Goal: Transaction & Acquisition: Purchase product/service

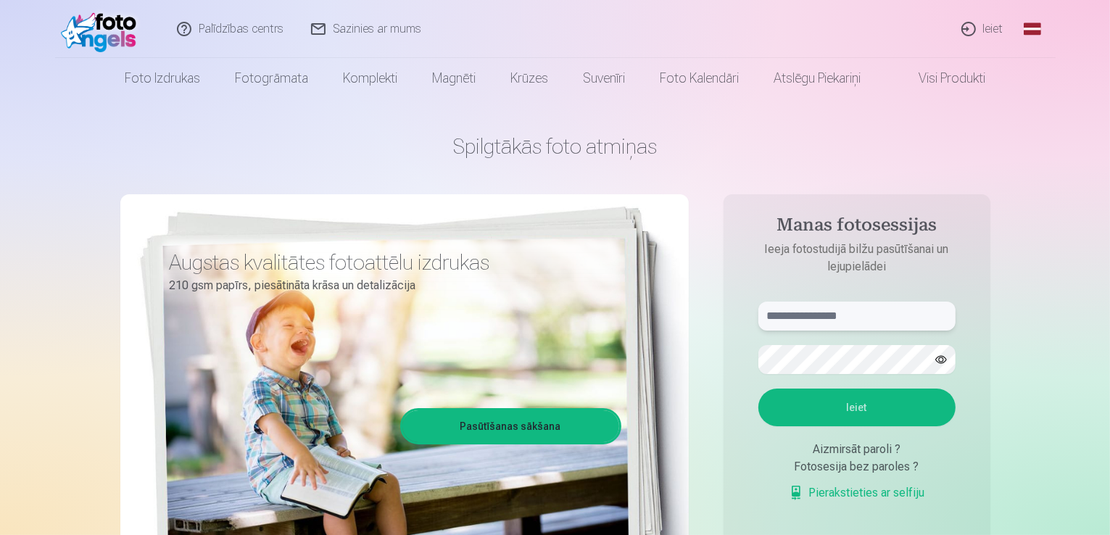
click at [809, 323] on input "text" at bounding box center [856, 315] width 197 height 29
type input "**********"
click at [847, 404] on button "Ieiet" at bounding box center [856, 407] width 197 height 38
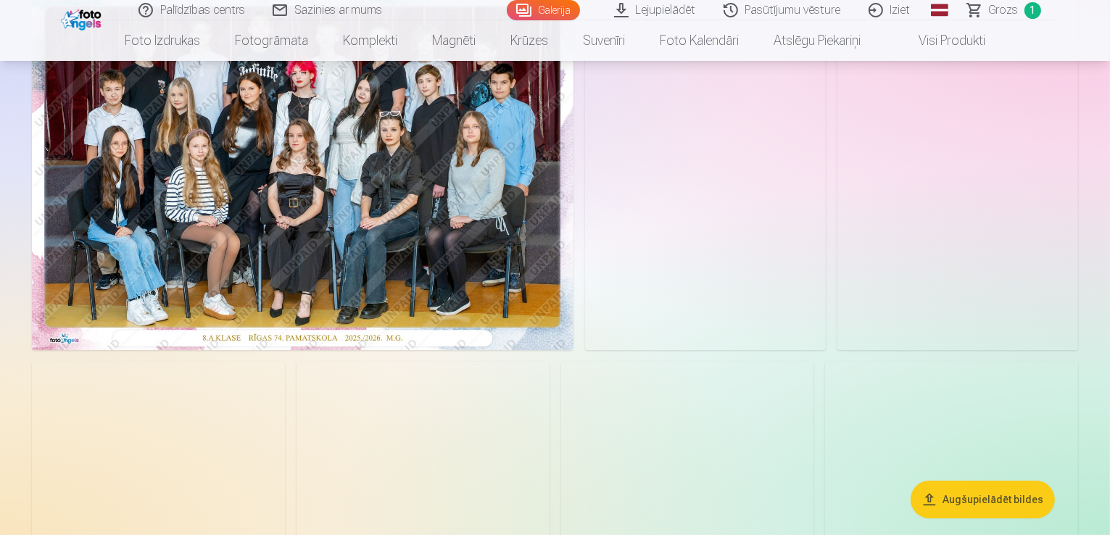
scroll to position [145, 0]
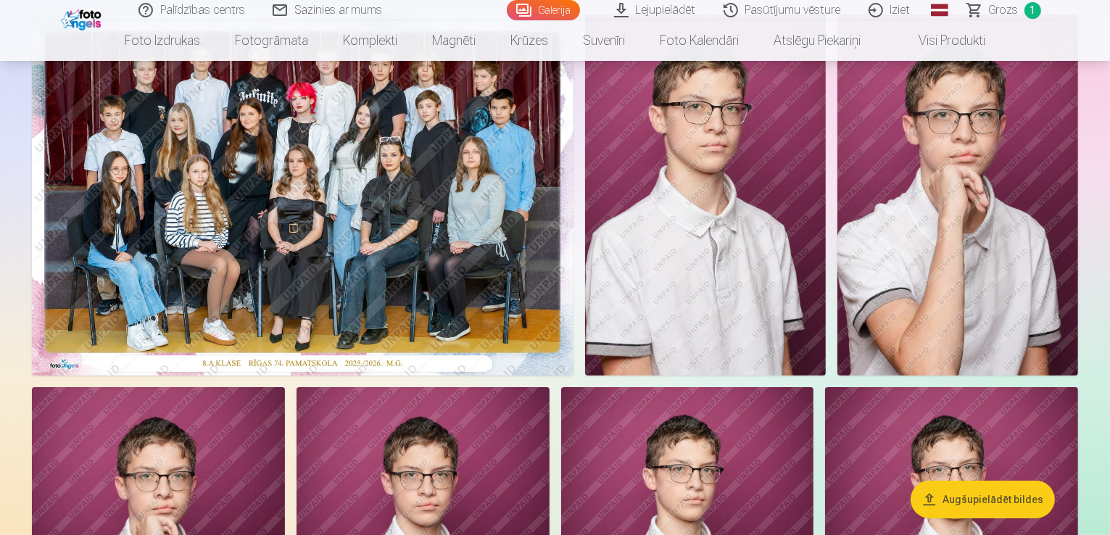
click at [825, 296] on img at bounding box center [705, 194] width 241 height 361
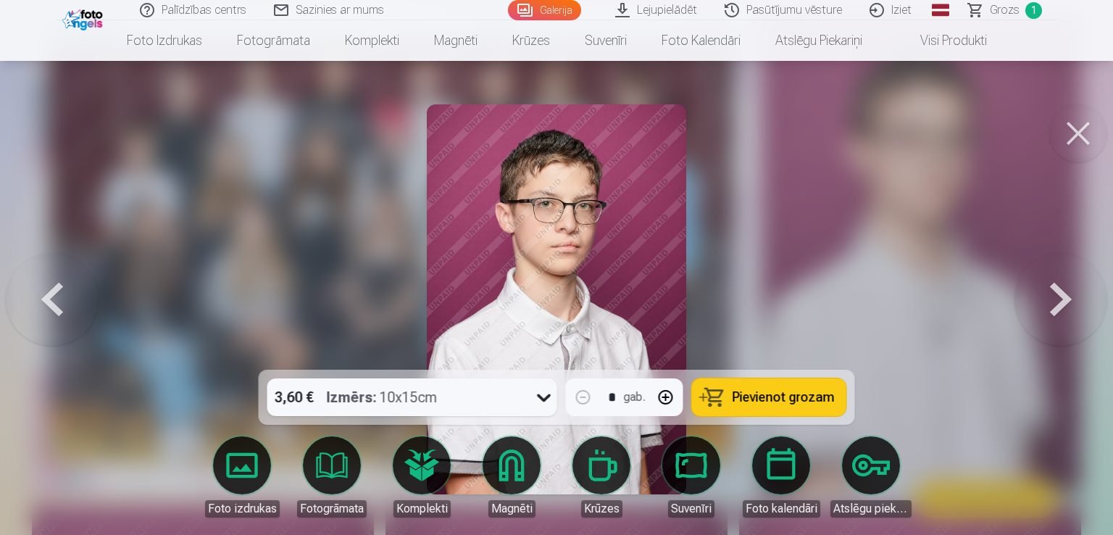
click at [571, 299] on img at bounding box center [557, 299] width 260 height 390
click at [1049, 295] on button at bounding box center [1061, 299] width 93 height 112
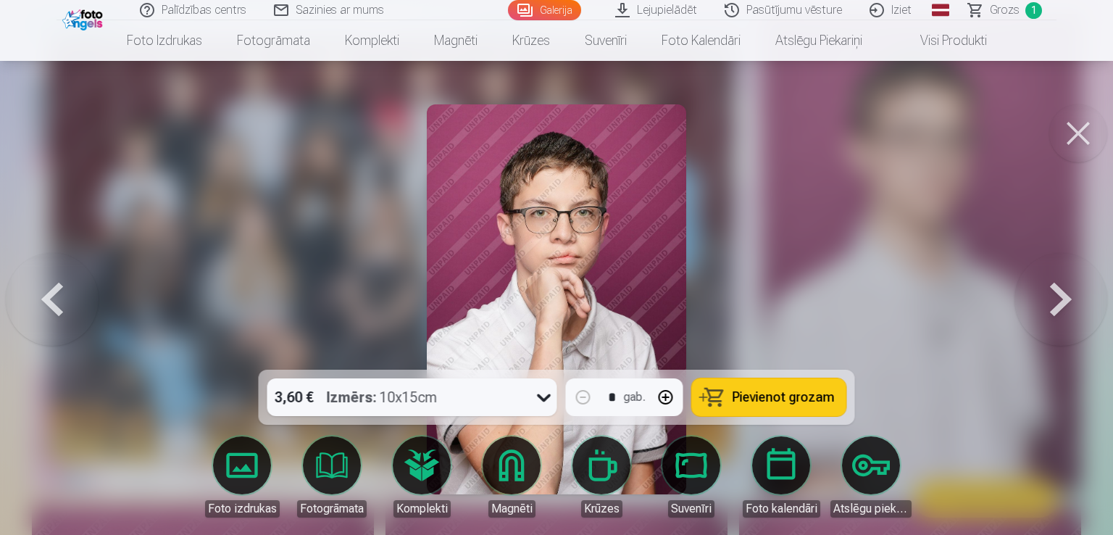
click at [1049, 295] on button at bounding box center [1061, 299] width 93 height 112
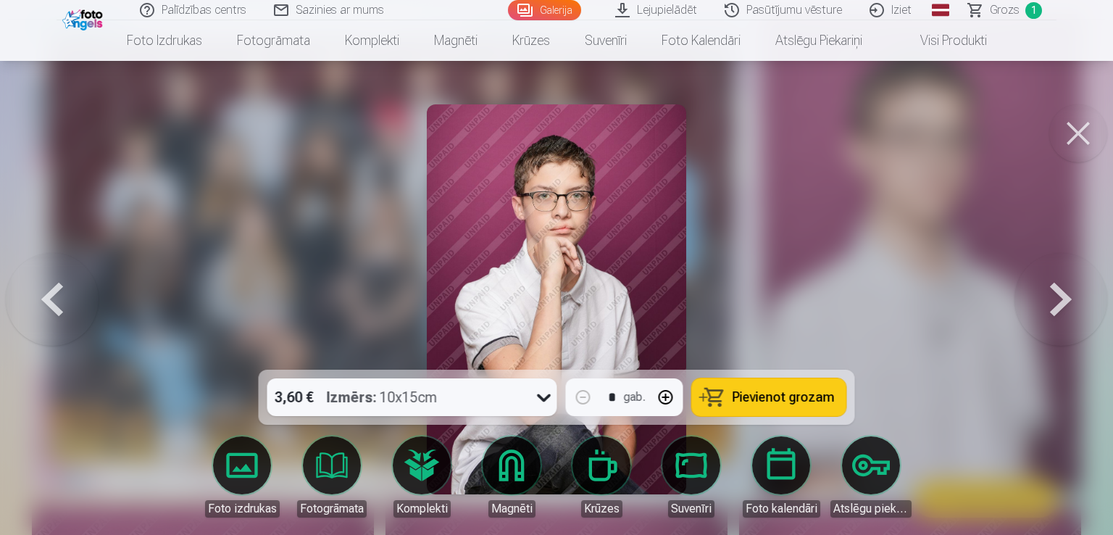
click at [1049, 295] on button at bounding box center [1061, 299] width 93 height 112
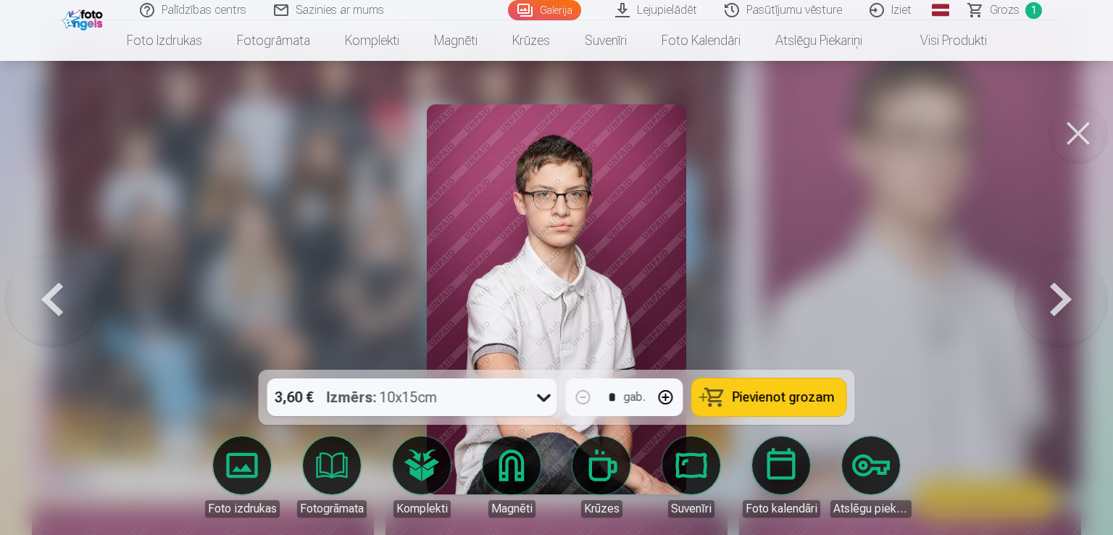
click at [1049, 295] on button at bounding box center [1061, 299] width 93 height 112
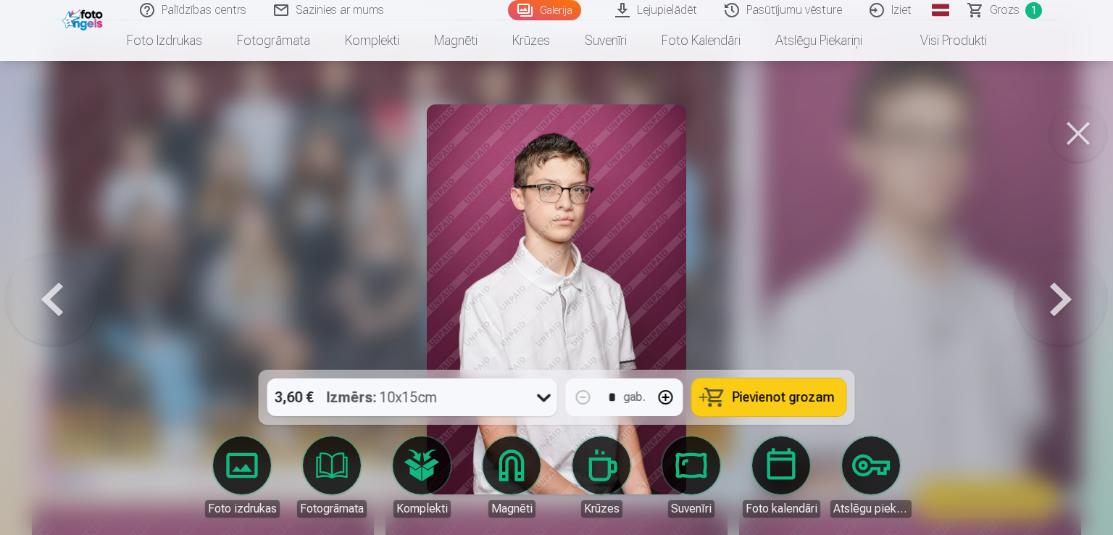
click at [1049, 295] on button at bounding box center [1061, 299] width 93 height 112
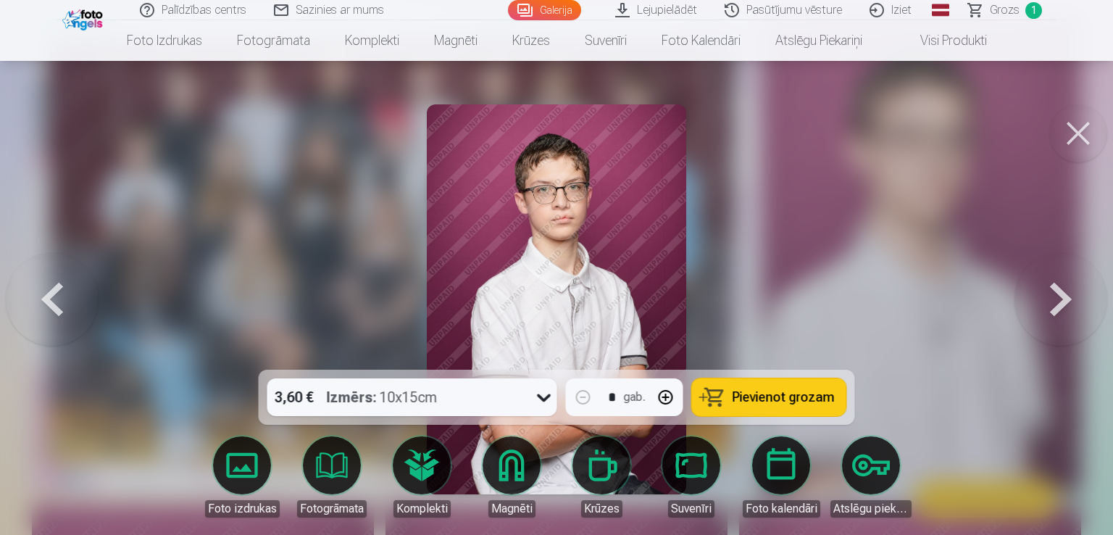
click at [1049, 295] on button at bounding box center [1061, 299] width 93 height 112
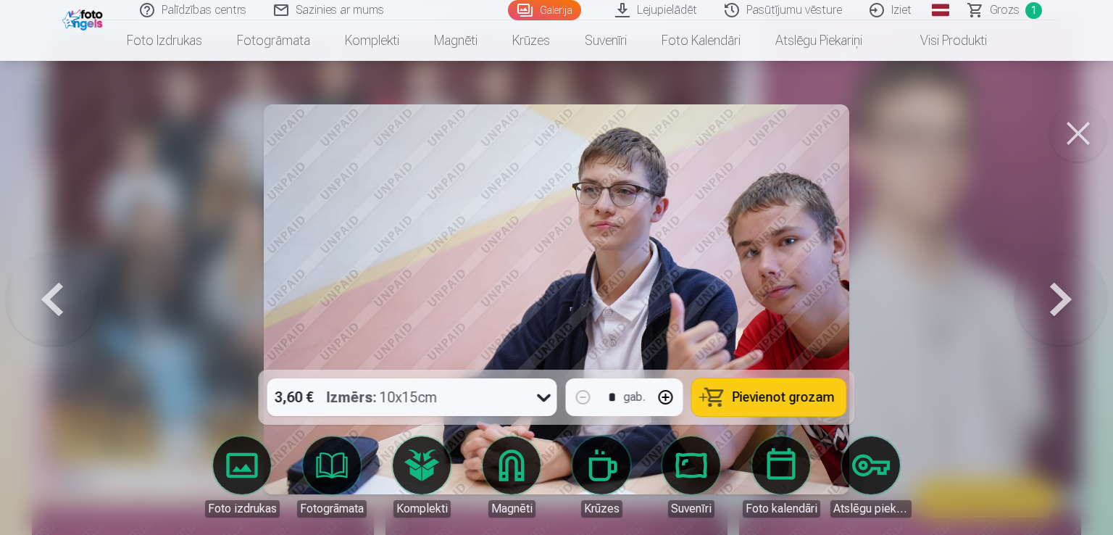
click at [1049, 295] on button at bounding box center [1061, 299] width 93 height 112
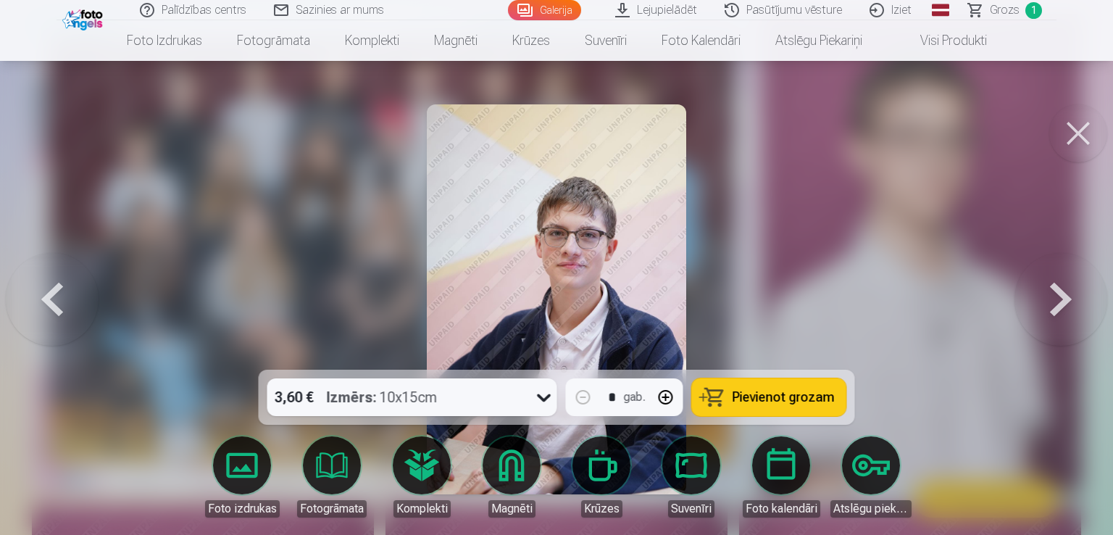
click at [1049, 295] on button at bounding box center [1061, 299] width 93 height 112
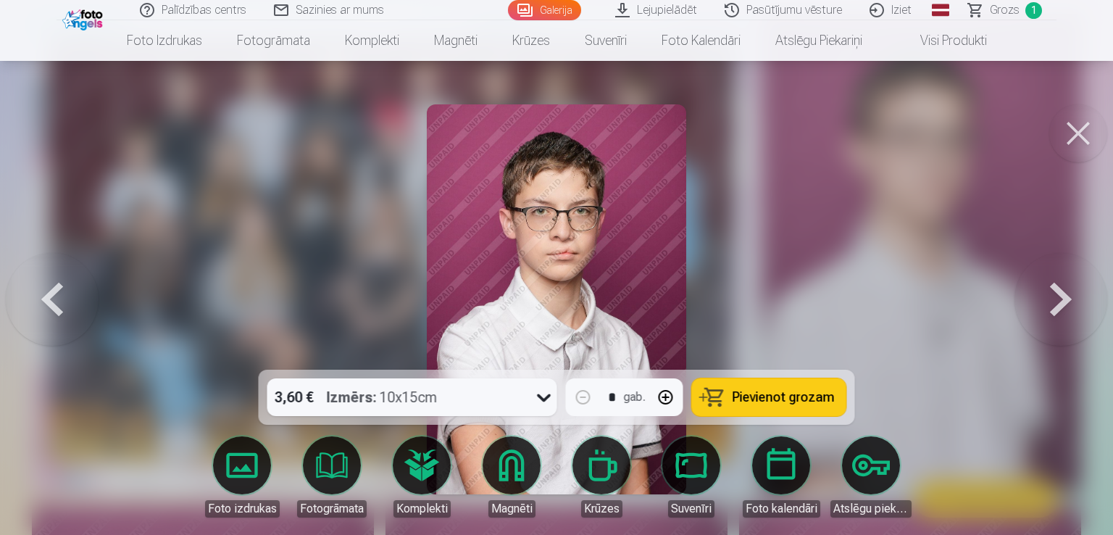
click at [1049, 295] on button at bounding box center [1061, 299] width 93 height 112
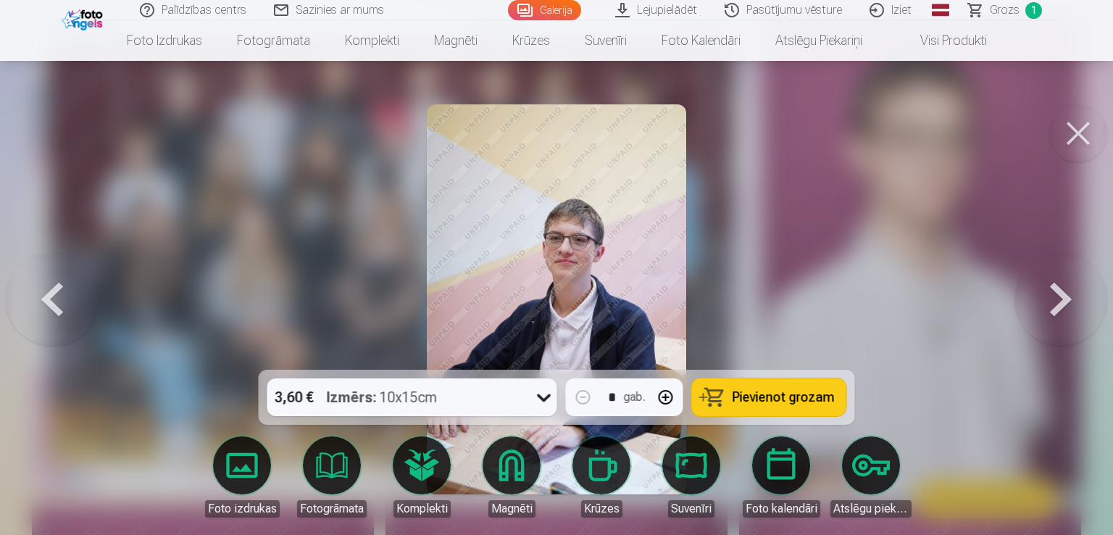
click at [1049, 295] on button at bounding box center [1061, 299] width 93 height 112
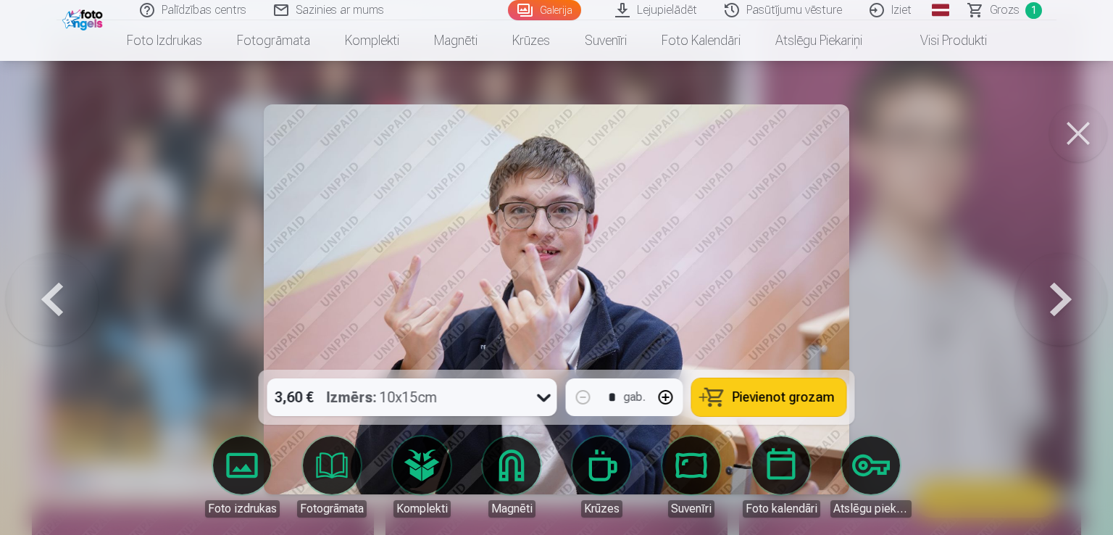
click at [1062, 299] on button at bounding box center [1061, 299] width 93 height 112
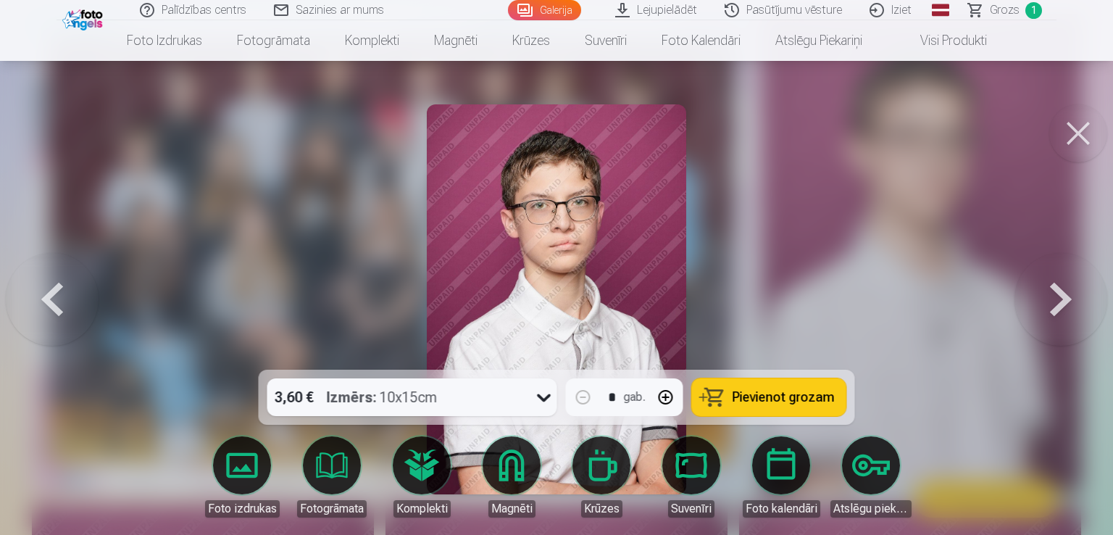
click at [1062, 296] on button at bounding box center [1061, 299] width 93 height 112
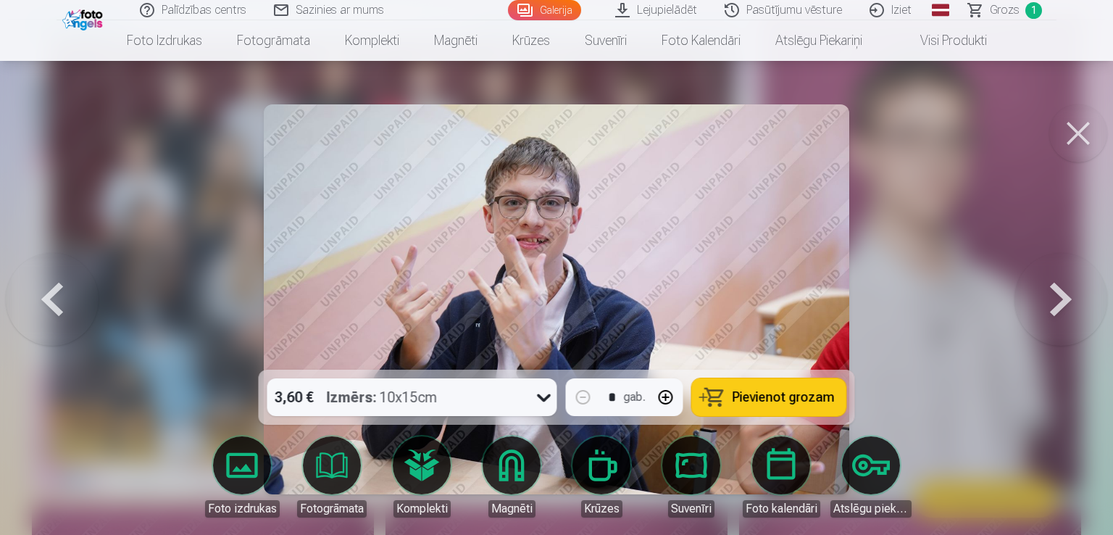
click at [1075, 134] on button at bounding box center [1078, 133] width 58 height 58
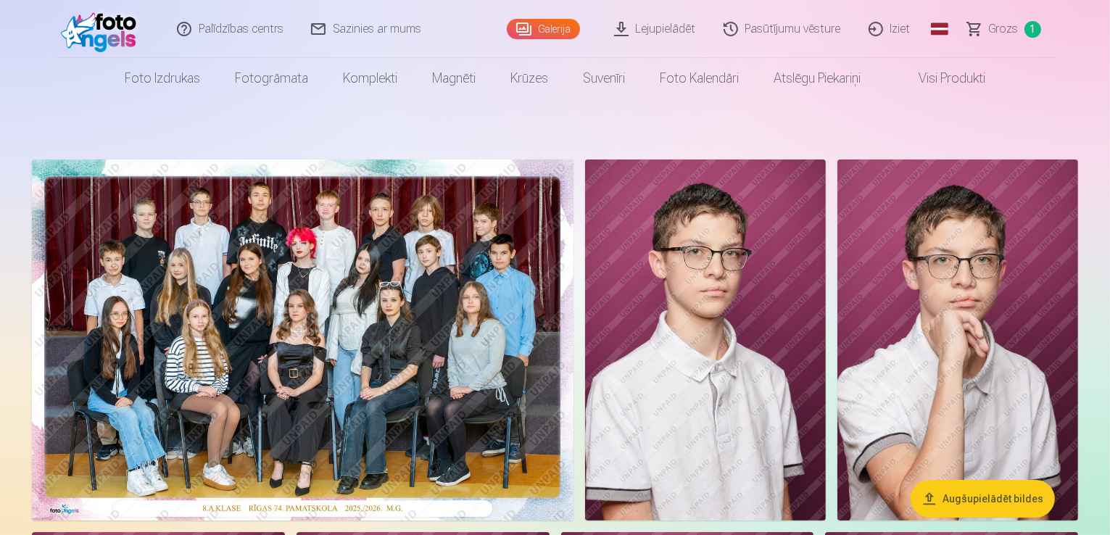
click at [658, 28] on link "Lejupielādēt" at bounding box center [655, 29] width 109 height 58
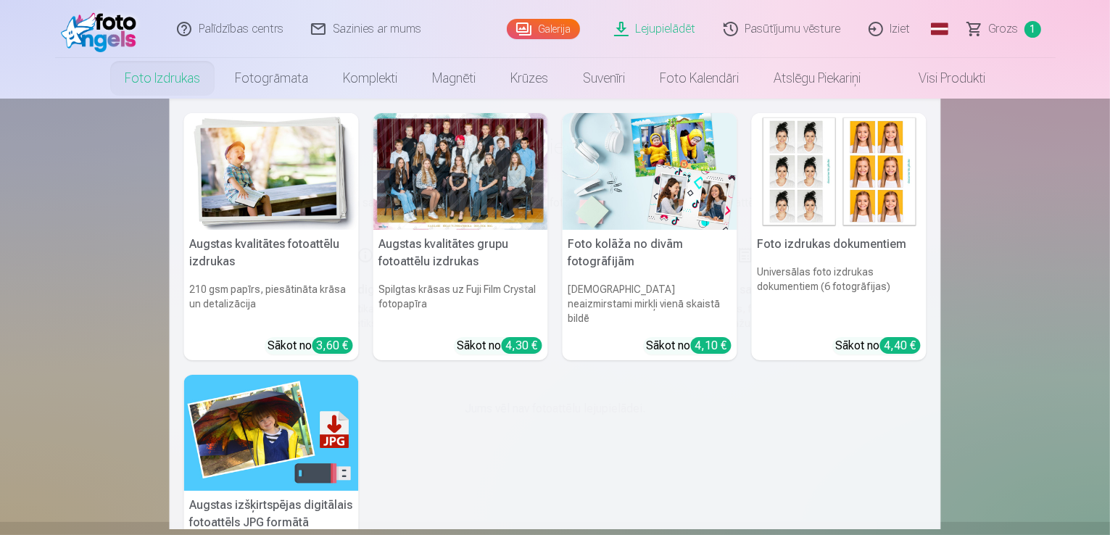
click at [146, 76] on link "Foto izdrukas" at bounding box center [162, 78] width 110 height 41
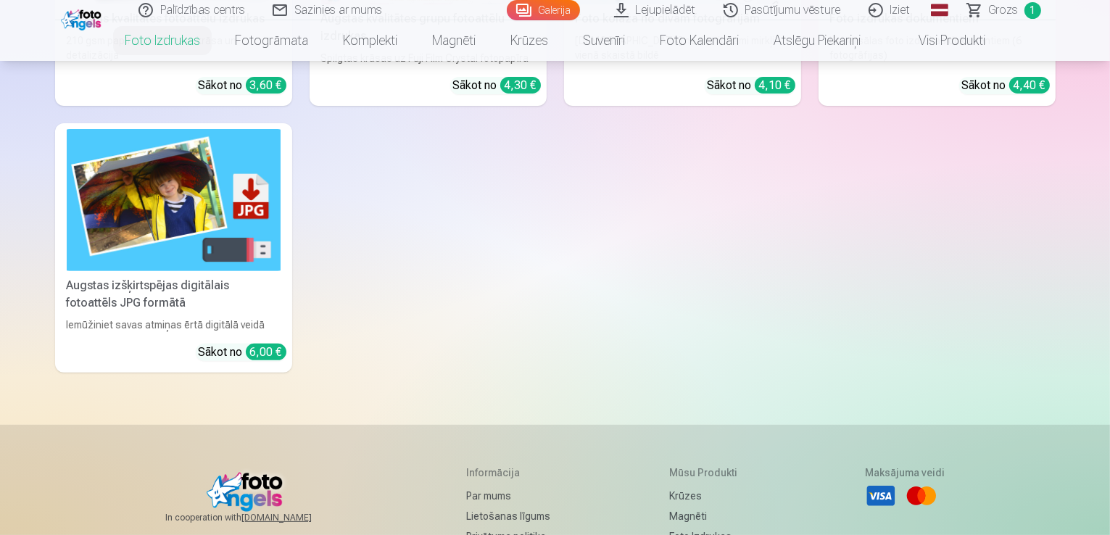
scroll to position [435, 0]
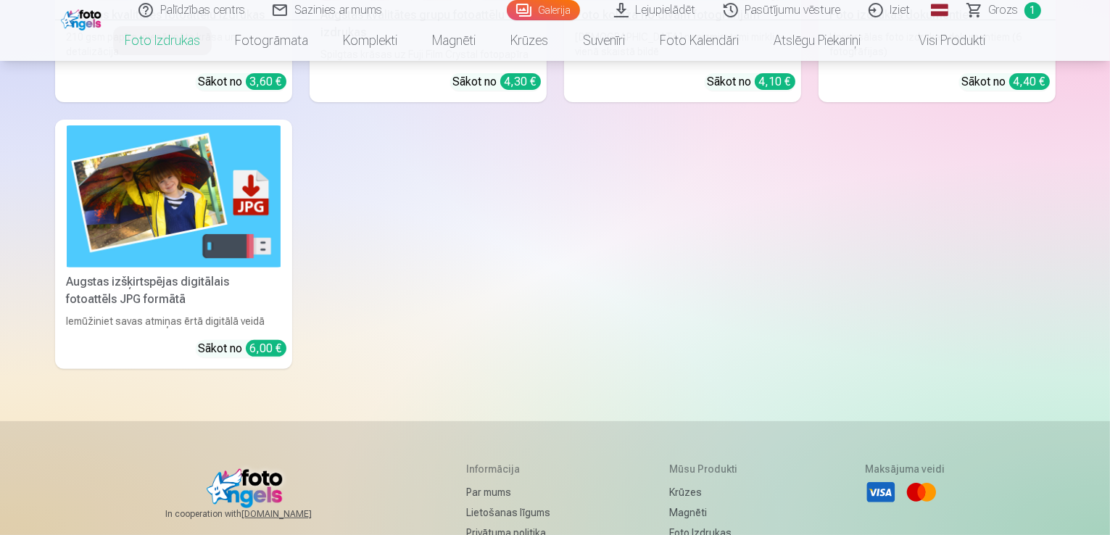
click at [246, 357] on div "6,00 €" at bounding box center [266, 348] width 41 height 17
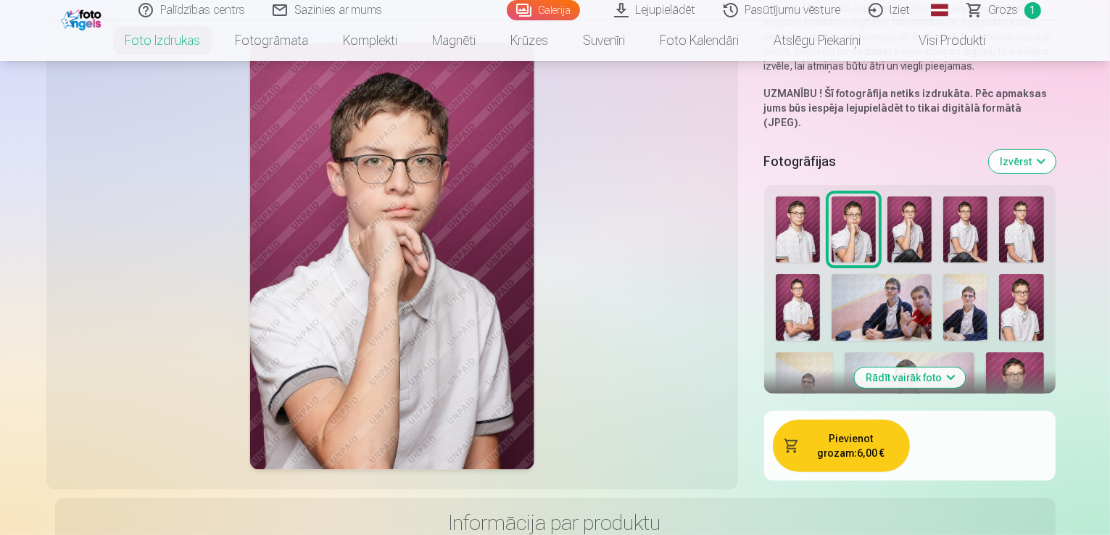
scroll to position [217, 0]
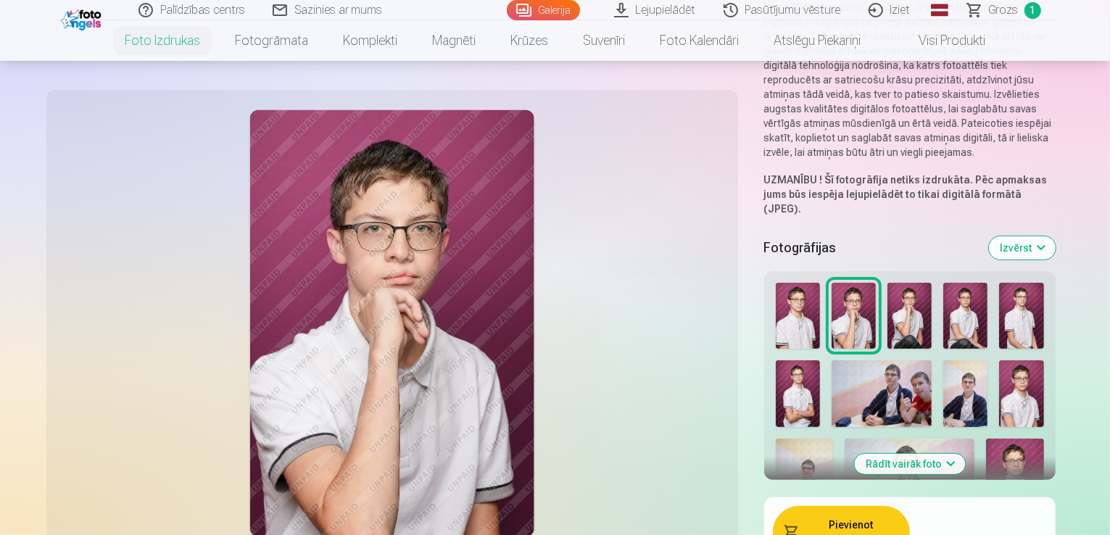
click at [775, 291] on img at bounding box center [797, 316] width 44 height 67
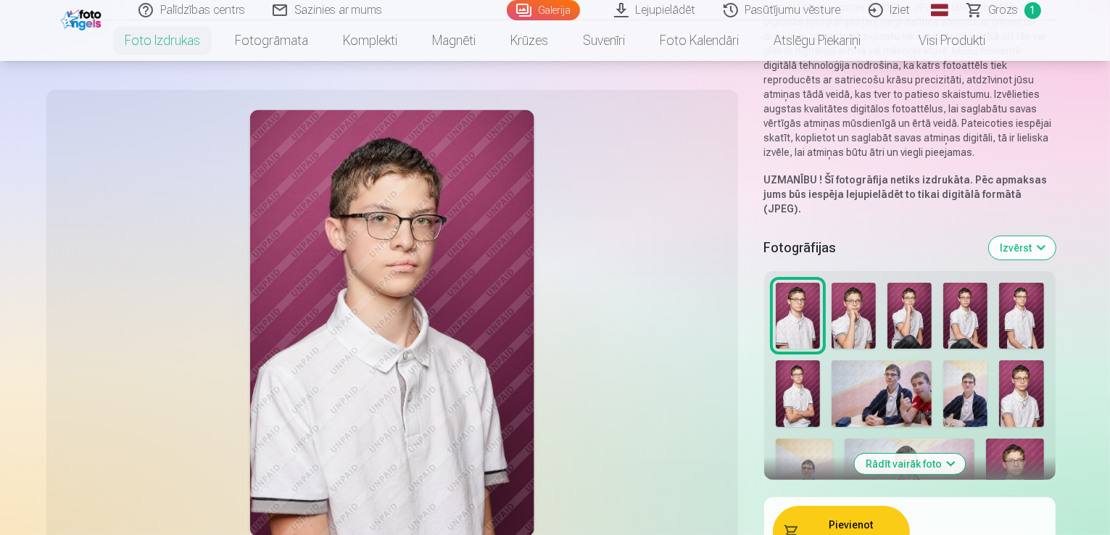
click at [831, 288] on img at bounding box center [853, 316] width 44 height 67
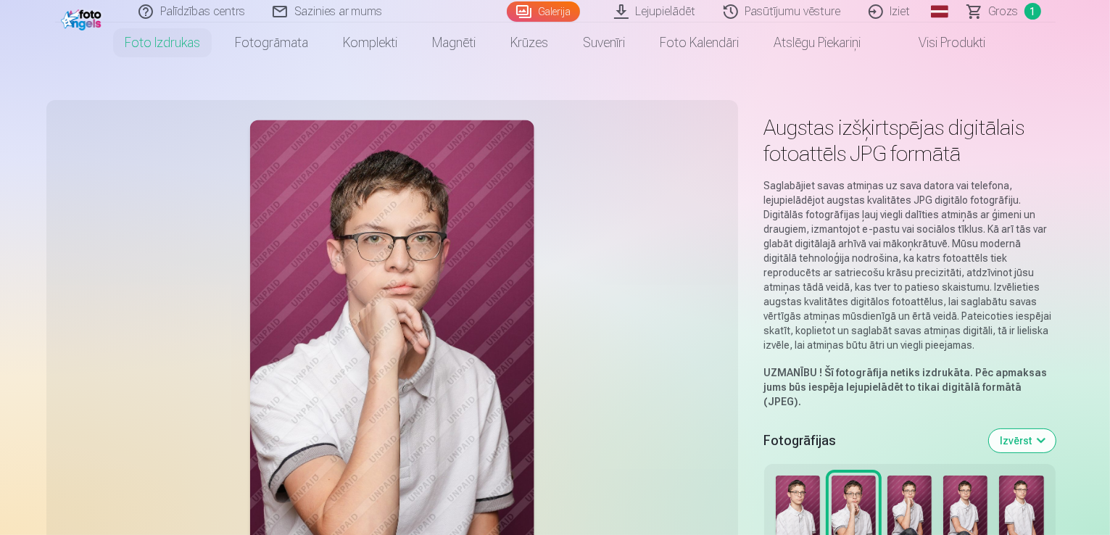
scroll to position [0, 0]
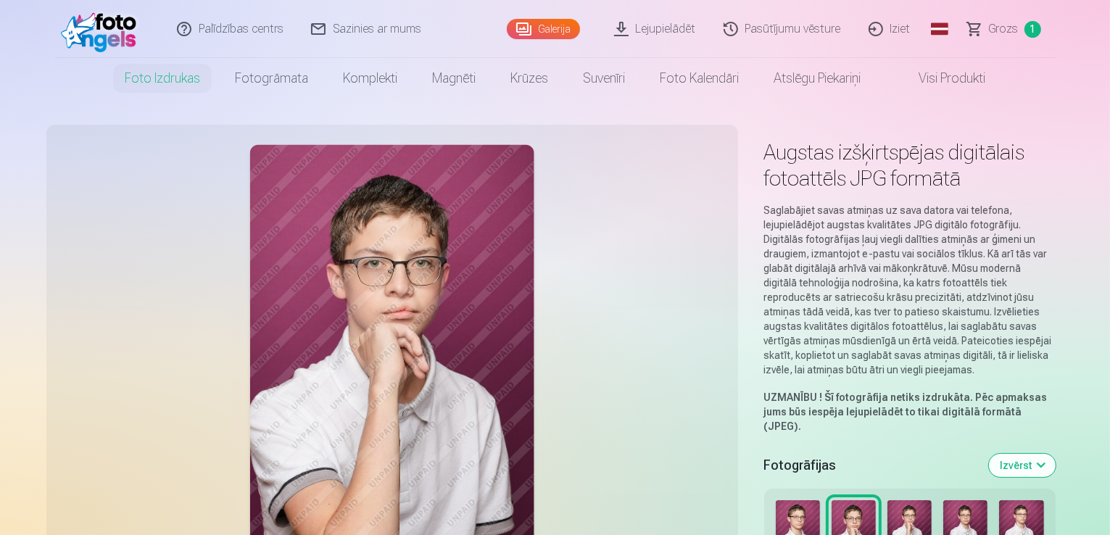
click at [940, 26] on link "Global" at bounding box center [939, 29] width 29 height 58
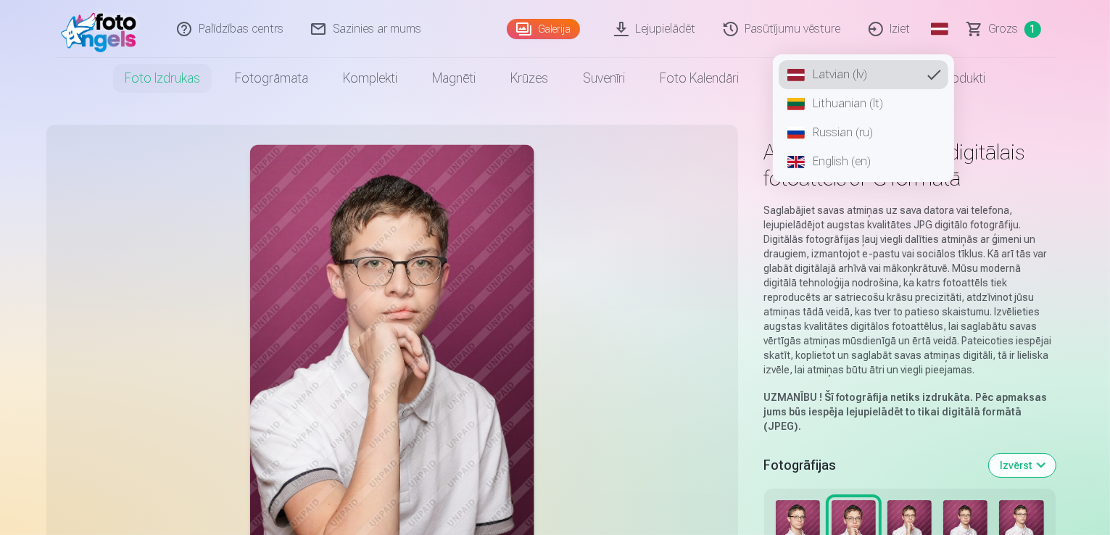
click at [820, 129] on link "Russian (ru)" at bounding box center [863, 132] width 170 height 29
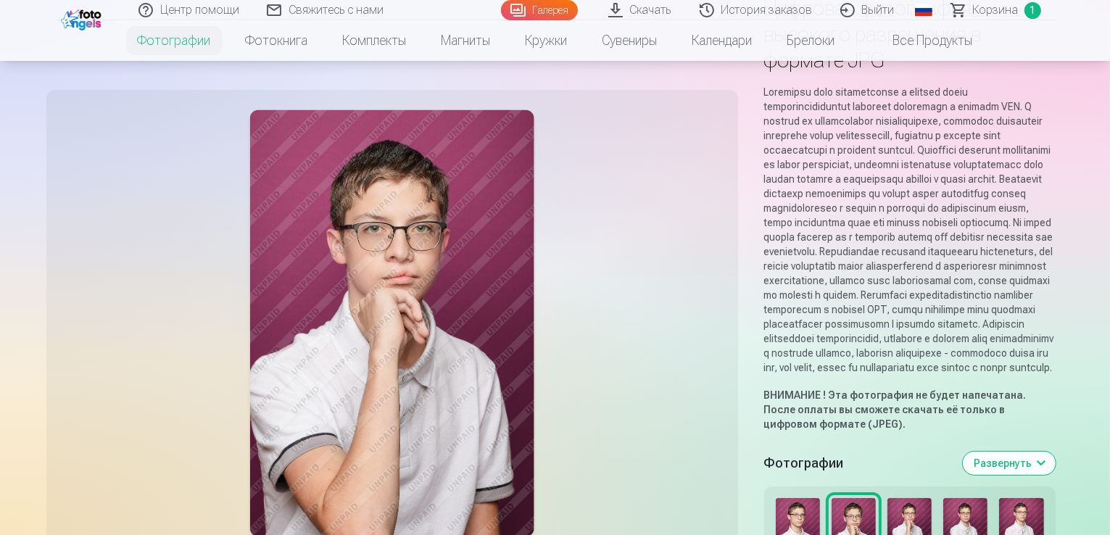
scroll to position [145, 0]
click at [1055, 451] on button "Развернуть" at bounding box center [1008, 462] width 93 height 23
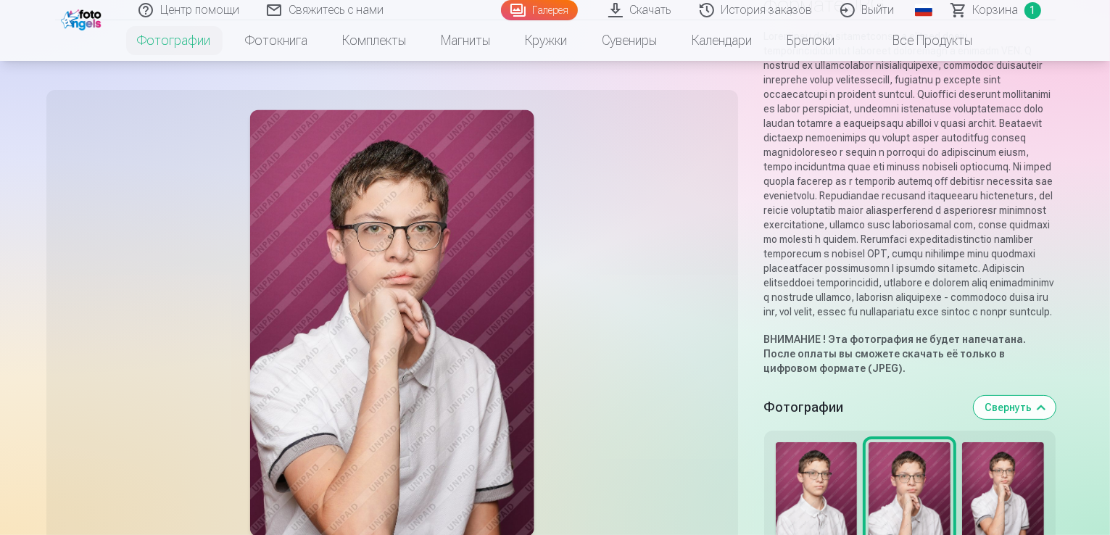
scroll to position [290, 0]
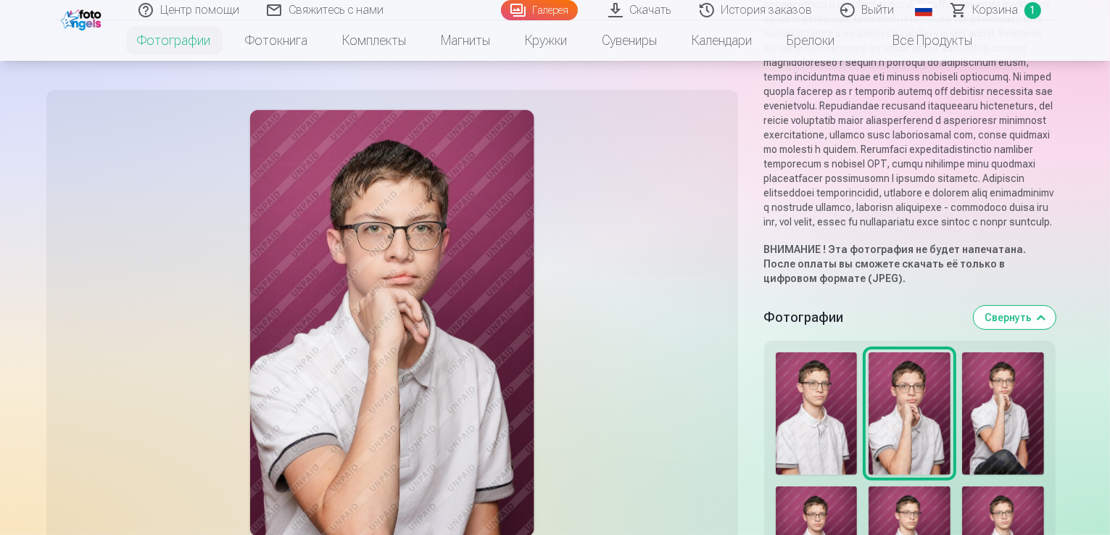
click at [775, 352] on img at bounding box center [816, 413] width 82 height 122
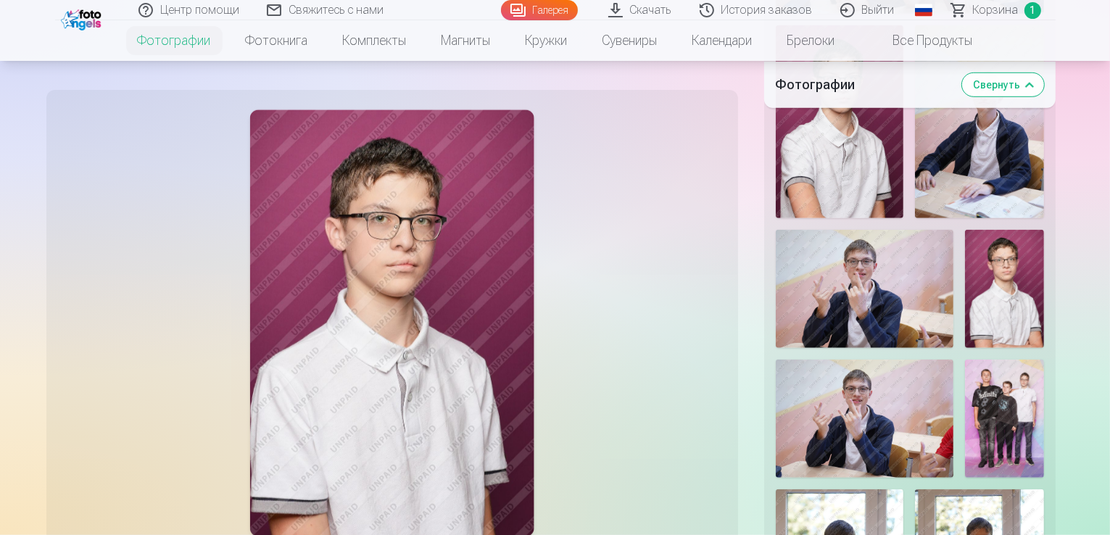
scroll to position [1377, 0]
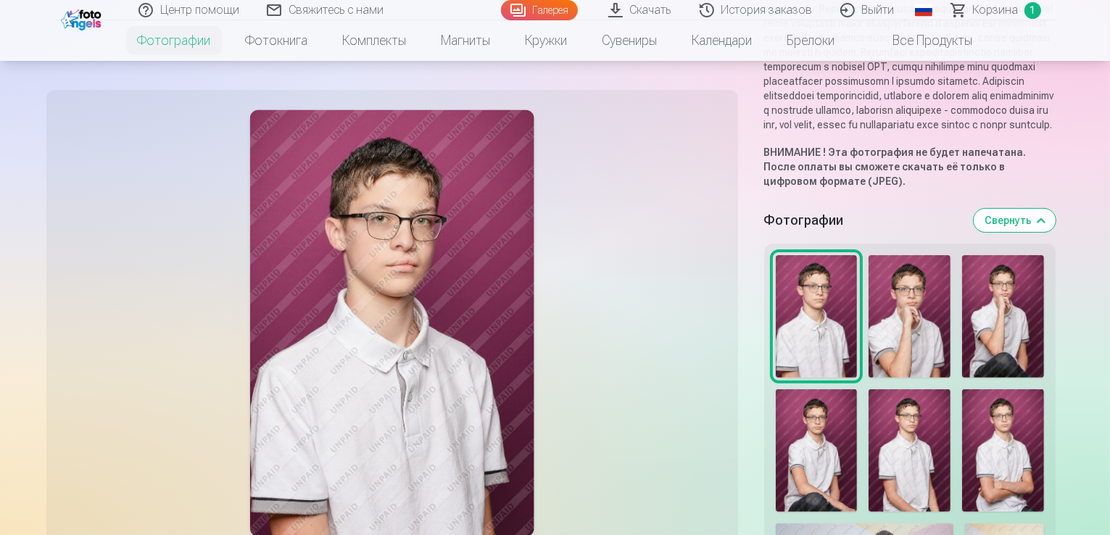
scroll to position [362, 0]
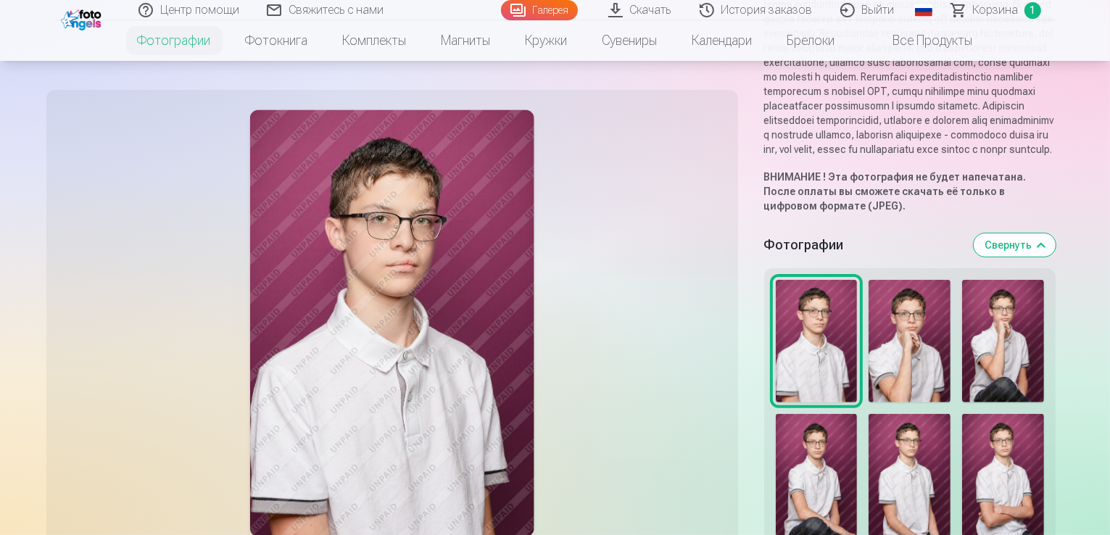
click at [868, 295] on img at bounding box center [909, 341] width 82 height 122
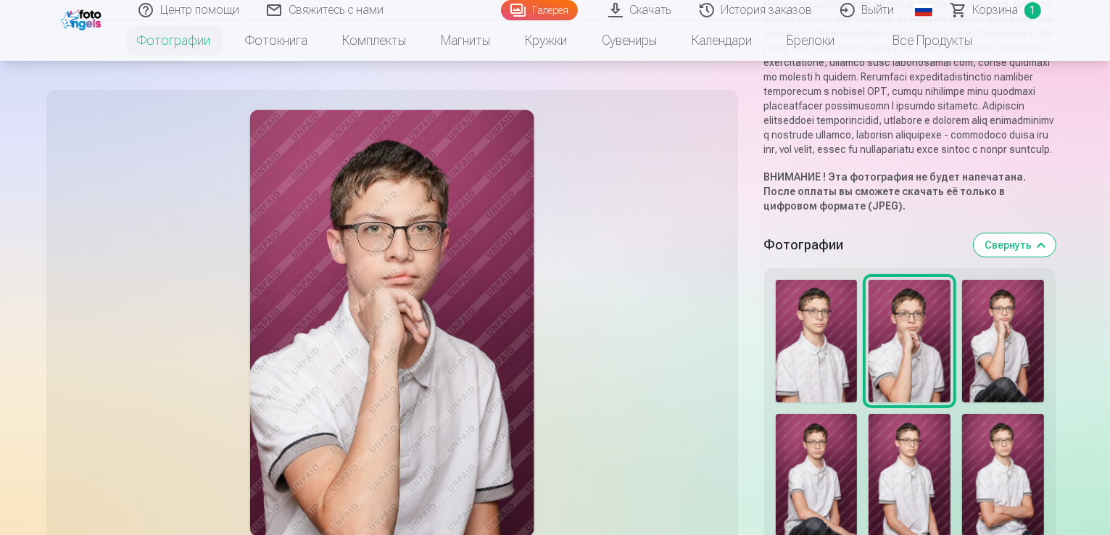
click at [965, 280] on img at bounding box center [1003, 341] width 82 height 122
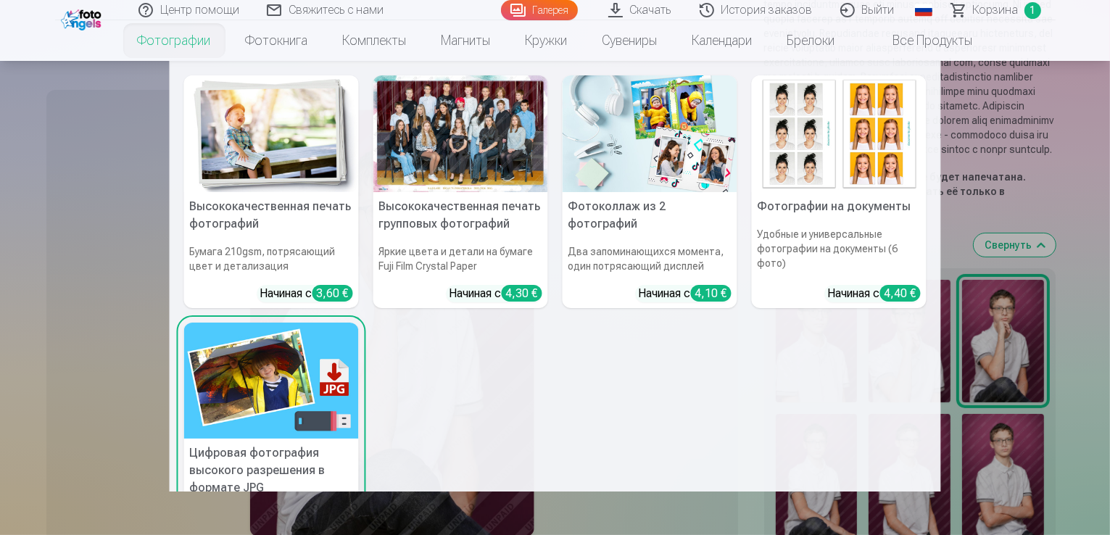
click at [143, 55] on link "Фотографии" at bounding box center [174, 40] width 108 height 41
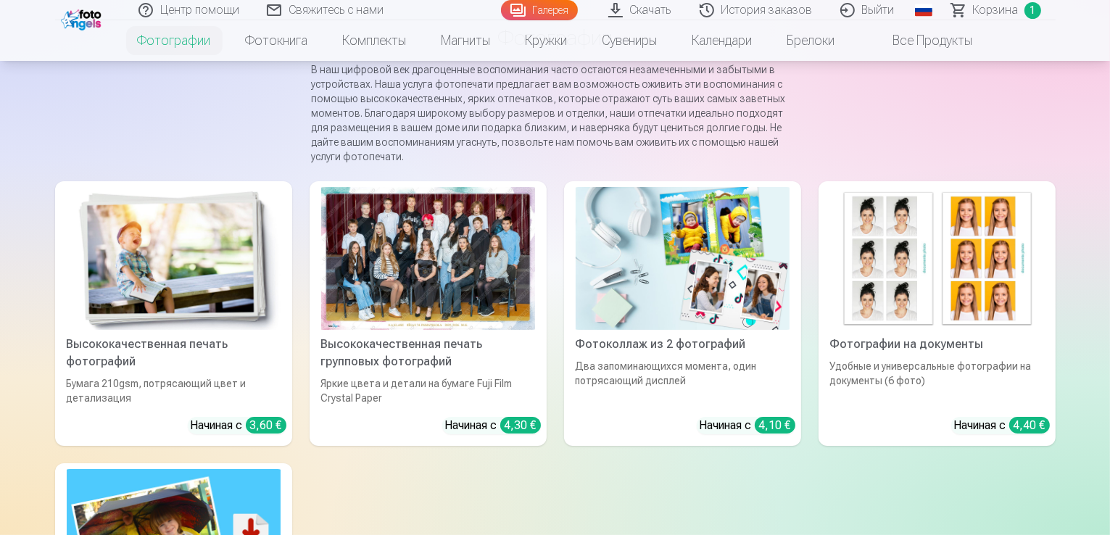
scroll to position [217, 0]
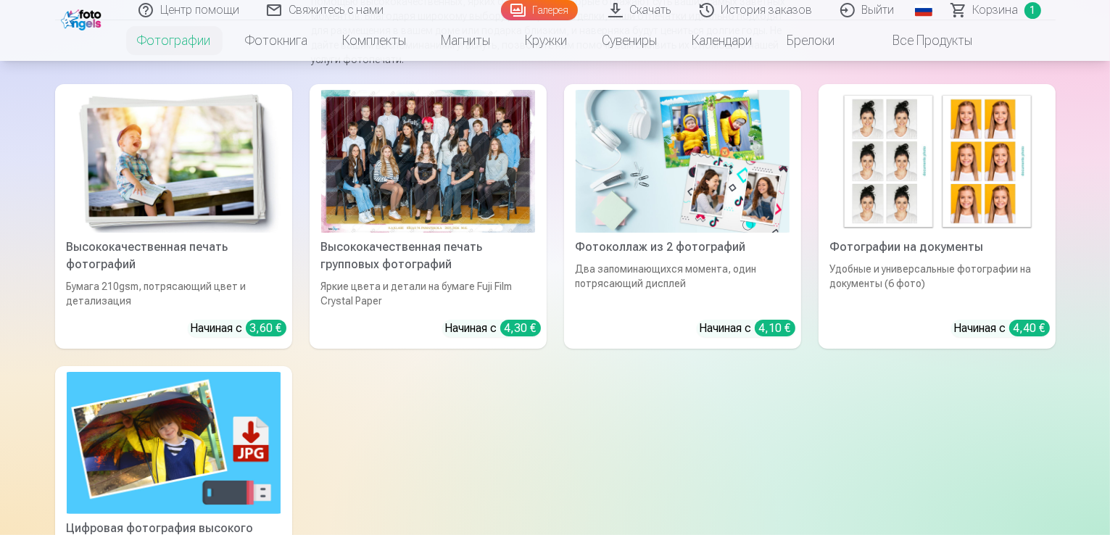
click at [402, 218] on div at bounding box center [428, 161] width 214 height 143
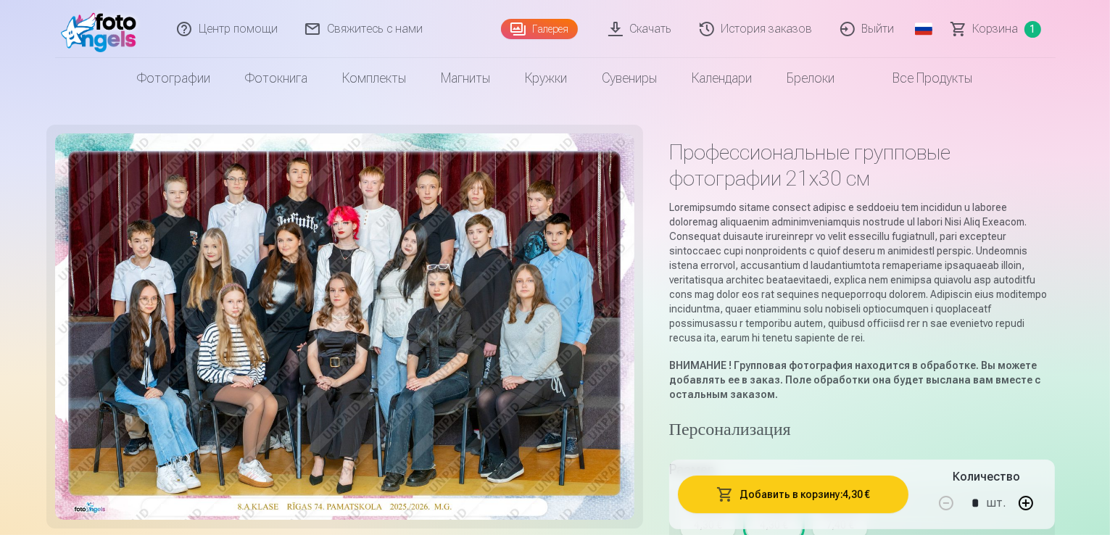
click at [531, 33] on link "Галерея" at bounding box center [539, 29] width 77 height 20
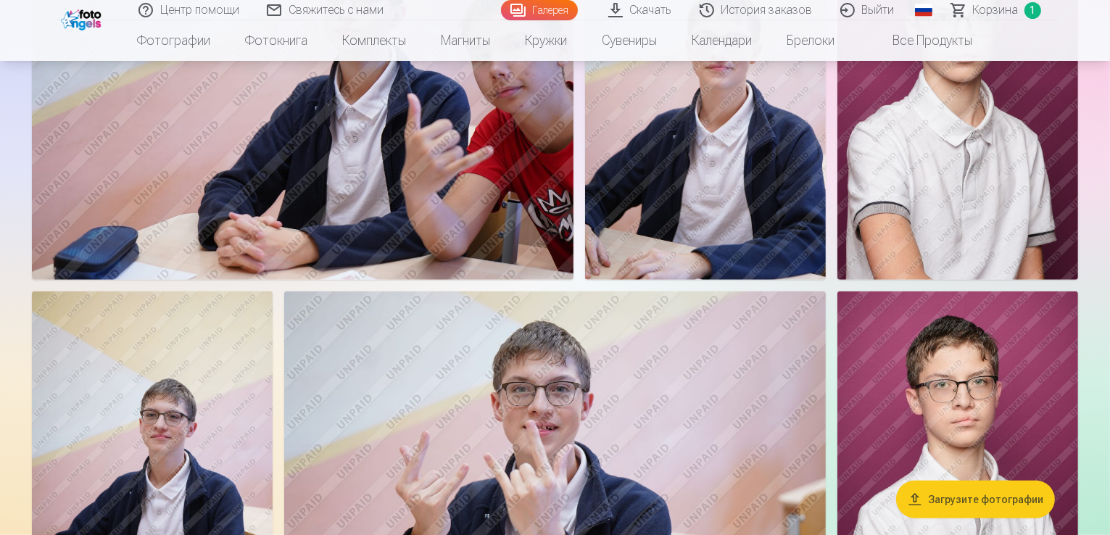
scroll to position [1160, 0]
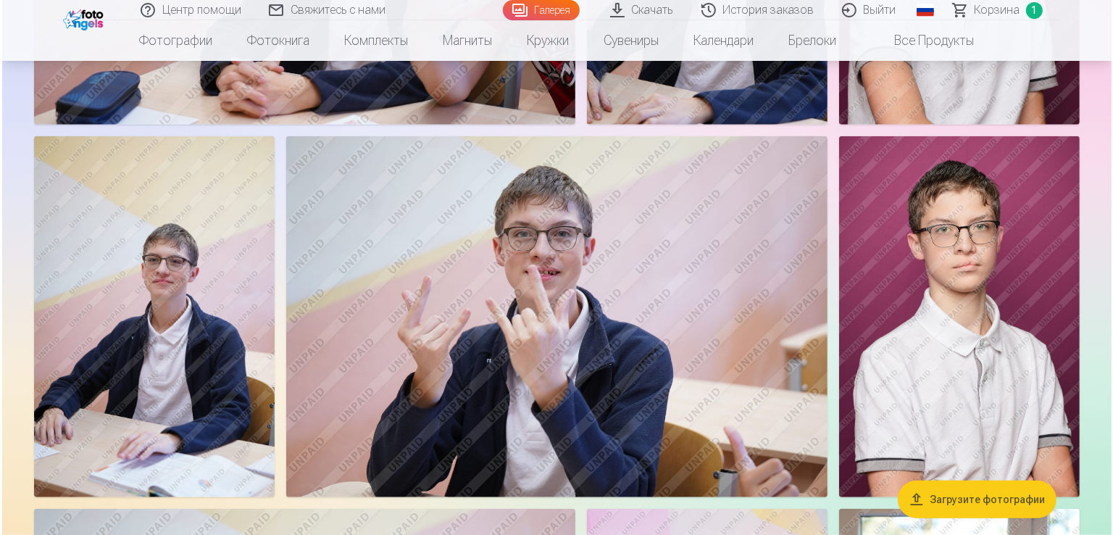
scroll to position [1161, 0]
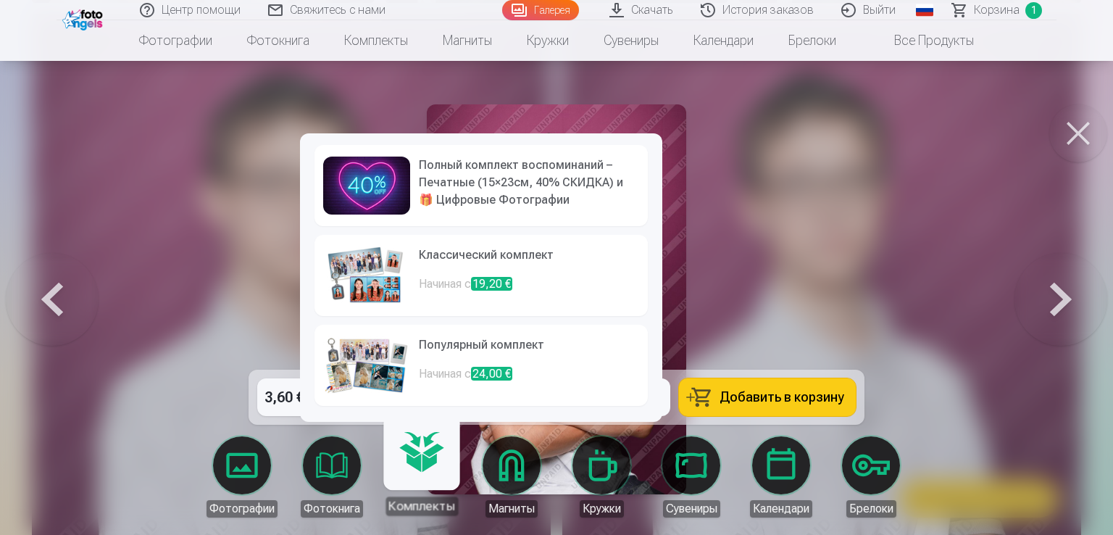
click at [451, 253] on h6 "Классический комплект" at bounding box center [529, 260] width 220 height 29
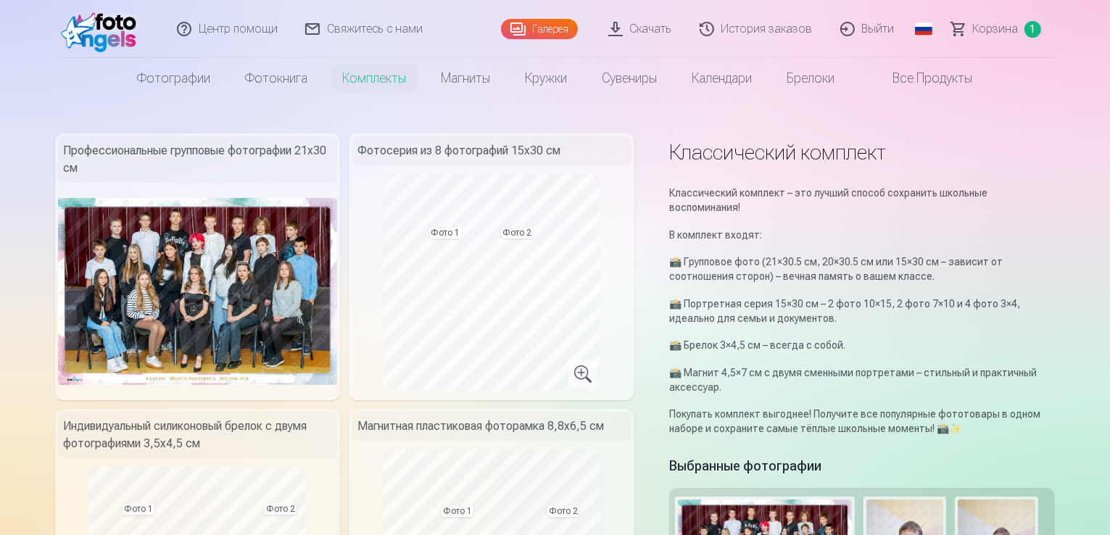
click at [537, 32] on link "Галерея" at bounding box center [539, 29] width 77 height 20
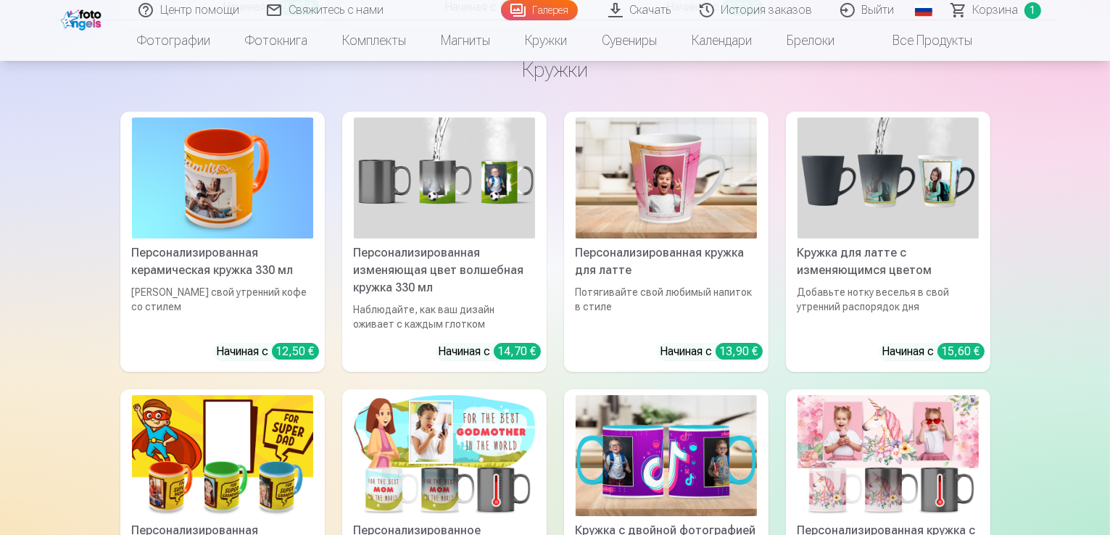
scroll to position [4855, 0]
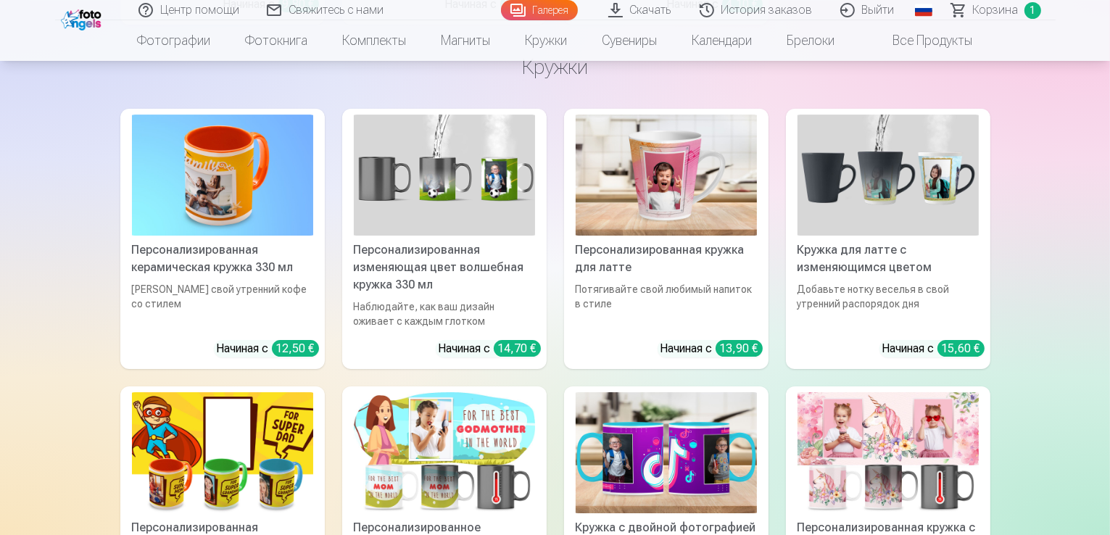
click at [191, 9] on link "Центр помощи" at bounding box center [189, 10] width 128 height 20
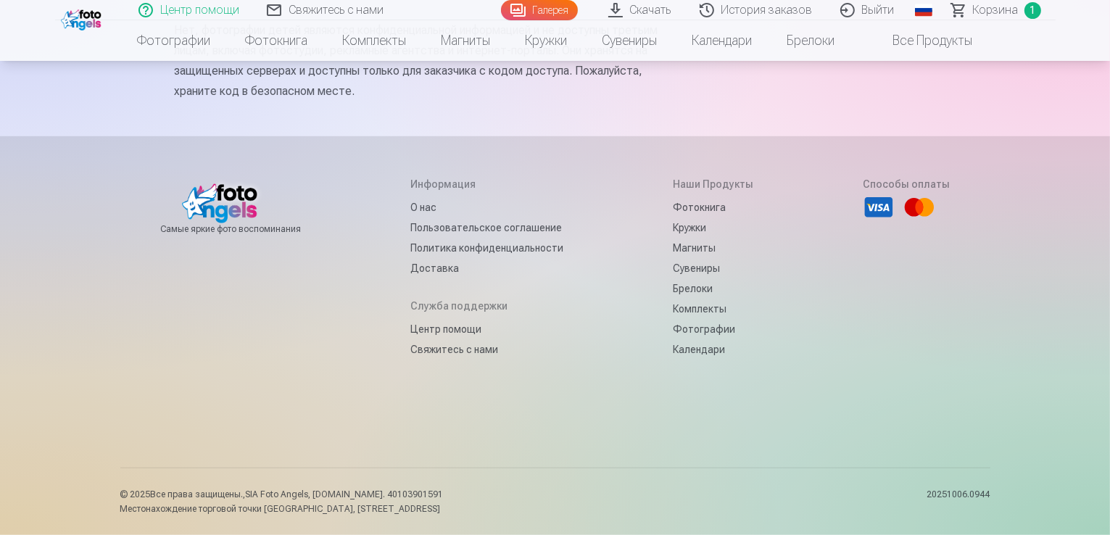
scroll to position [1009, 0]
click at [439, 264] on link "Доставка" at bounding box center [486, 268] width 153 height 20
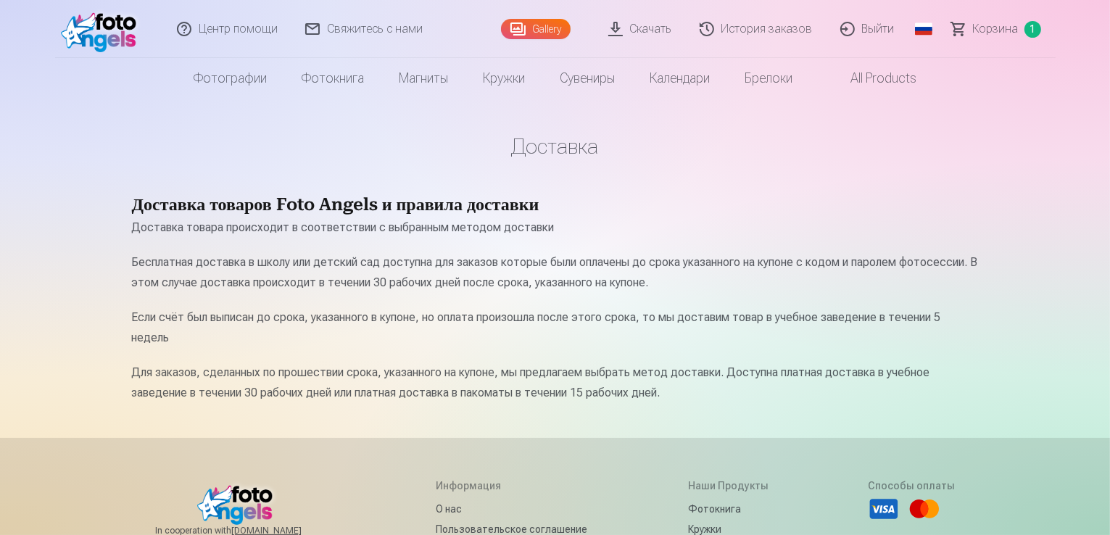
click at [530, 25] on link "Gallery" at bounding box center [536, 29] width 70 height 20
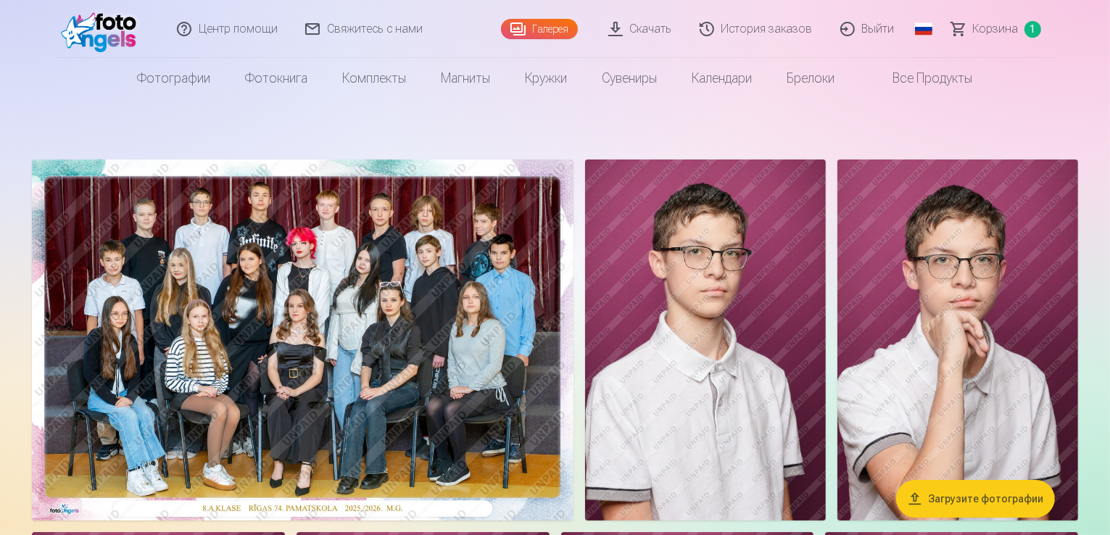
click at [452, 340] on img at bounding box center [302, 339] width 541 height 361
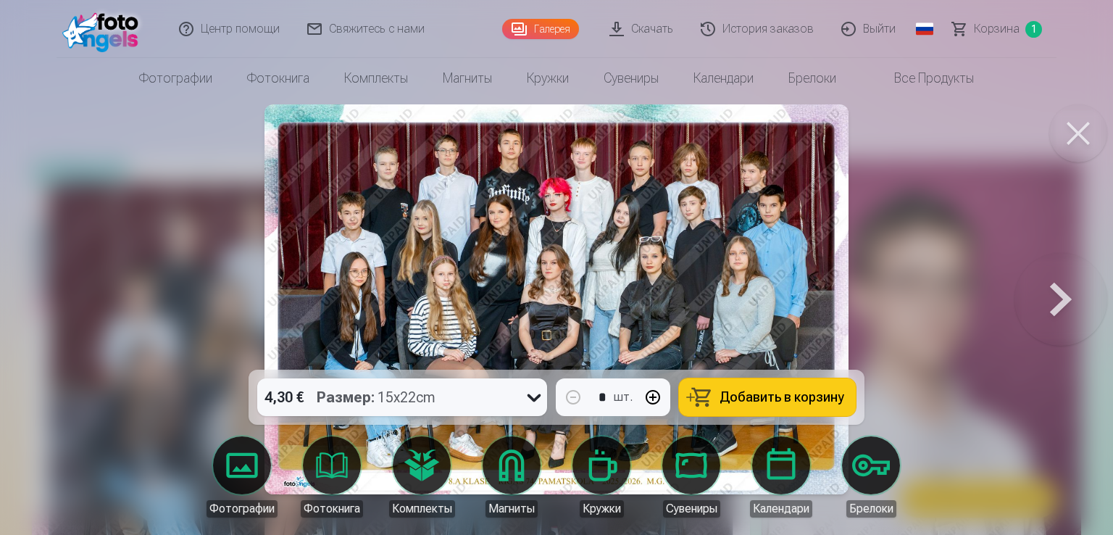
click at [480, 291] on img at bounding box center [557, 299] width 584 height 390
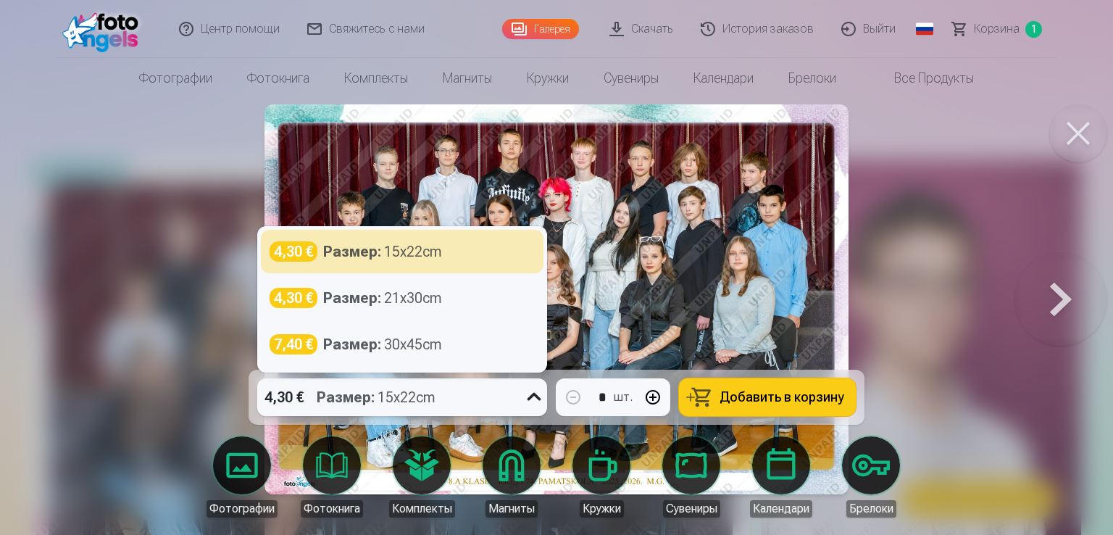
click at [467, 395] on div "4,30 € Размер : 15x22cm" at bounding box center [388, 397] width 262 height 38
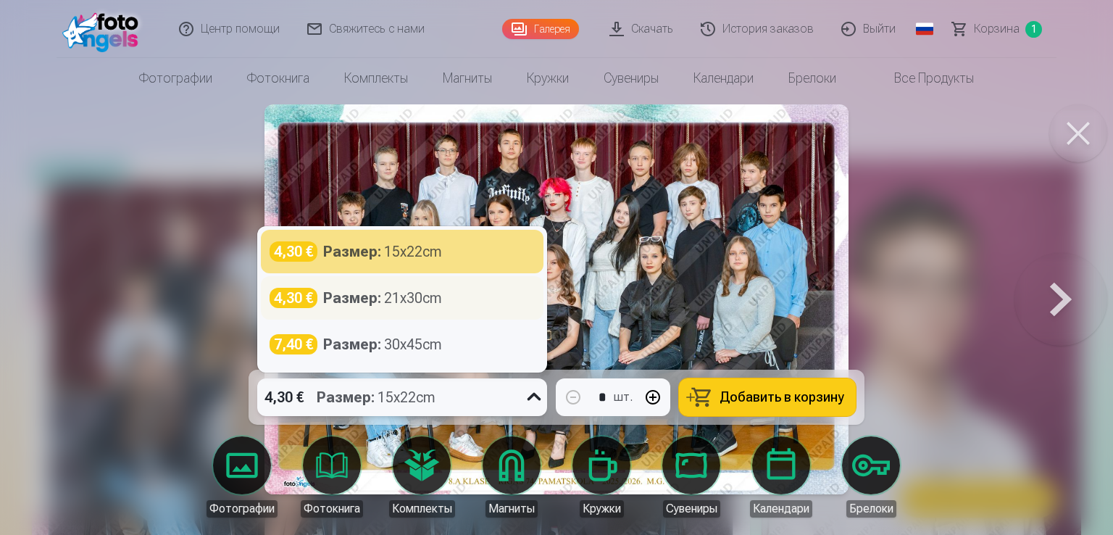
click at [412, 302] on div "Размер : 21x30cm" at bounding box center [382, 298] width 119 height 20
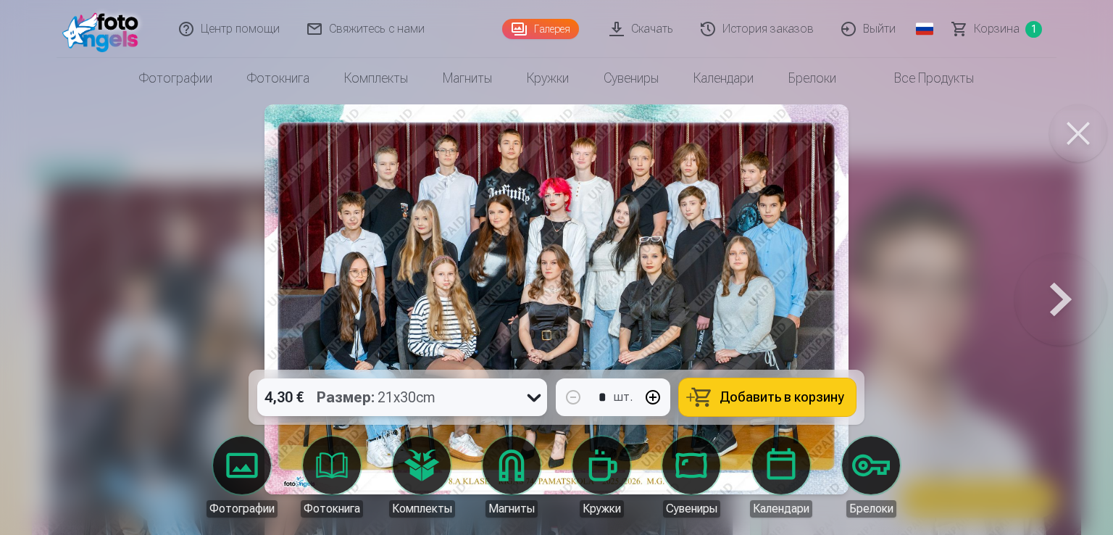
click at [454, 396] on div "4,30 € Размер : 21x30cm" at bounding box center [388, 397] width 262 height 38
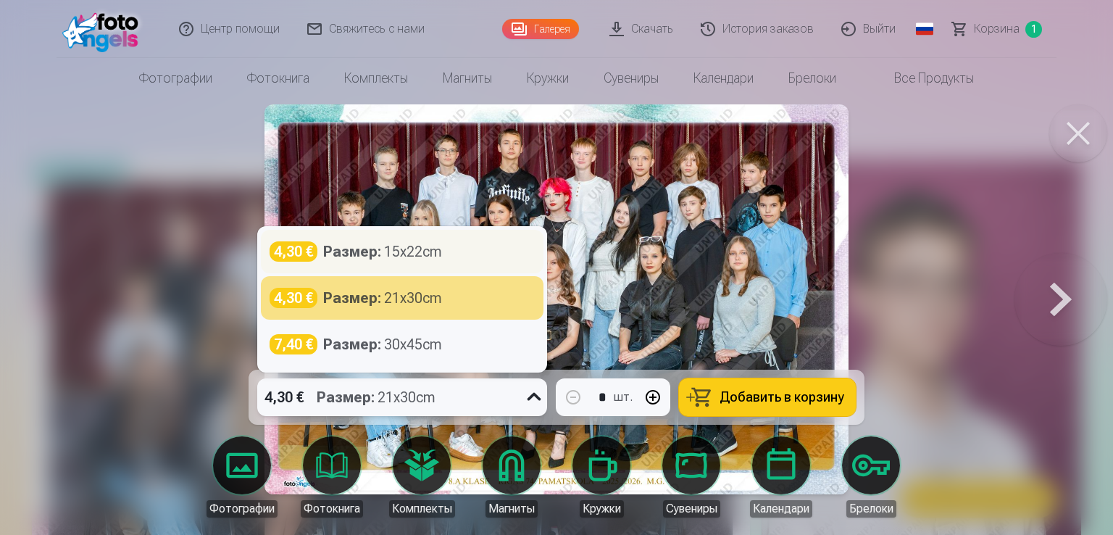
click at [411, 258] on div "Размер : 15x22cm" at bounding box center [382, 251] width 119 height 20
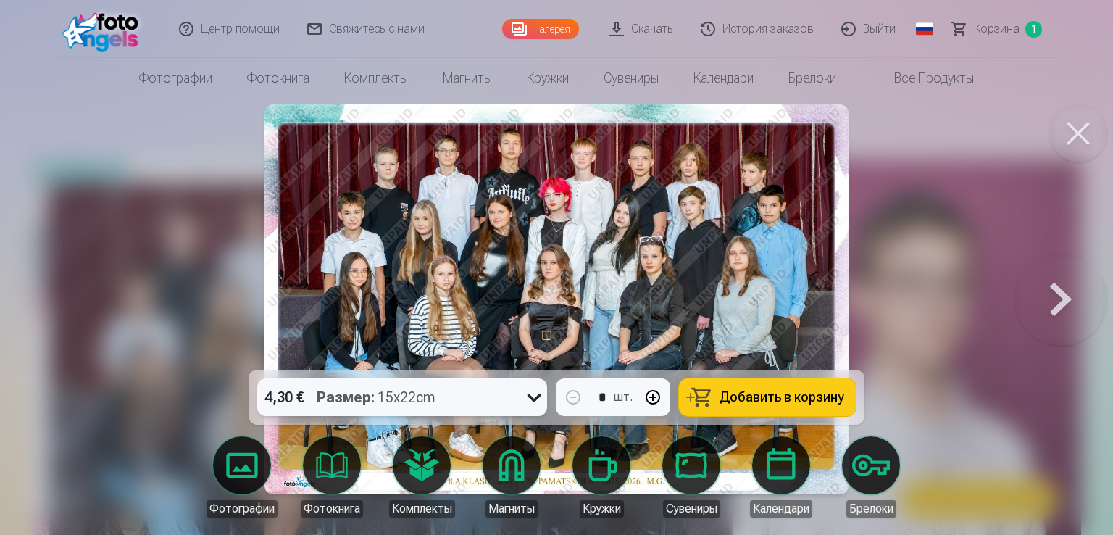
click at [417, 392] on div "Размер : 15x22cm" at bounding box center [376, 397] width 119 height 38
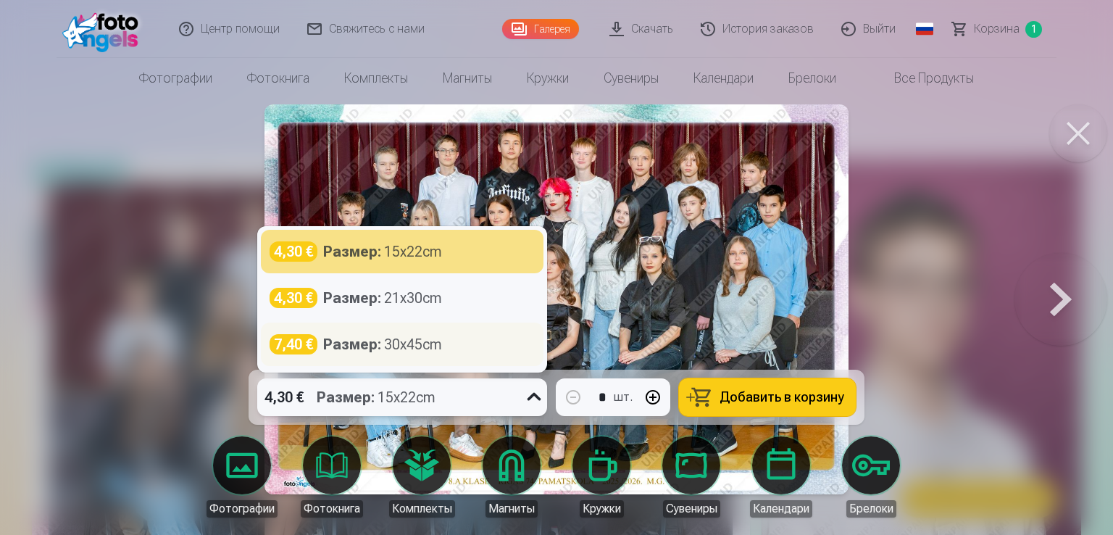
click at [419, 349] on div "Размер : 30x45cm" at bounding box center [382, 344] width 119 height 20
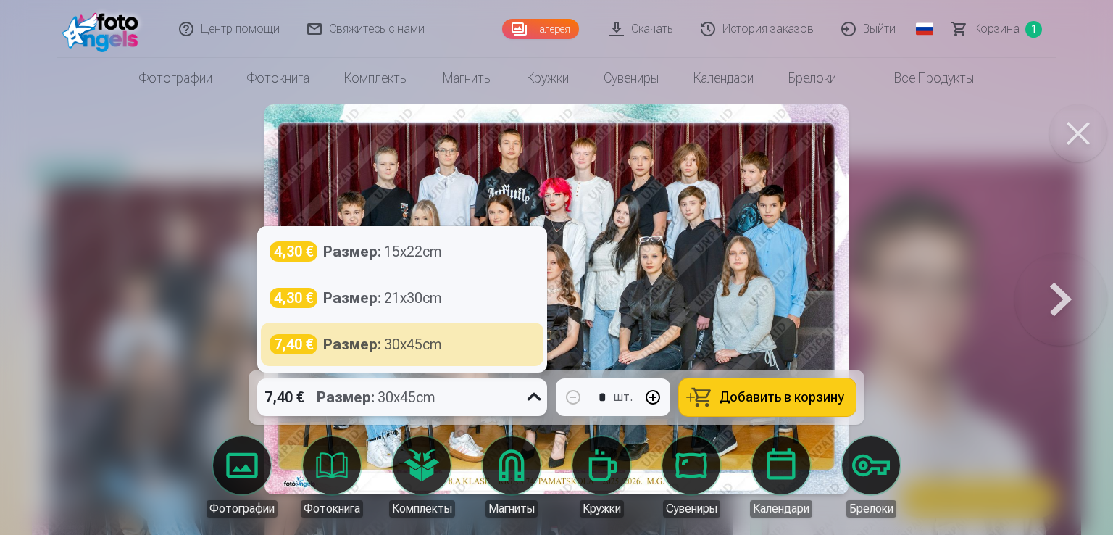
click at [417, 388] on div "Размер : 30x45cm" at bounding box center [376, 397] width 119 height 38
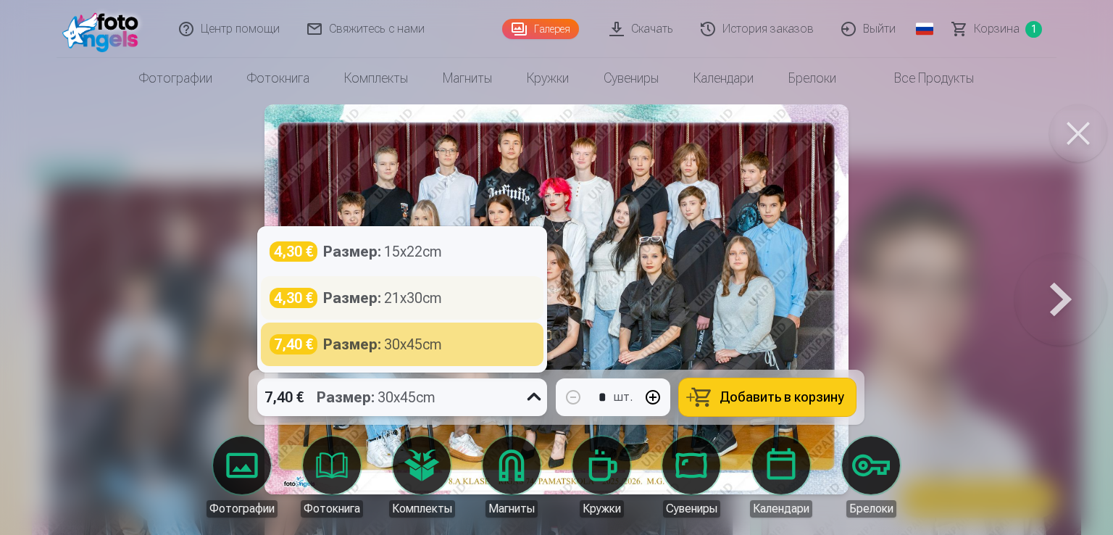
click at [376, 300] on strong "Размер :" at bounding box center [352, 298] width 58 height 20
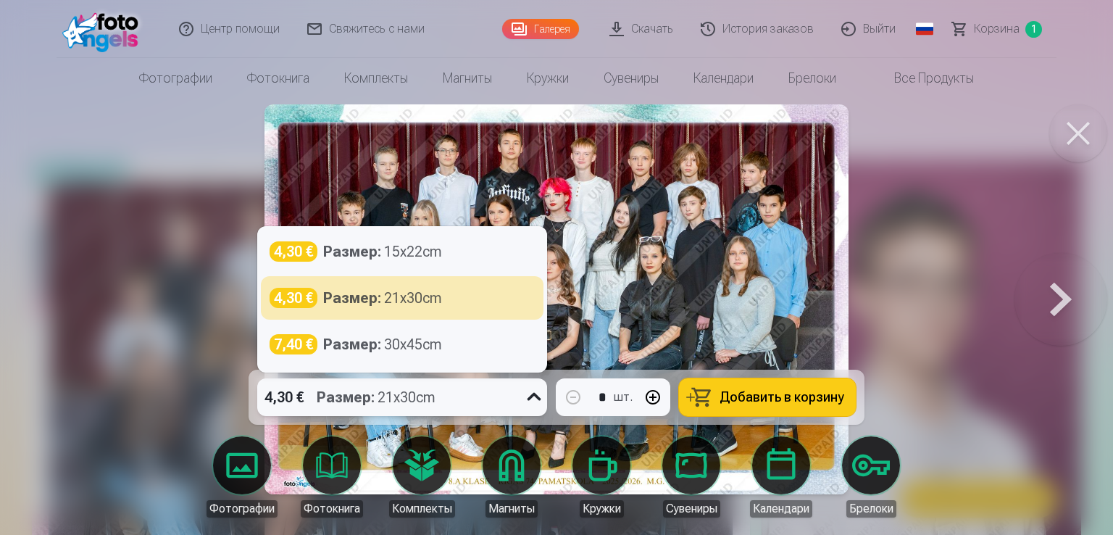
click at [436, 393] on div "Размер : 21x30cm" at bounding box center [376, 397] width 119 height 38
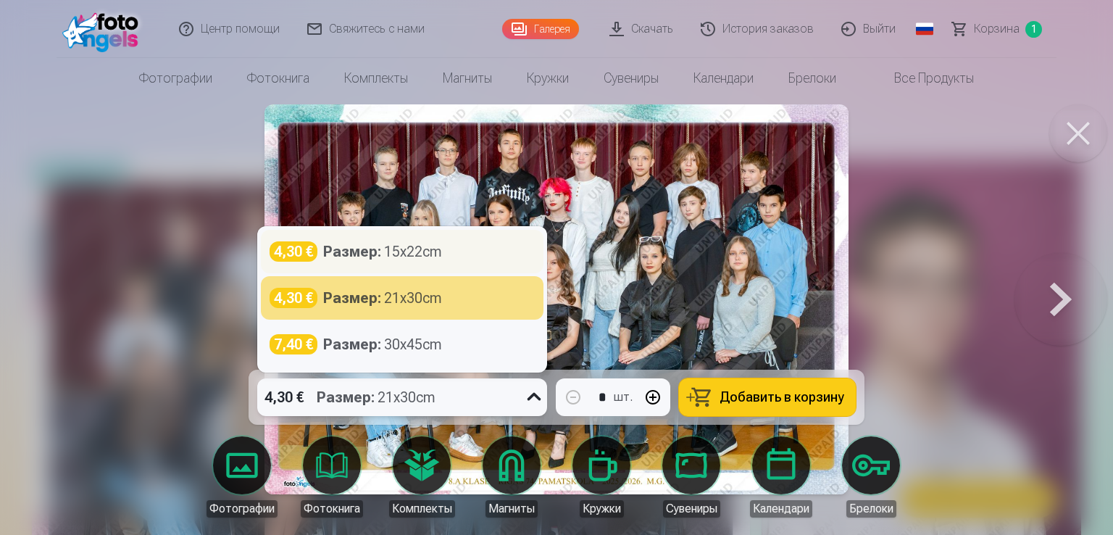
click at [389, 254] on div "Размер : 15x22cm" at bounding box center [382, 251] width 119 height 20
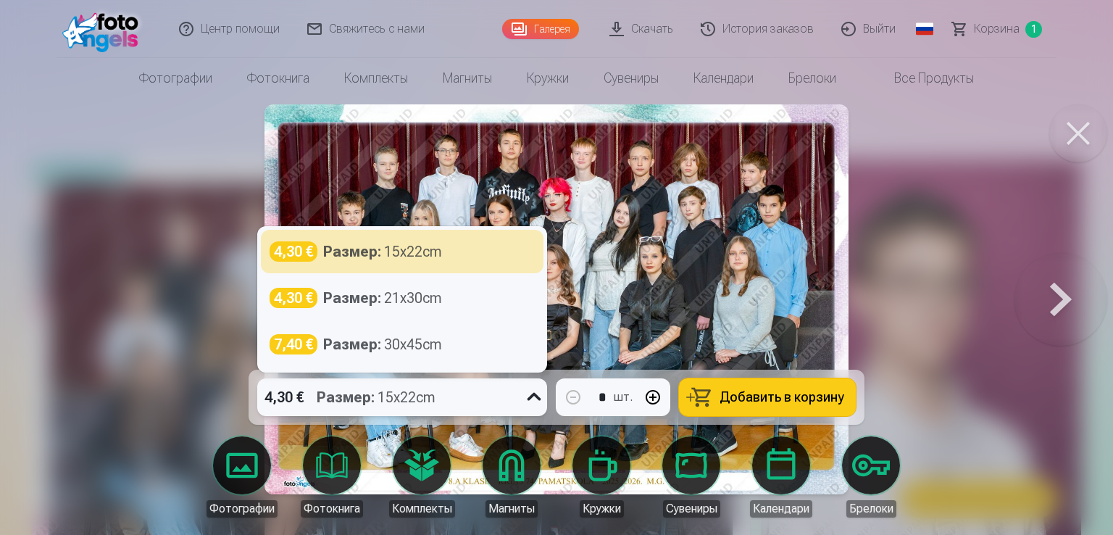
click at [464, 404] on div "4,30 € Размер : 15x22cm" at bounding box center [388, 397] width 262 height 38
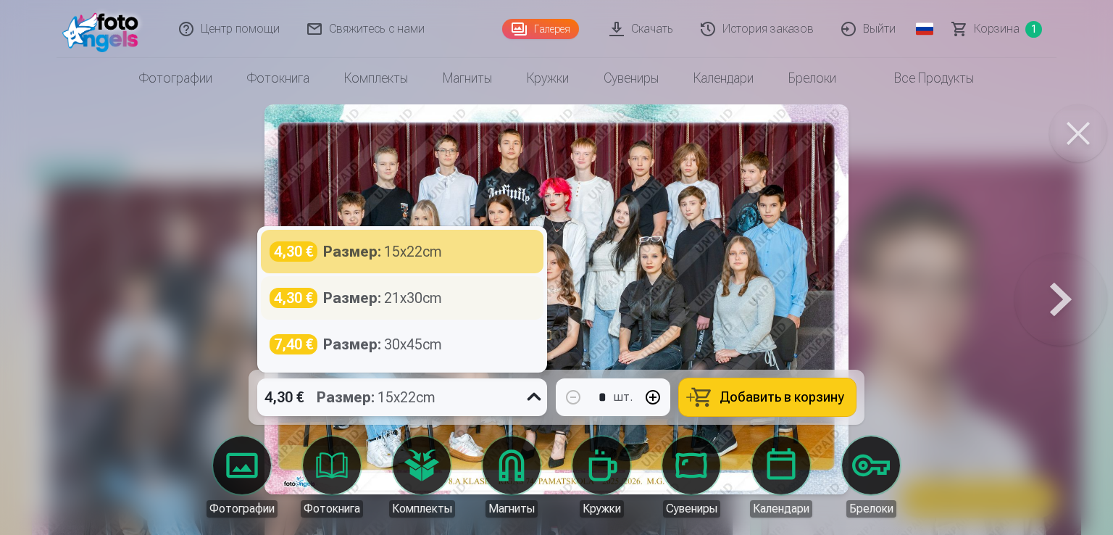
click at [398, 294] on div "Размер : 21x30cm" at bounding box center [382, 298] width 119 height 20
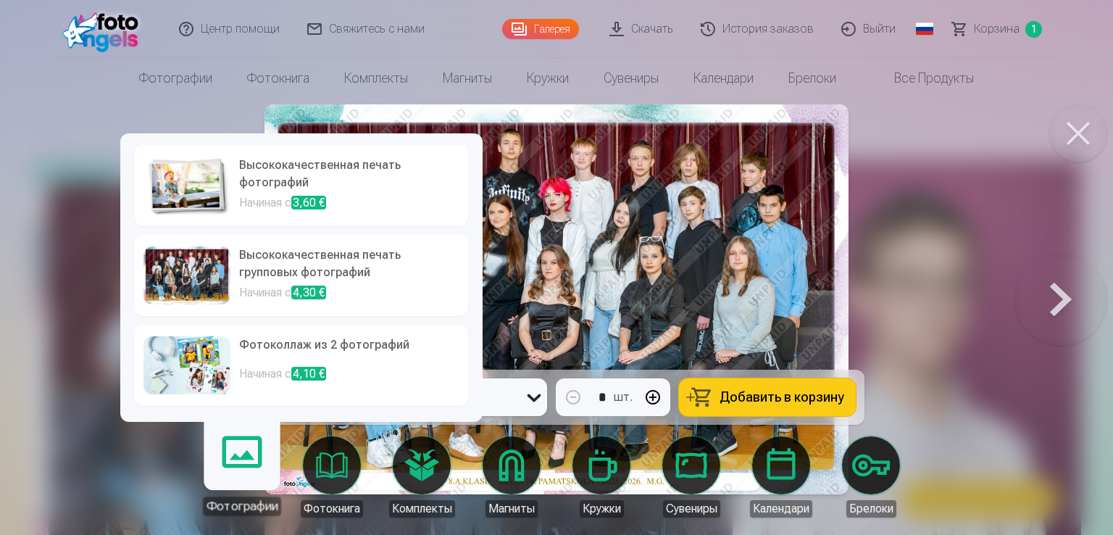
click at [231, 459] on link "Фотографии" at bounding box center [241, 470] width 89 height 89
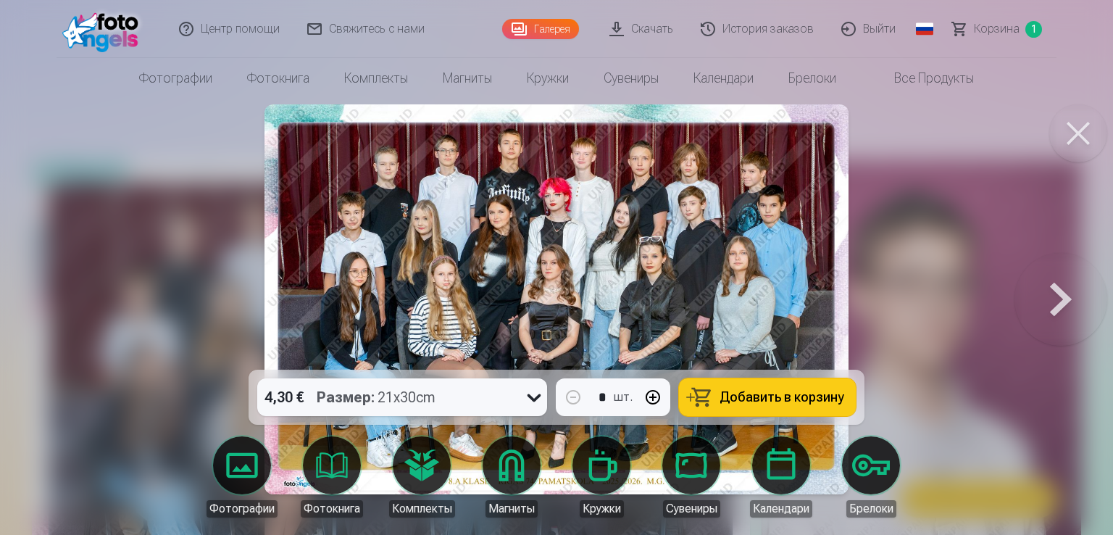
click at [1067, 299] on button at bounding box center [1061, 299] width 93 height 112
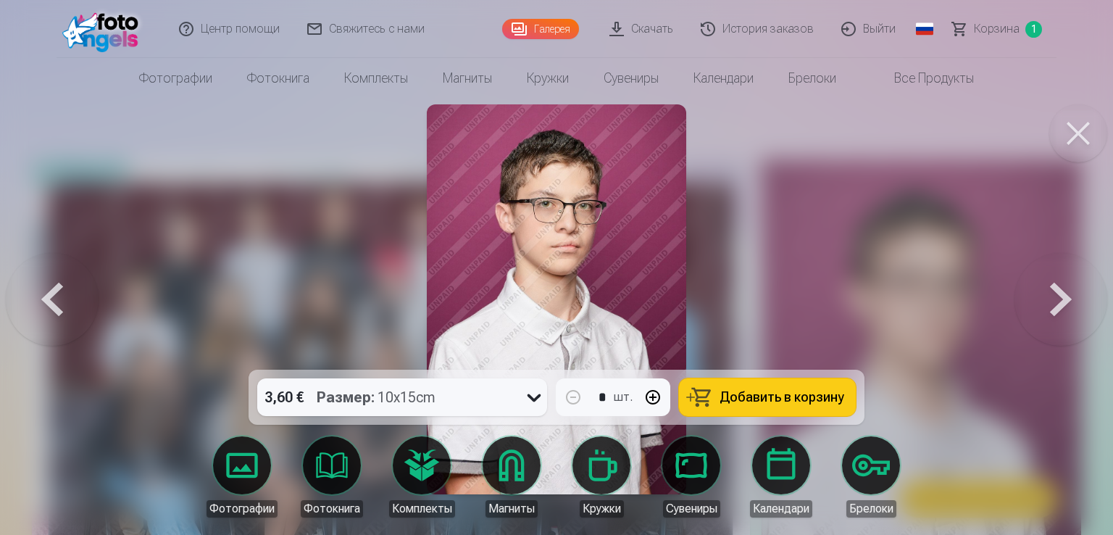
click at [1067, 299] on button at bounding box center [1061, 299] width 93 height 112
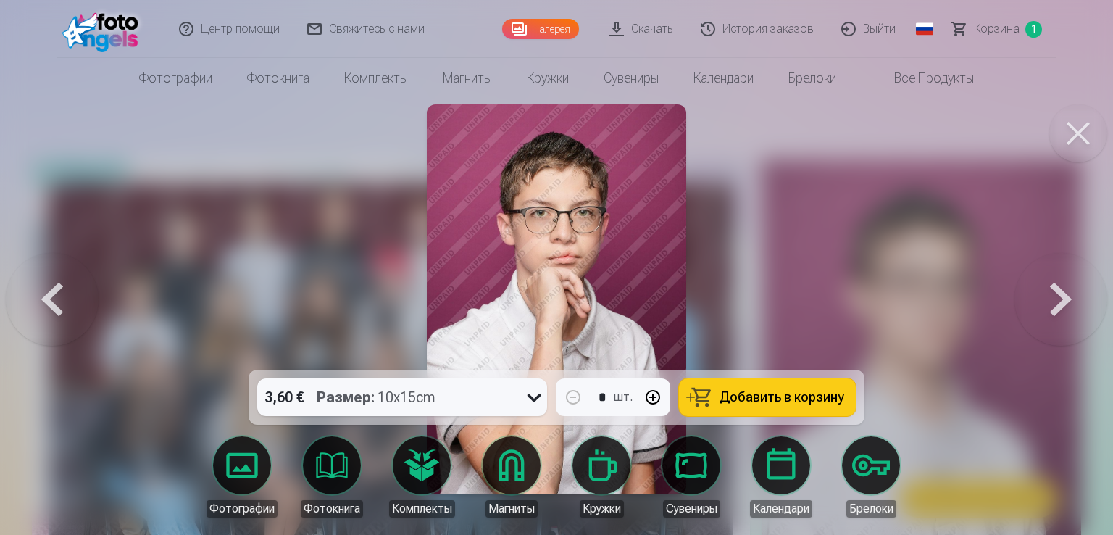
click at [1067, 299] on button at bounding box center [1061, 299] width 93 height 112
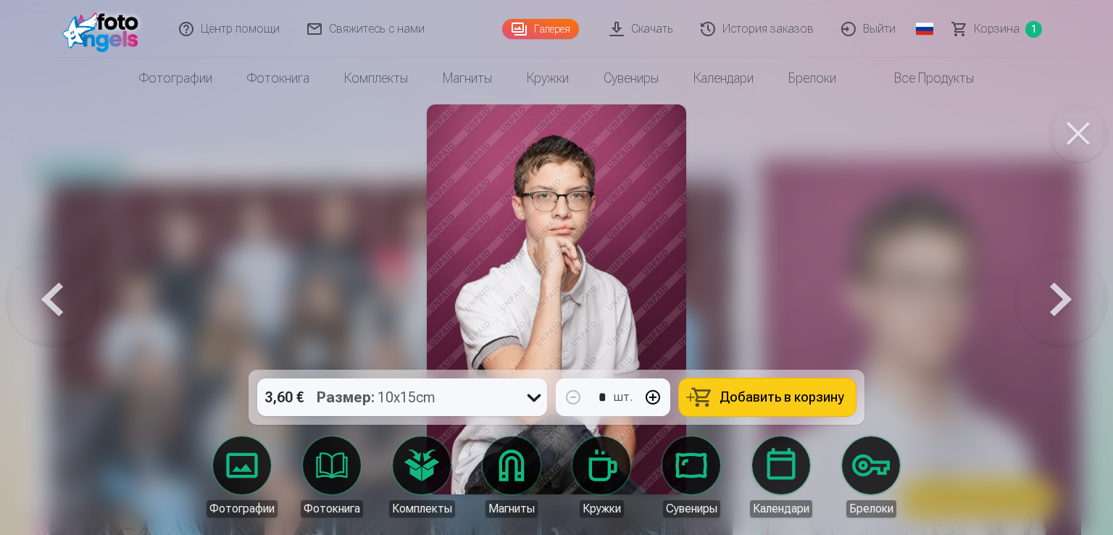
click at [1067, 299] on button at bounding box center [1061, 299] width 93 height 112
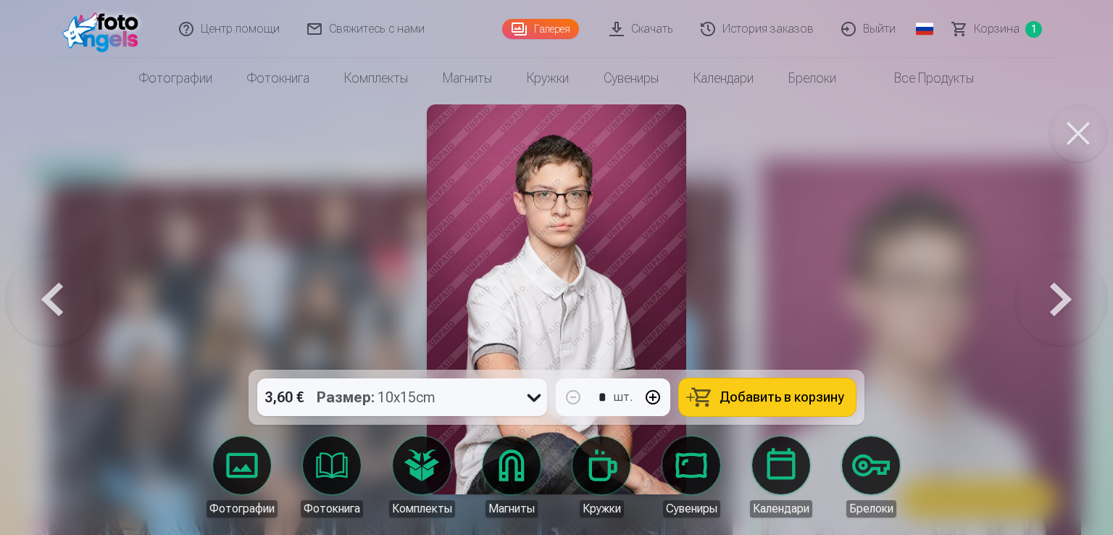
click at [1067, 299] on button at bounding box center [1061, 299] width 93 height 112
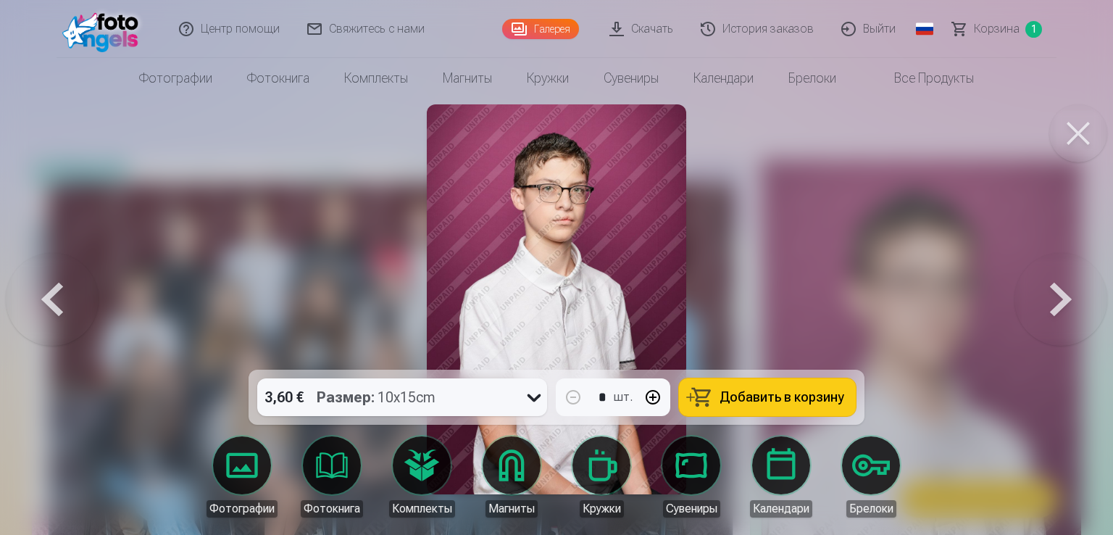
click at [1067, 299] on button at bounding box center [1061, 299] width 93 height 112
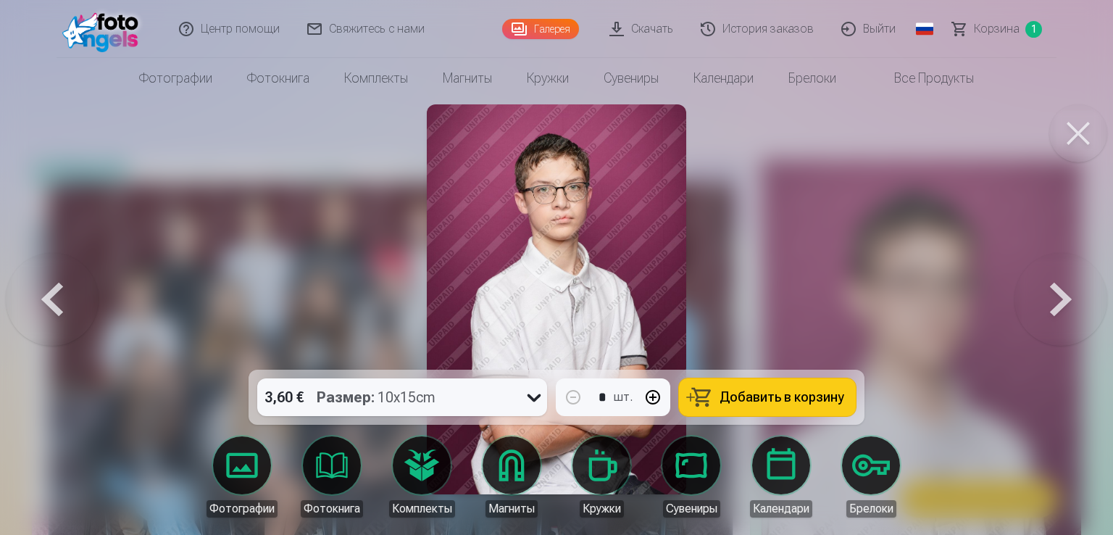
click at [1067, 299] on button at bounding box center [1061, 299] width 93 height 112
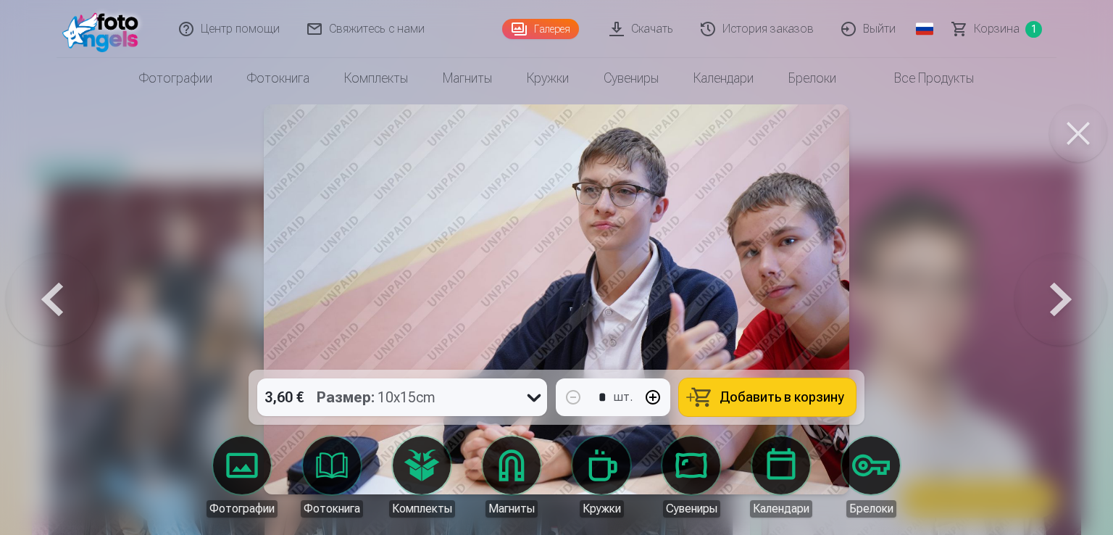
click at [1067, 299] on button at bounding box center [1061, 299] width 93 height 112
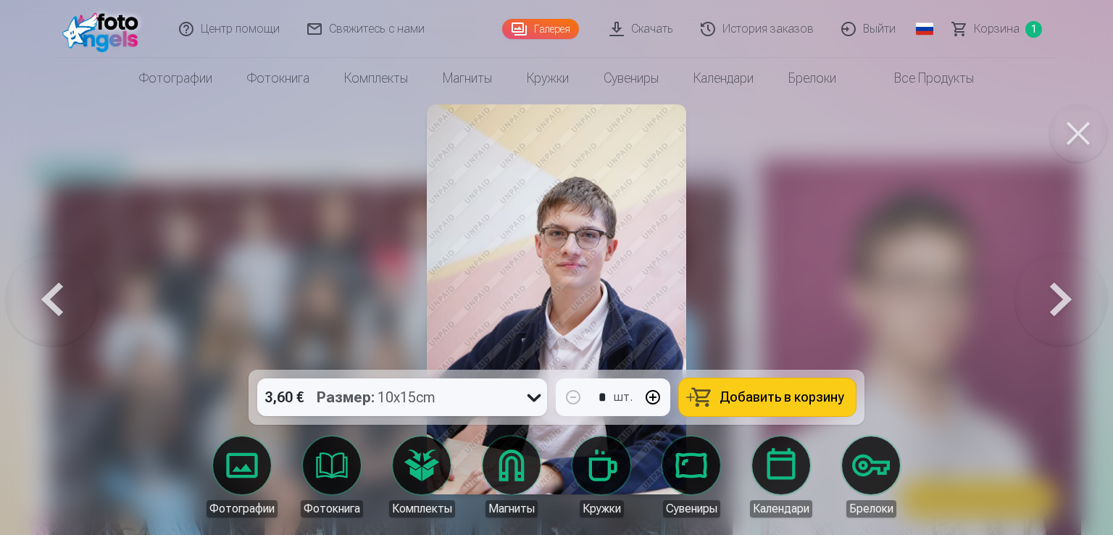
click at [1067, 299] on button at bounding box center [1061, 299] width 93 height 112
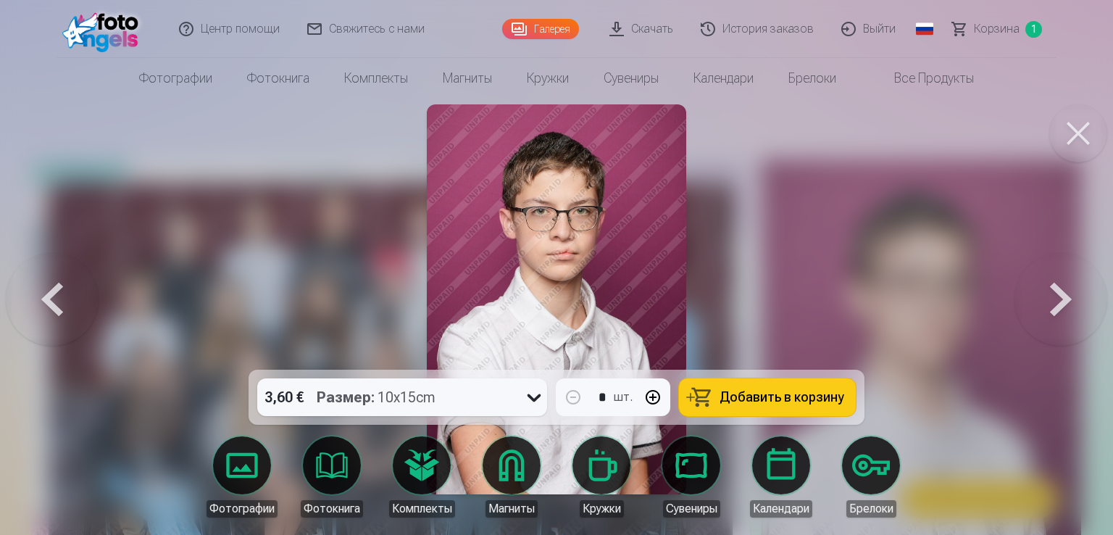
click at [1067, 299] on button at bounding box center [1061, 299] width 93 height 112
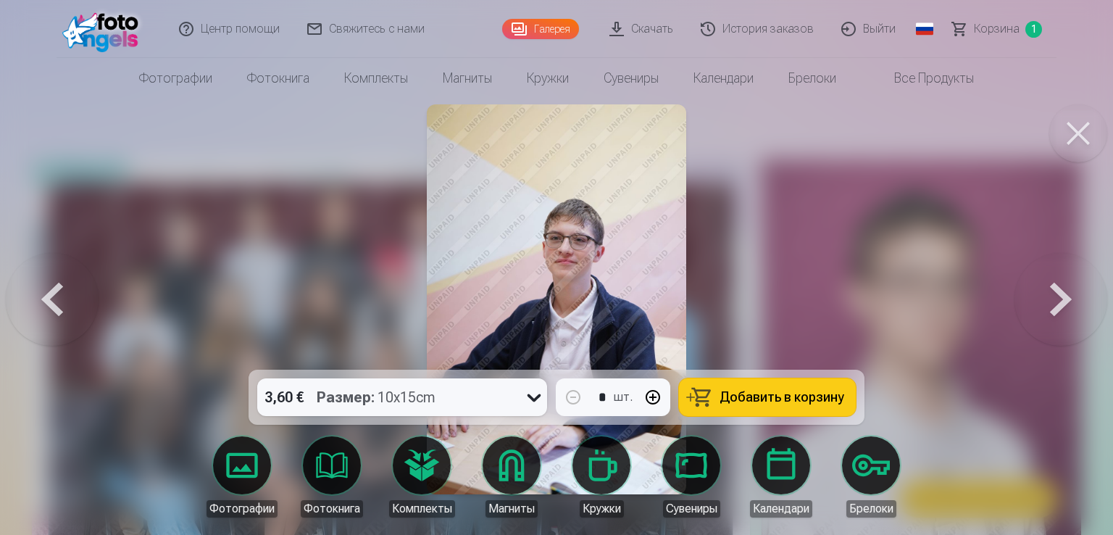
click at [1067, 299] on button at bounding box center [1061, 299] width 93 height 112
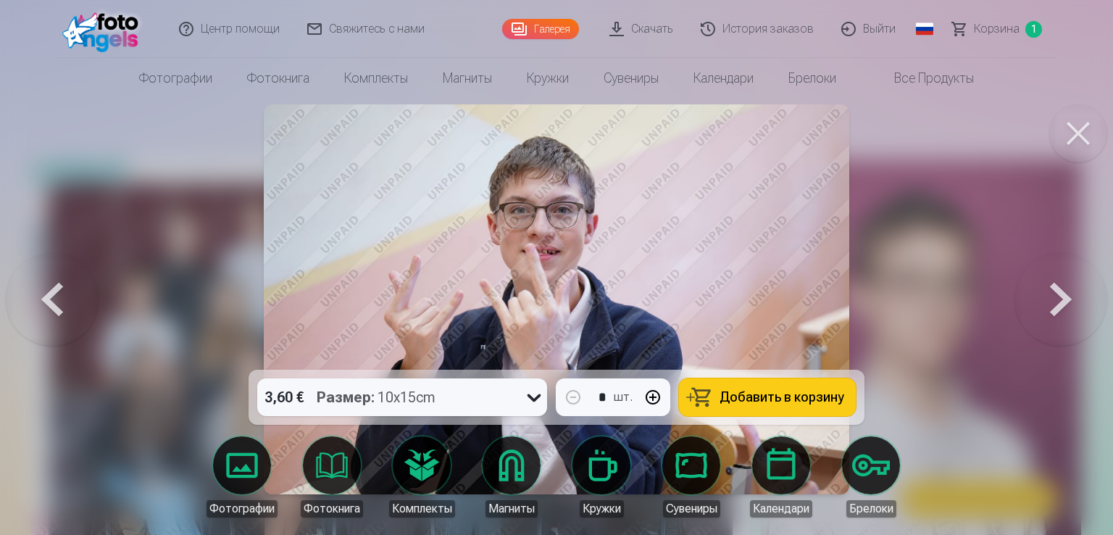
click at [1067, 299] on button at bounding box center [1061, 299] width 93 height 112
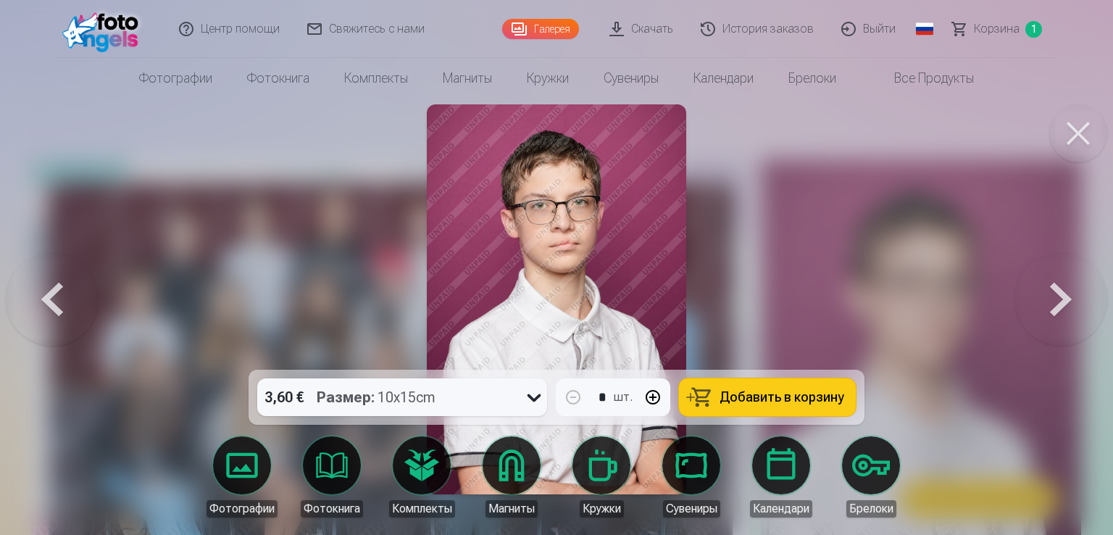
click at [1067, 299] on button at bounding box center [1061, 299] width 93 height 112
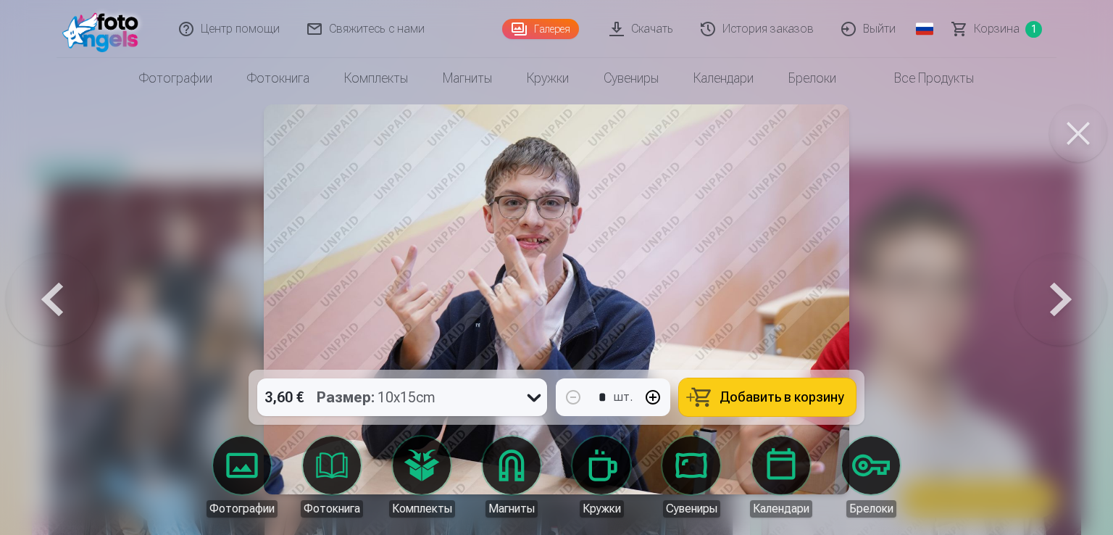
click at [1067, 299] on button at bounding box center [1061, 299] width 93 height 112
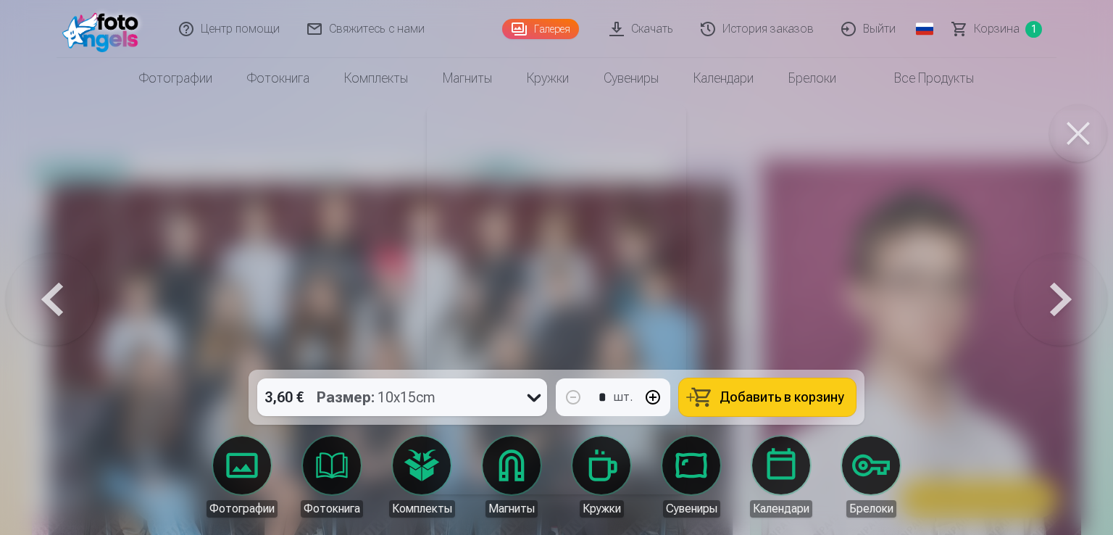
click at [1067, 299] on button at bounding box center [1061, 299] width 93 height 112
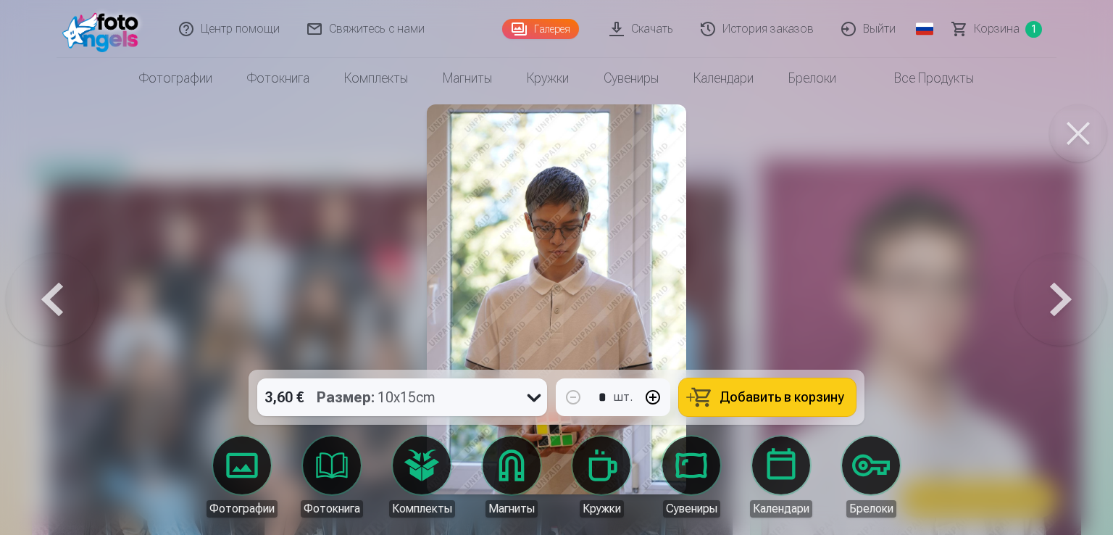
click at [1067, 299] on button at bounding box center [1061, 299] width 93 height 112
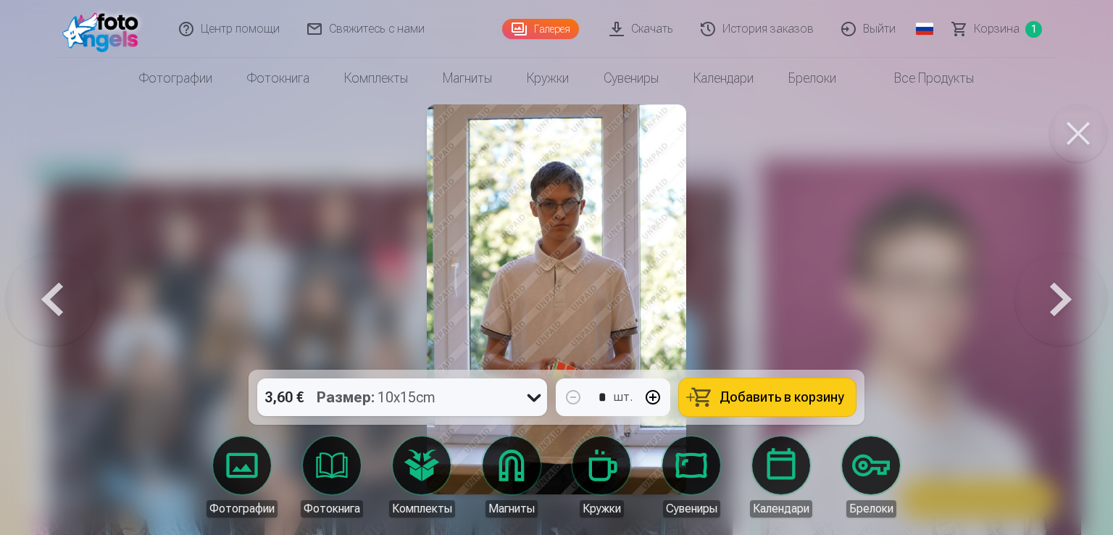
click at [1067, 299] on button at bounding box center [1061, 299] width 93 height 112
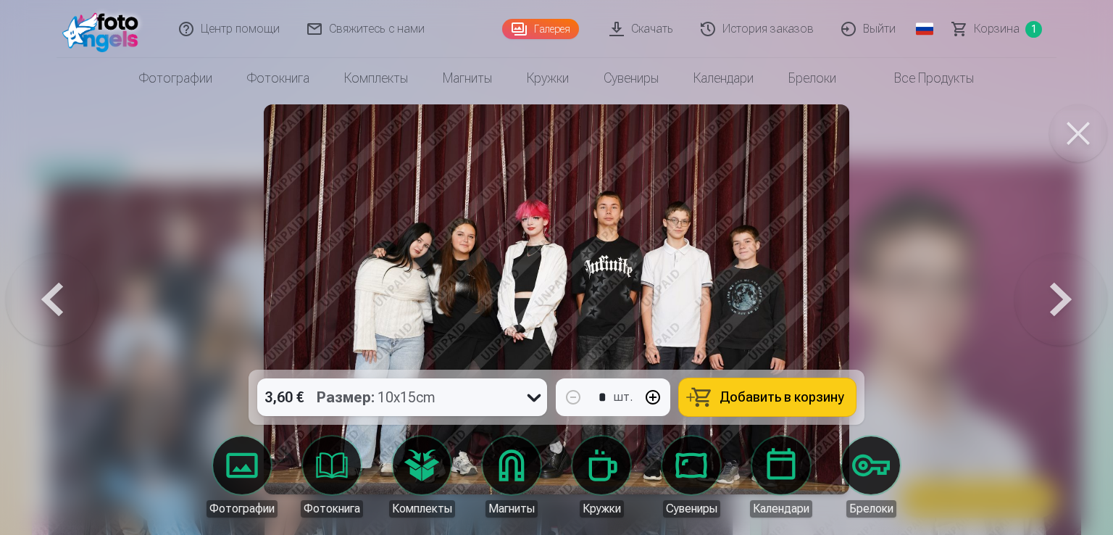
click at [1067, 299] on button at bounding box center [1061, 299] width 93 height 112
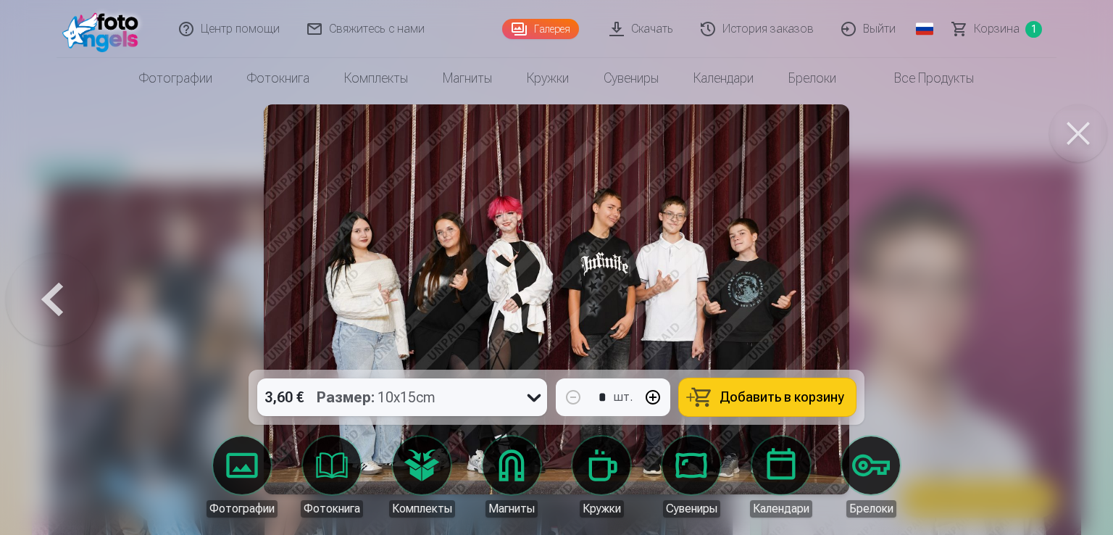
click at [1067, 299] on div at bounding box center [556, 267] width 1113 height 535
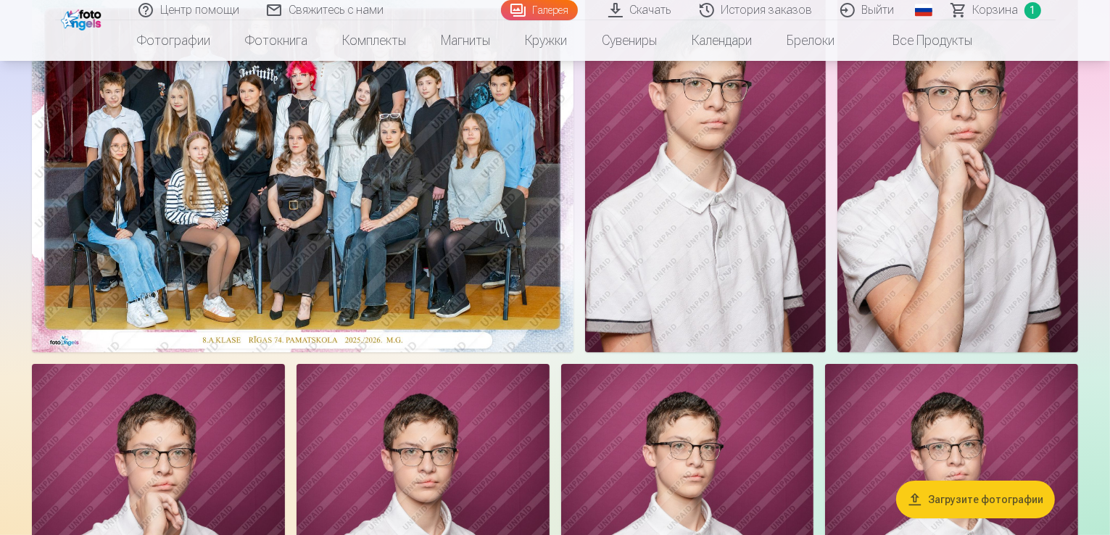
scroll to position [145, 0]
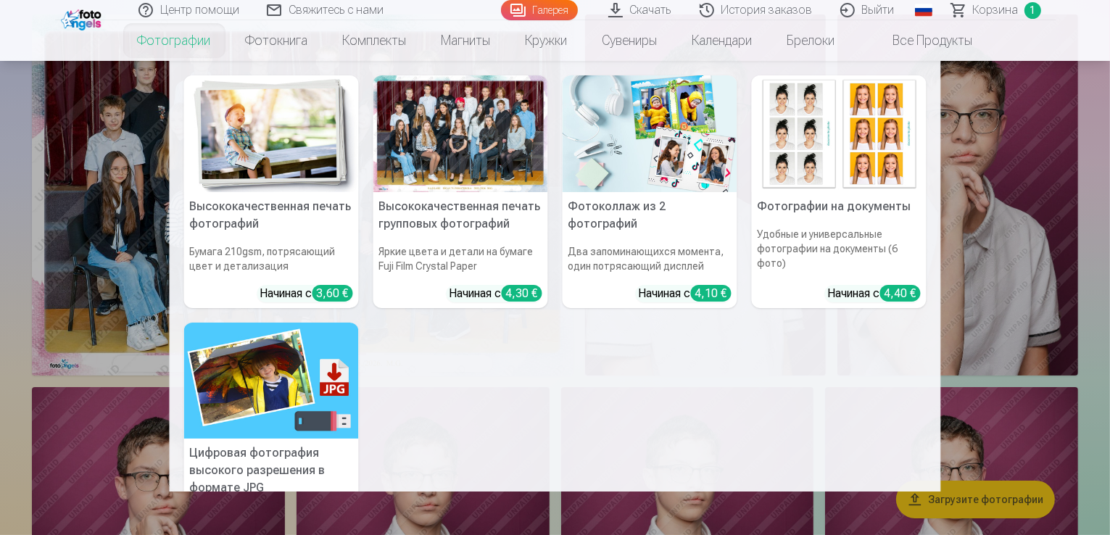
click at [298, 386] on img at bounding box center [271, 380] width 175 height 117
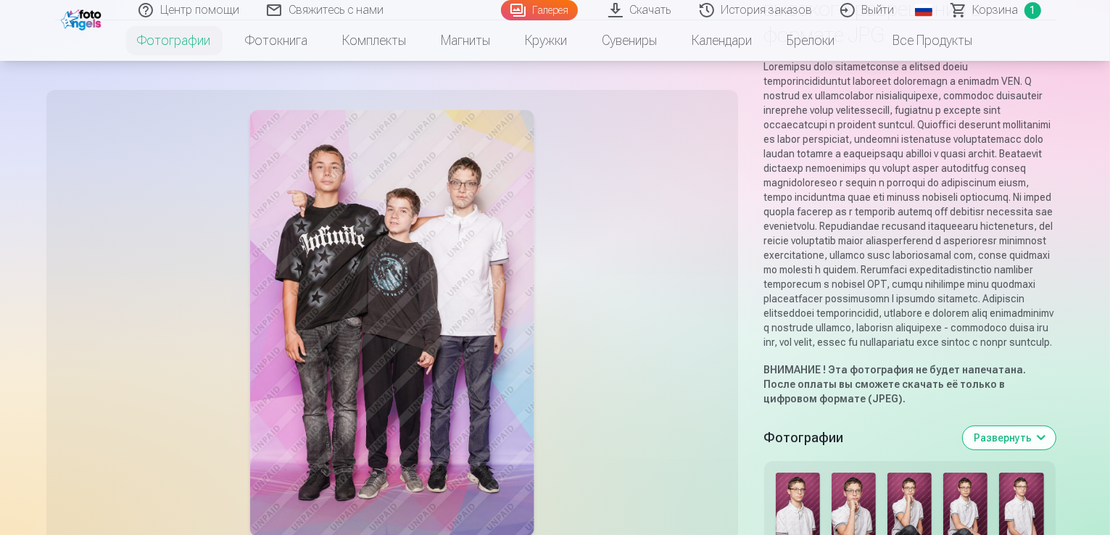
scroll to position [290, 0]
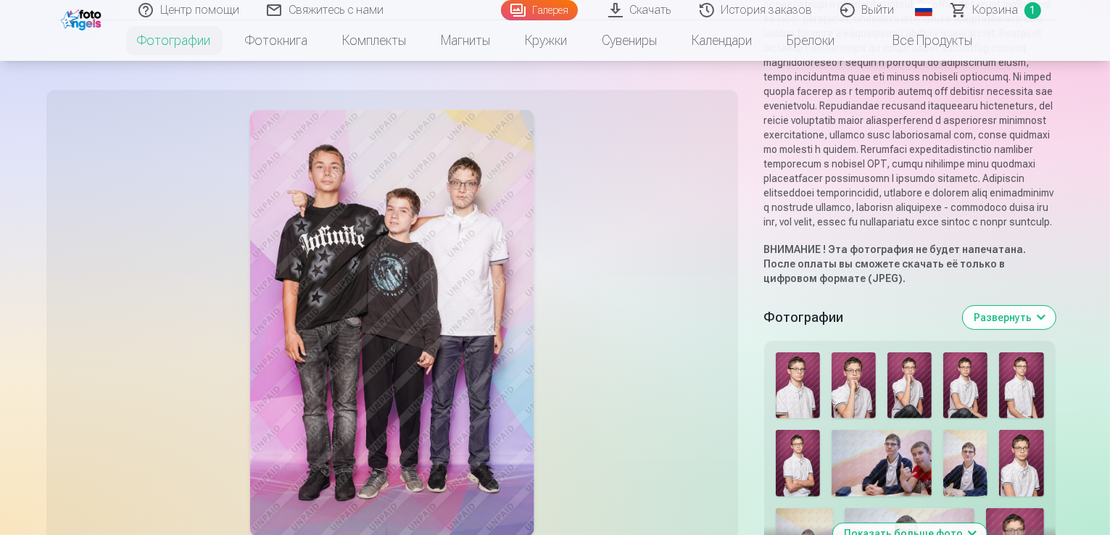
click at [775, 352] on img at bounding box center [797, 385] width 44 height 67
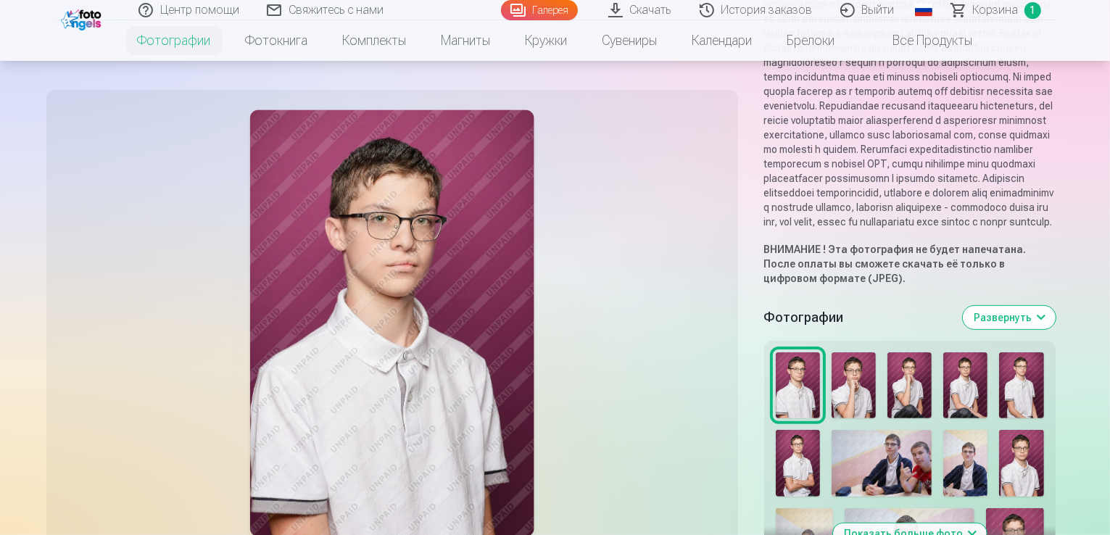
click at [831, 352] on img at bounding box center [853, 385] width 44 height 67
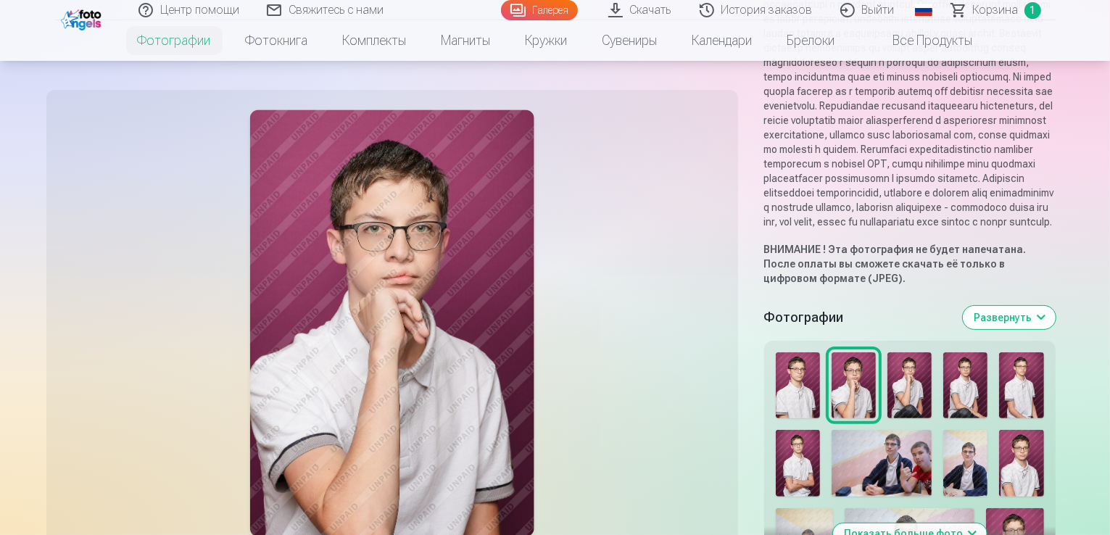
click at [887, 352] on img at bounding box center [909, 385] width 44 height 67
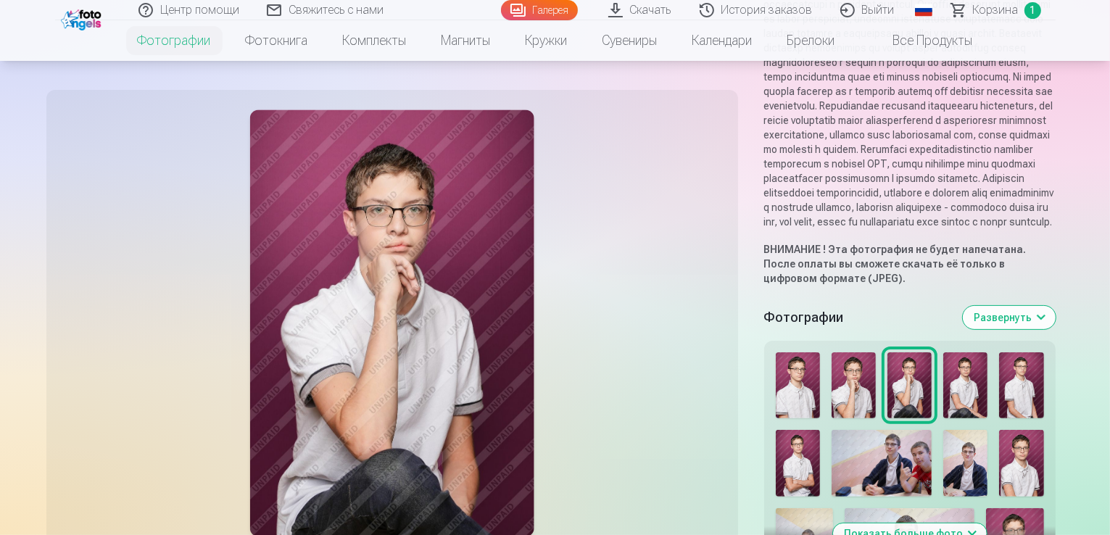
click at [943, 430] on img at bounding box center [965, 463] width 44 height 67
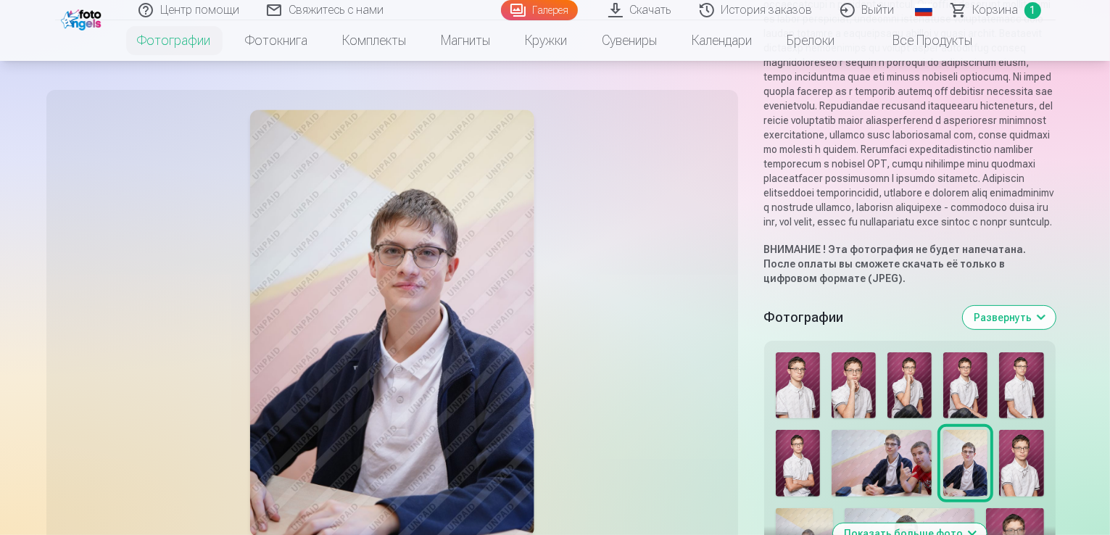
click at [831, 430] on img at bounding box center [881, 463] width 100 height 67
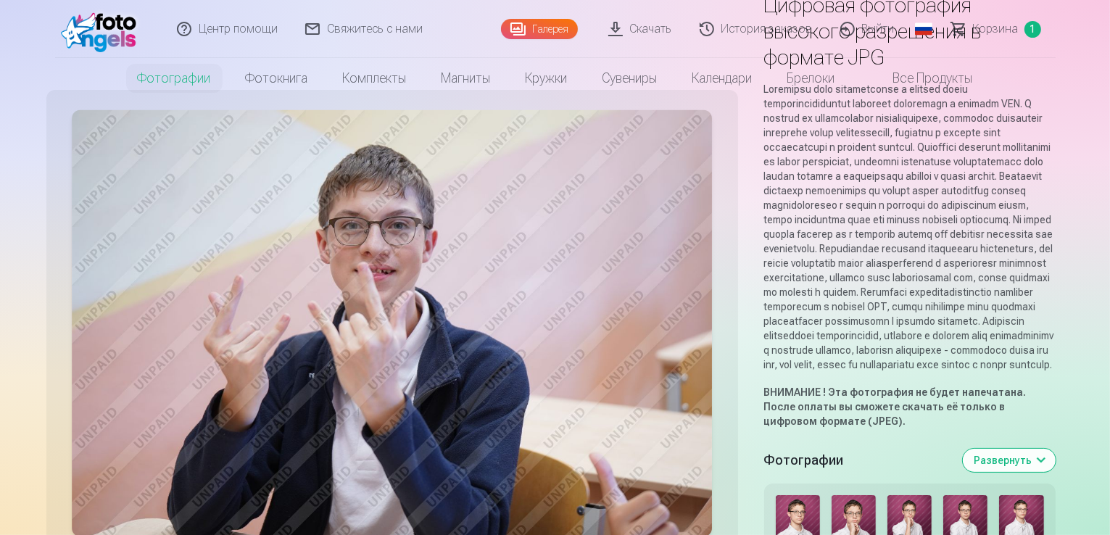
scroll to position [0, 0]
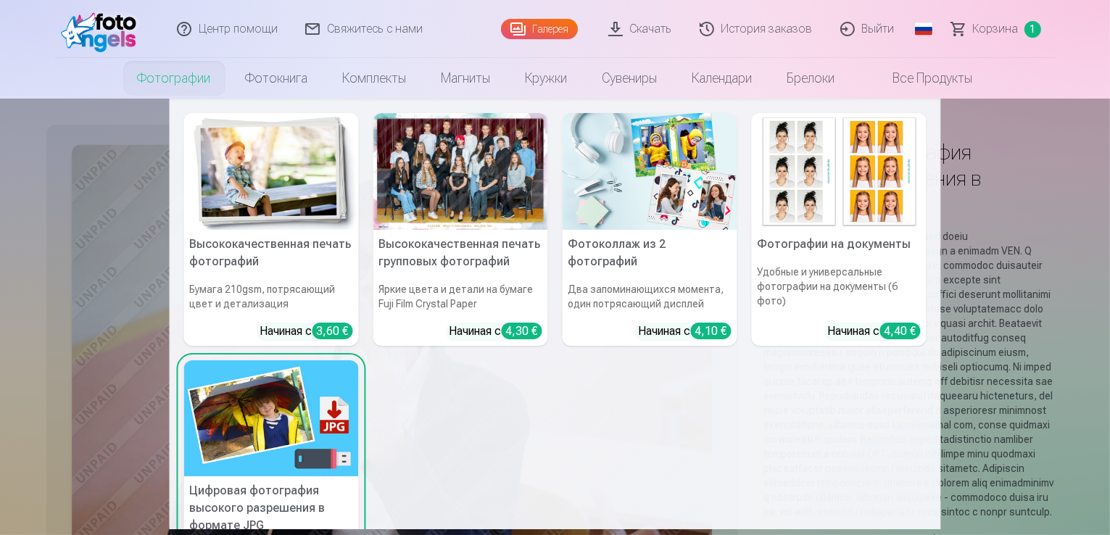
click at [154, 86] on link "Фотографии" at bounding box center [174, 78] width 108 height 41
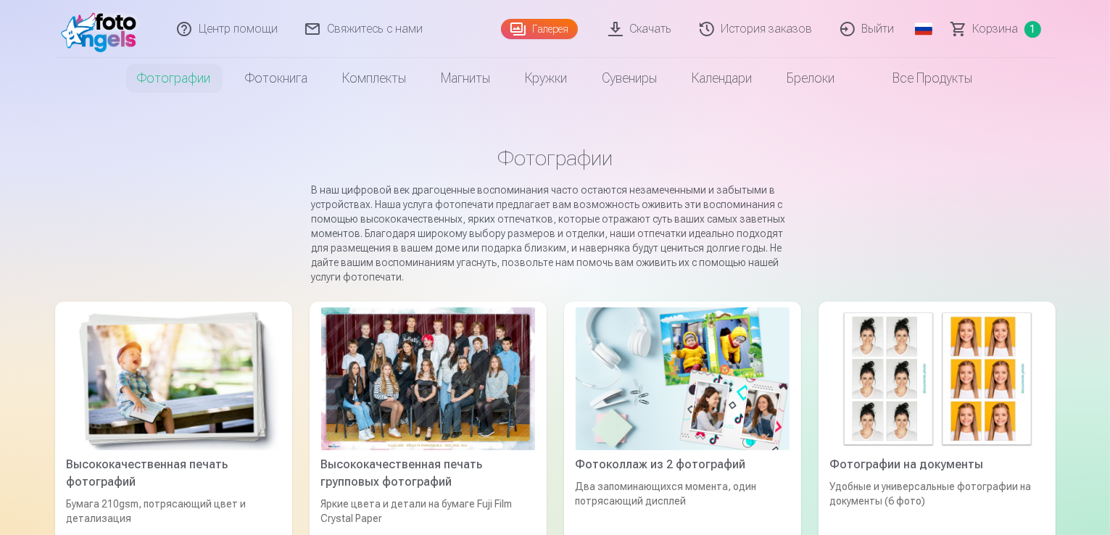
click at [420, 364] on div at bounding box center [428, 378] width 214 height 143
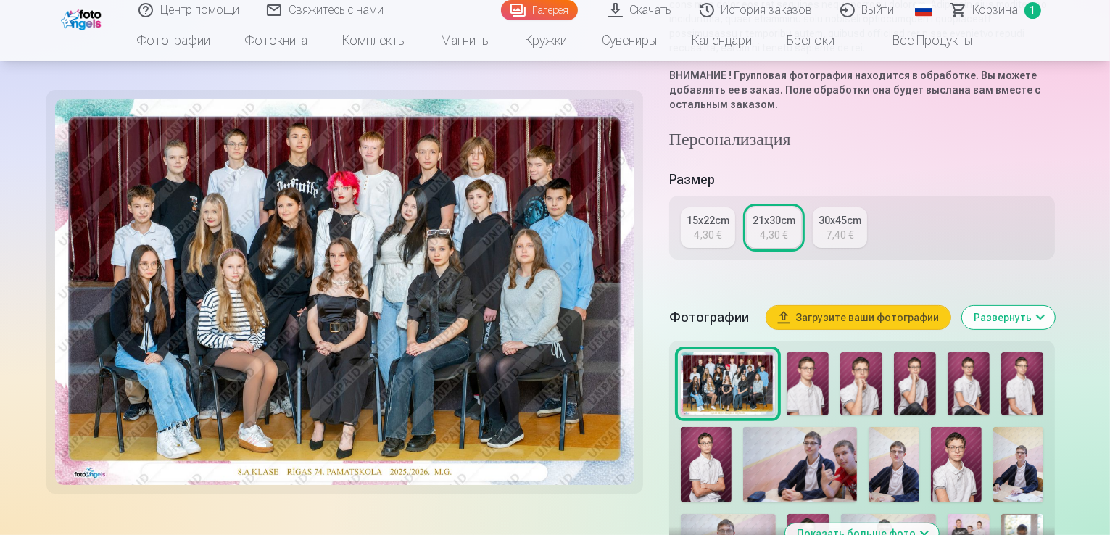
scroll to position [435, 0]
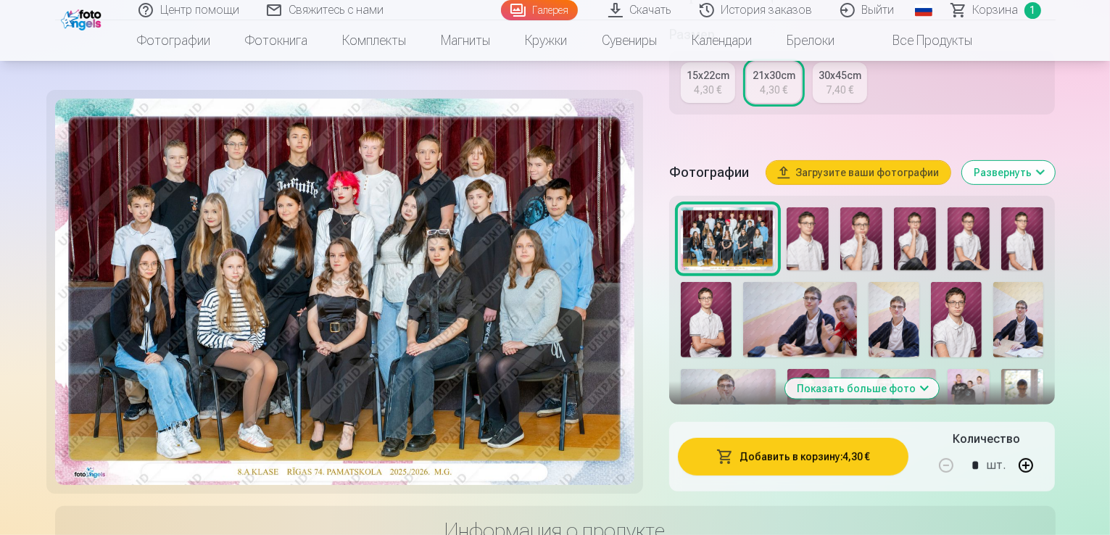
click at [325, 325] on img at bounding box center [344, 292] width 579 height 386
click at [765, 217] on img at bounding box center [727, 238] width 95 height 63
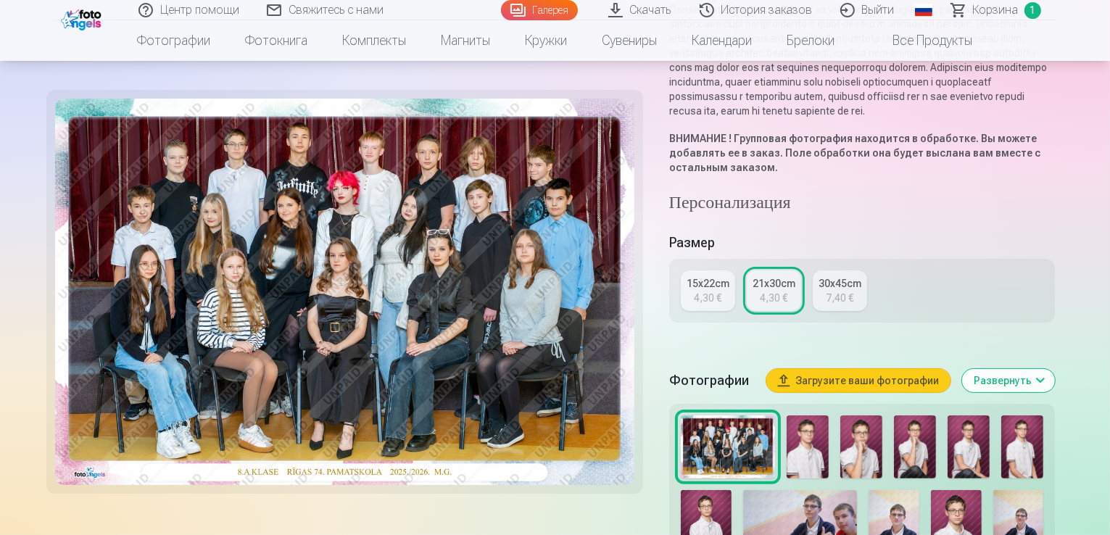
scroll to position [217, 0]
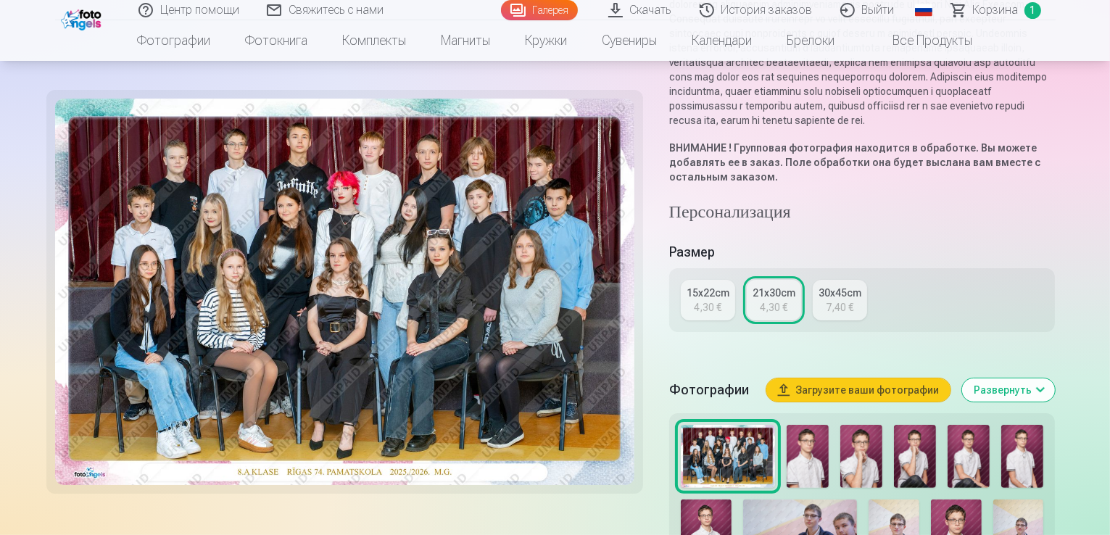
click at [775, 300] on div "4,30 €" at bounding box center [773, 307] width 28 height 14
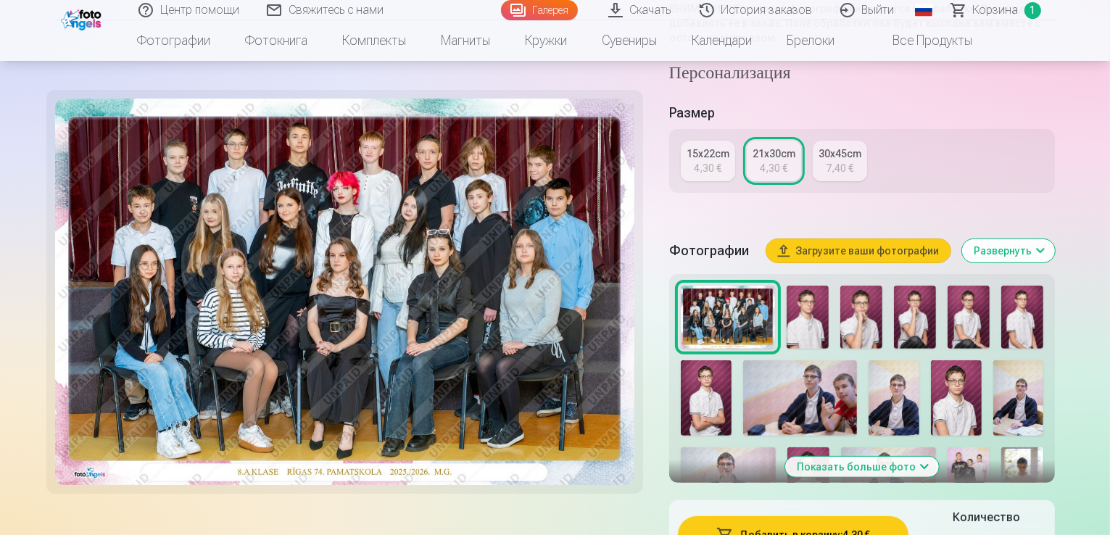
scroll to position [435, 0]
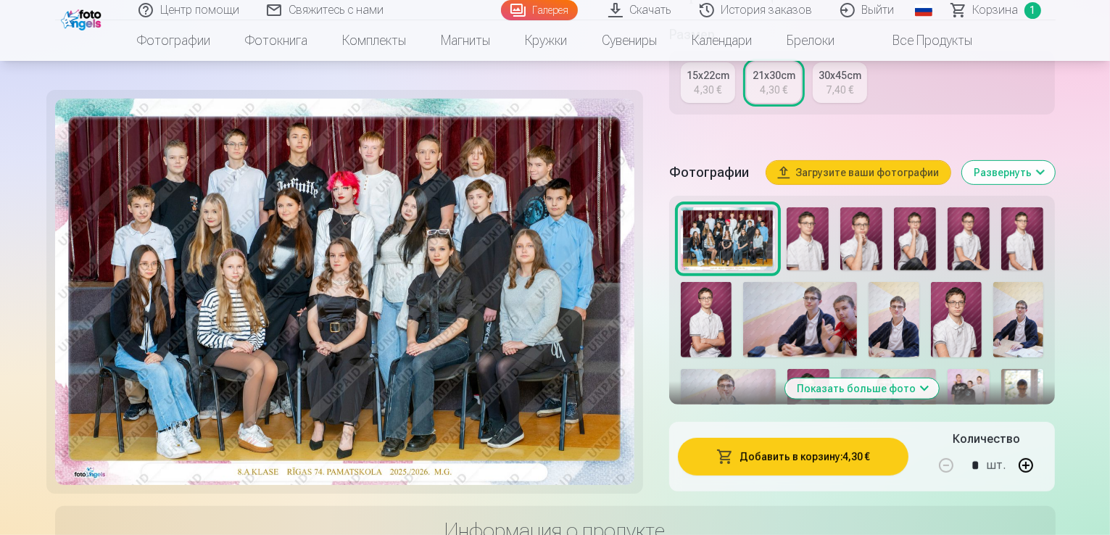
click at [820, 225] on img at bounding box center [807, 238] width 42 height 63
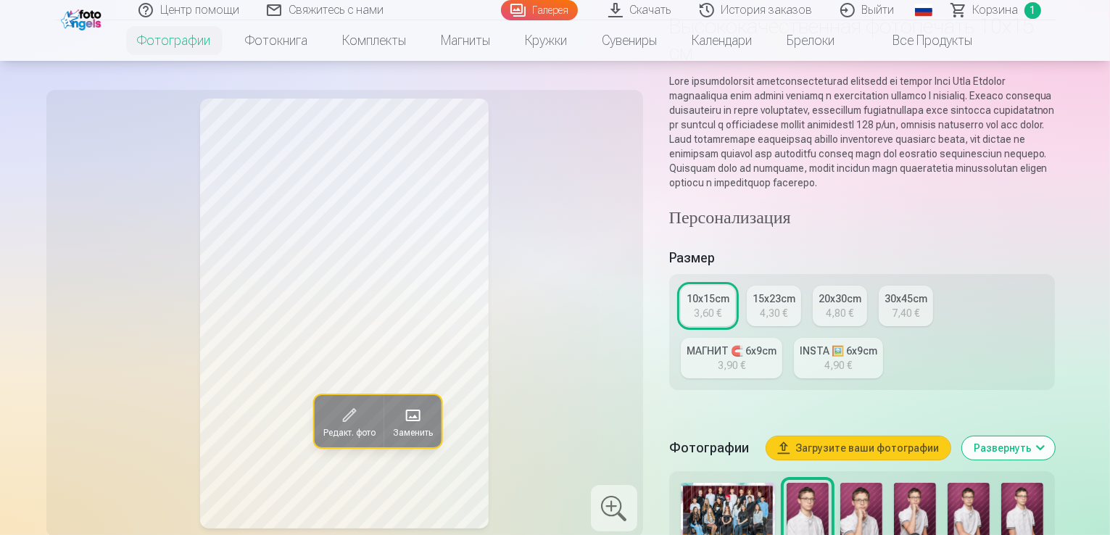
scroll to position [145, 0]
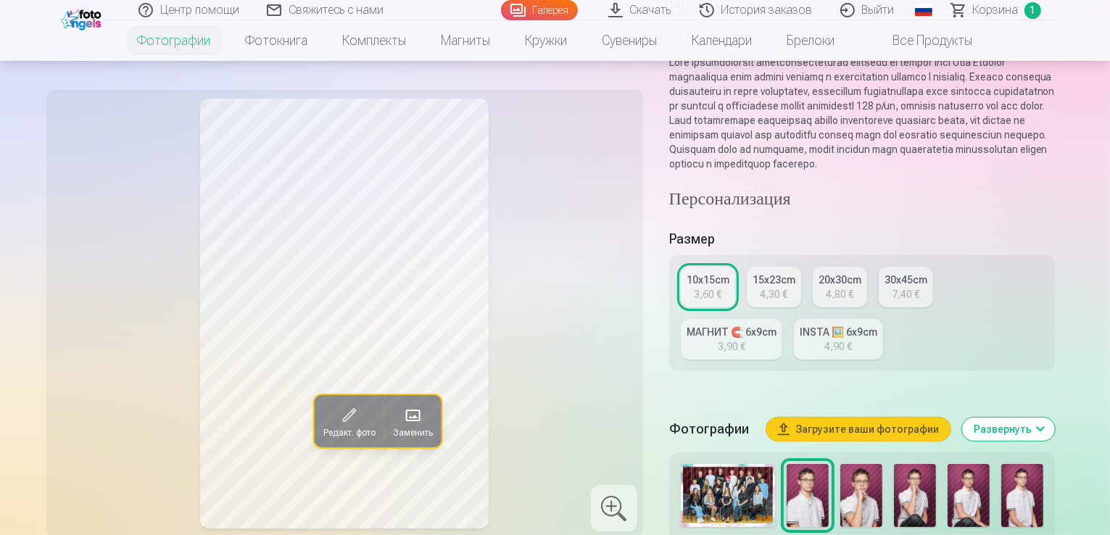
click at [865, 473] on img at bounding box center [861, 495] width 42 height 63
click at [799, 478] on img at bounding box center [807, 495] width 42 height 63
click at [875, 477] on img at bounding box center [861, 495] width 42 height 63
click at [913, 486] on img at bounding box center [915, 495] width 42 height 63
click at [970, 471] on img at bounding box center [968, 495] width 42 height 63
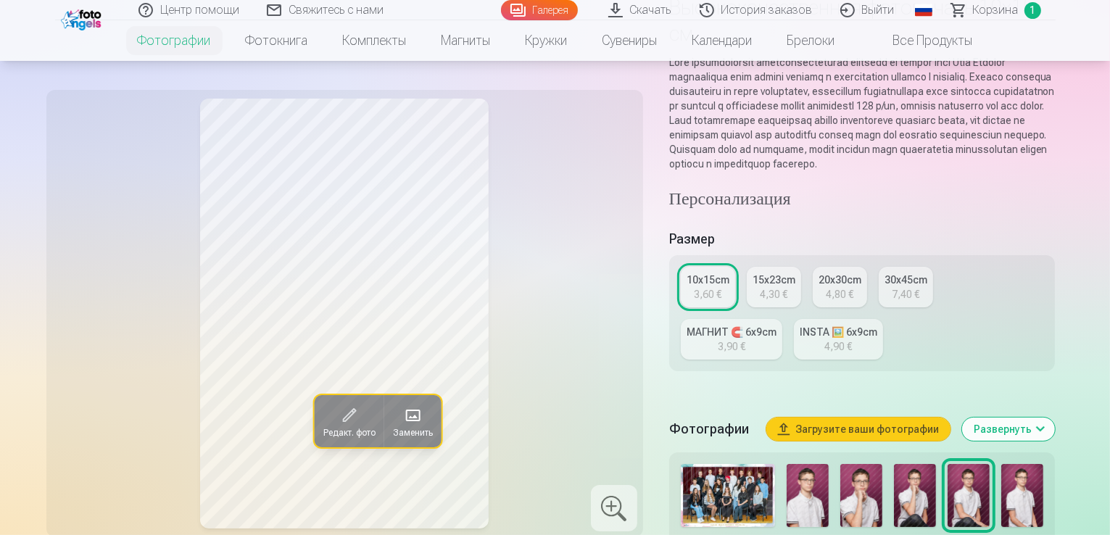
click at [1021, 473] on img at bounding box center [1022, 495] width 42 height 63
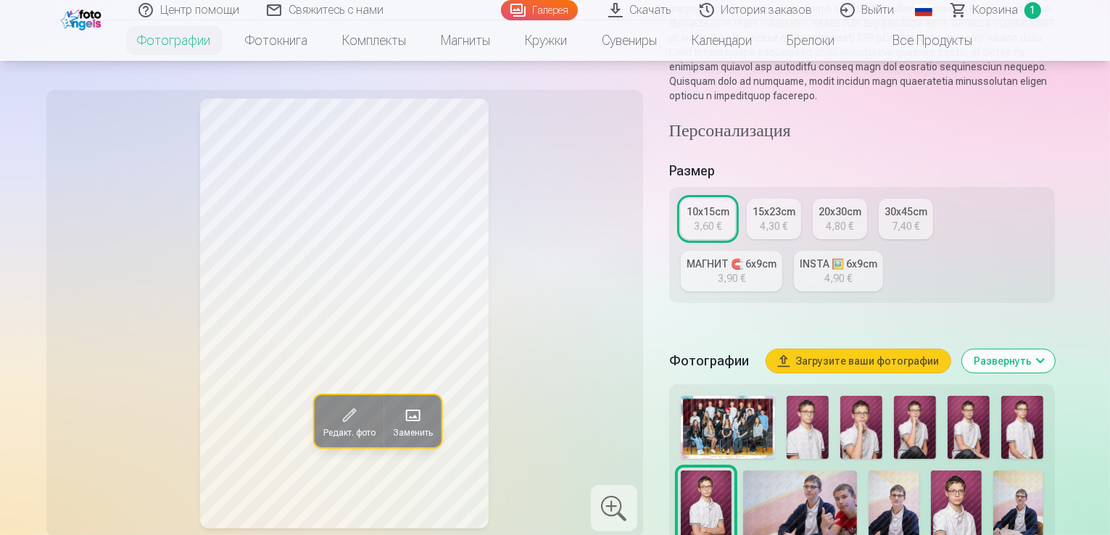
scroll to position [290, 0]
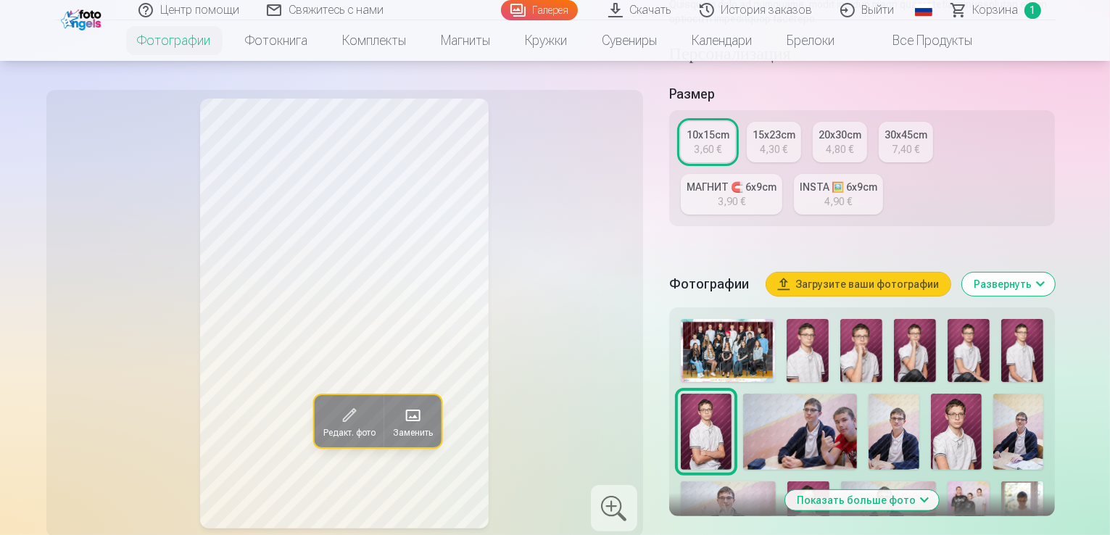
click at [743, 403] on img at bounding box center [800, 432] width 114 height 76
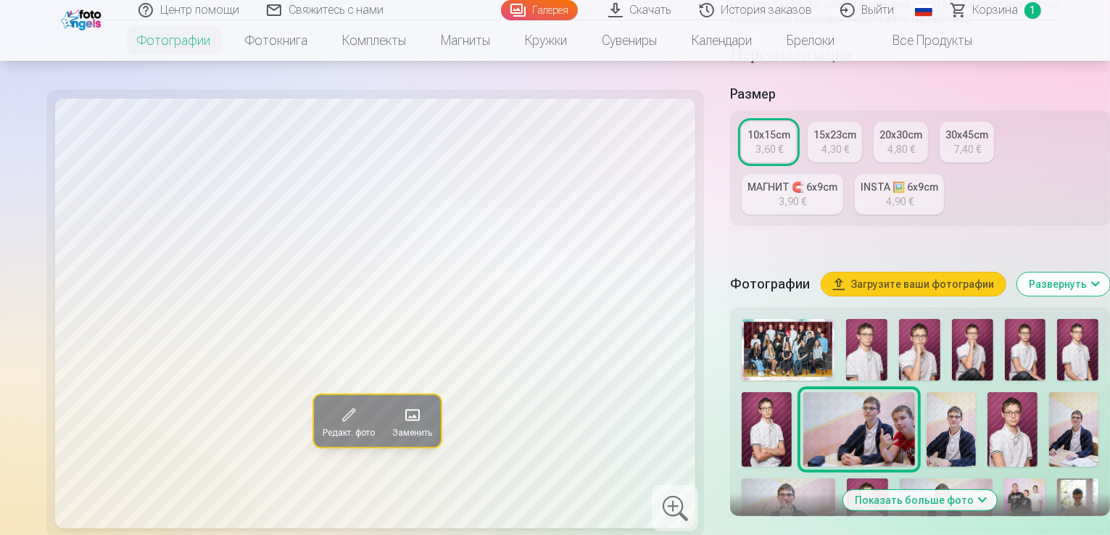
click at [926, 405] on img at bounding box center [950, 429] width 49 height 75
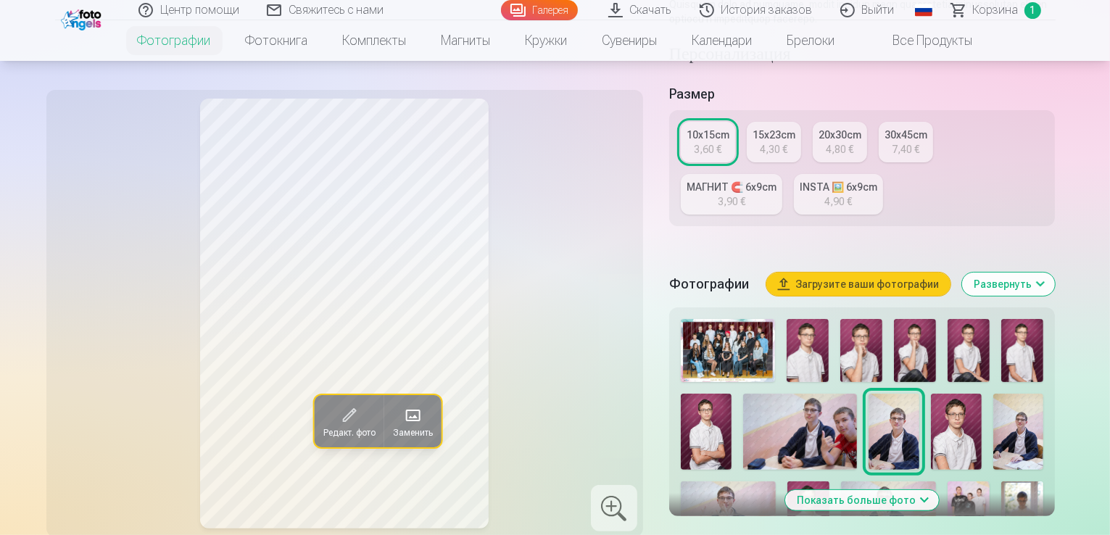
click at [931, 395] on img at bounding box center [956, 432] width 51 height 76
click at [993, 396] on img at bounding box center [1018, 432] width 51 height 76
click at [775, 481] on img at bounding box center [727, 512] width 95 height 63
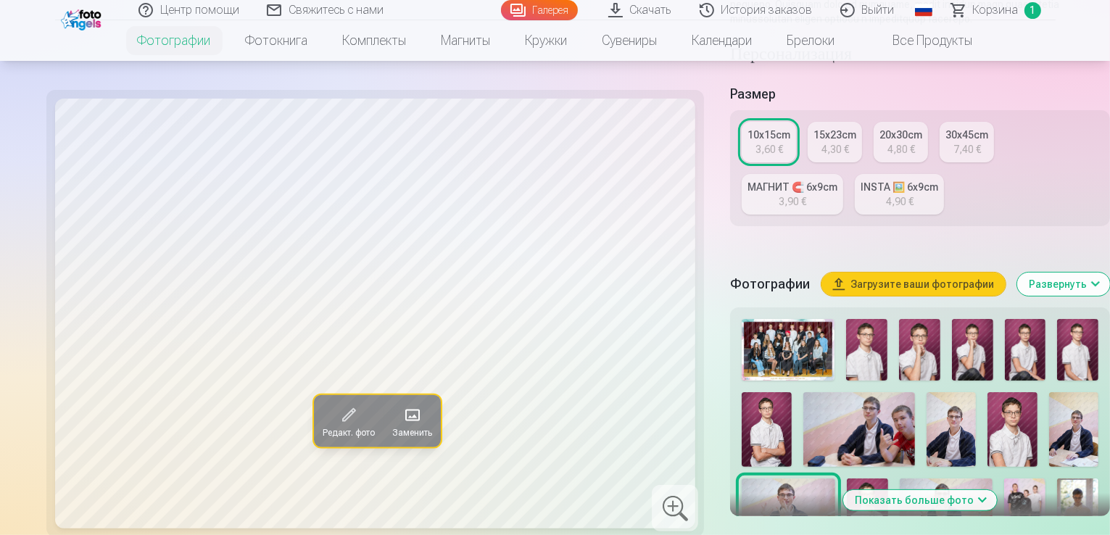
click at [888, 478] on img at bounding box center [866, 509] width 41 height 62
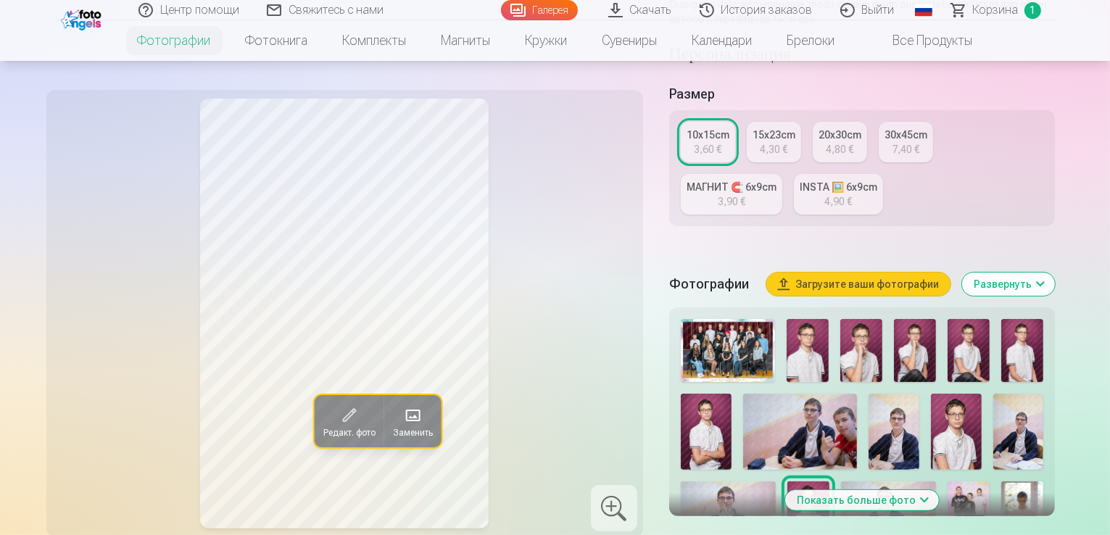
click at [841, 481] on img at bounding box center [888, 512] width 95 height 63
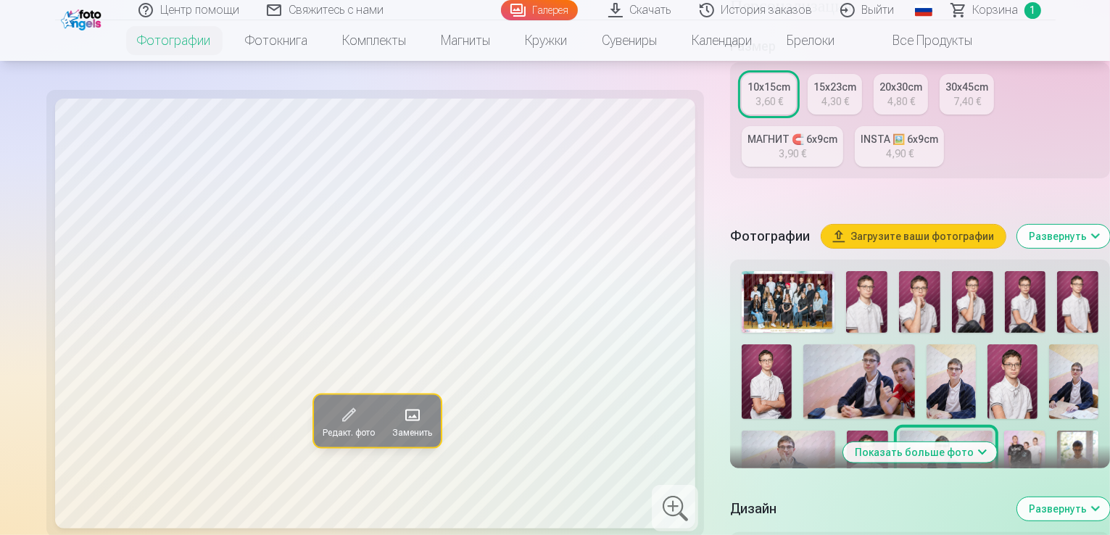
scroll to position [362, 0]
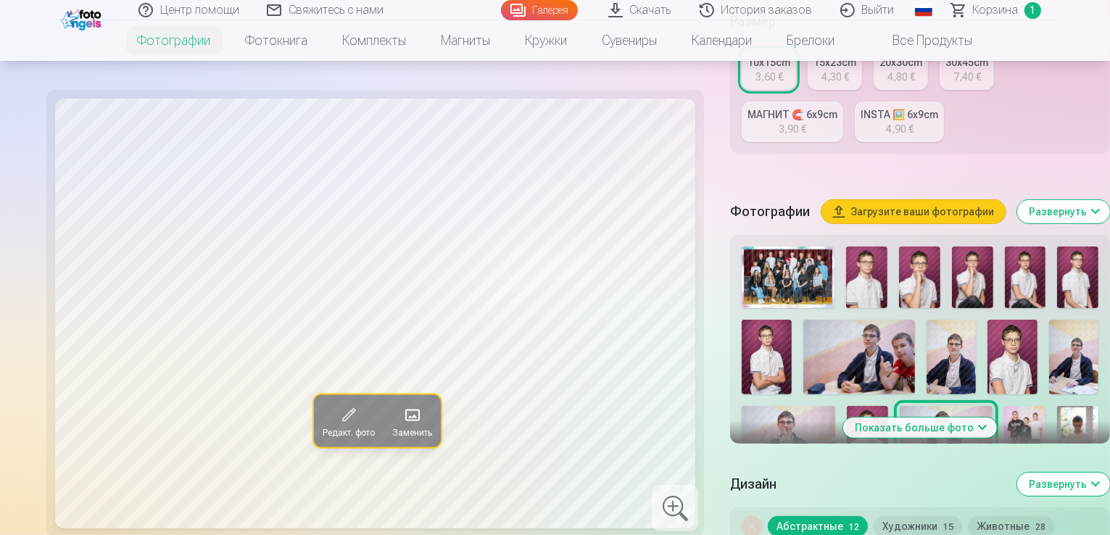
click at [1004, 406] on img at bounding box center [1024, 437] width 41 height 62
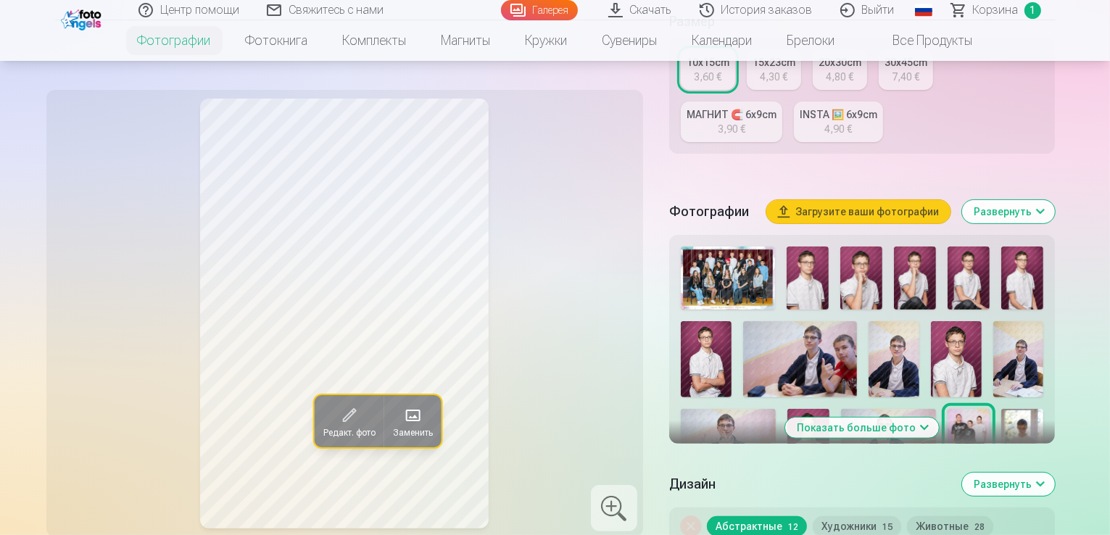
click at [1001, 409] on img at bounding box center [1022, 440] width 42 height 63
click at [719, 483] on img at bounding box center [699, 512] width 38 height 58
click at [817, 483] on img at bounding box center [773, 512] width 87 height 58
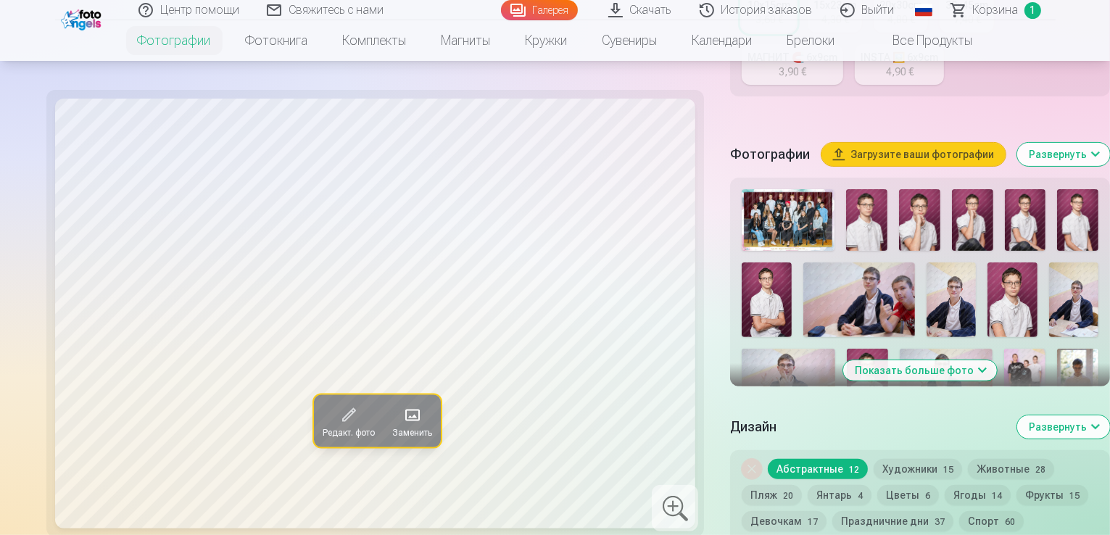
scroll to position [435, 0]
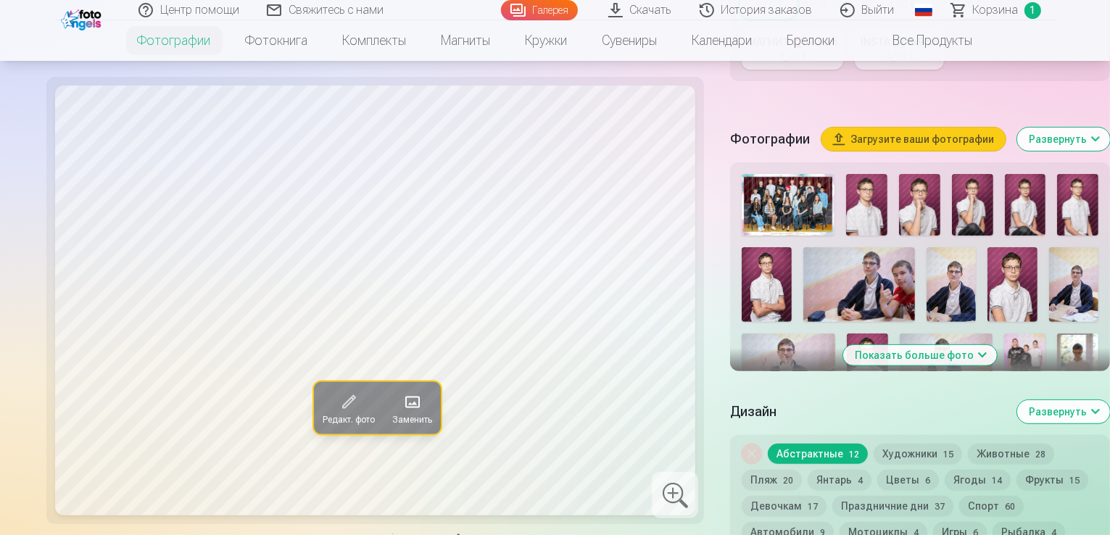
click at [1057, 400] on button "Развернуть" at bounding box center [1063, 411] width 93 height 23
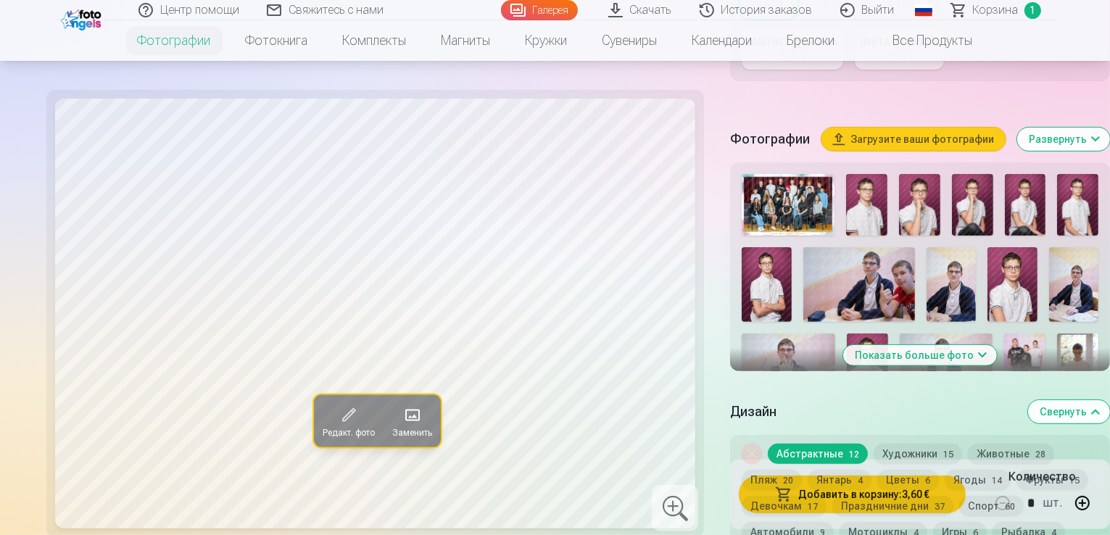
click at [1046, 400] on button "Свернуть" at bounding box center [1069, 411] width 82 height 23
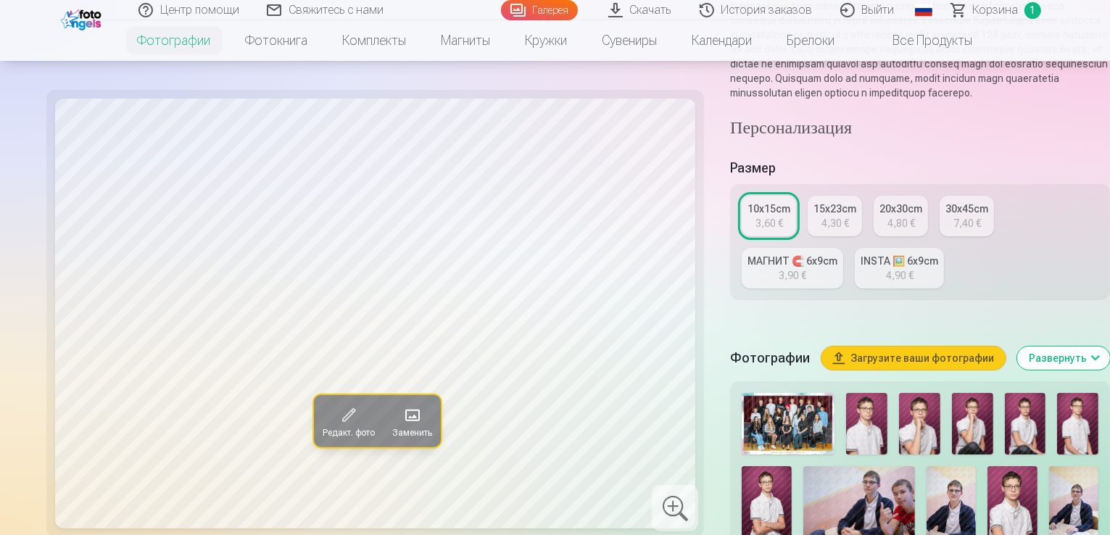
scroll to position [0, 0]
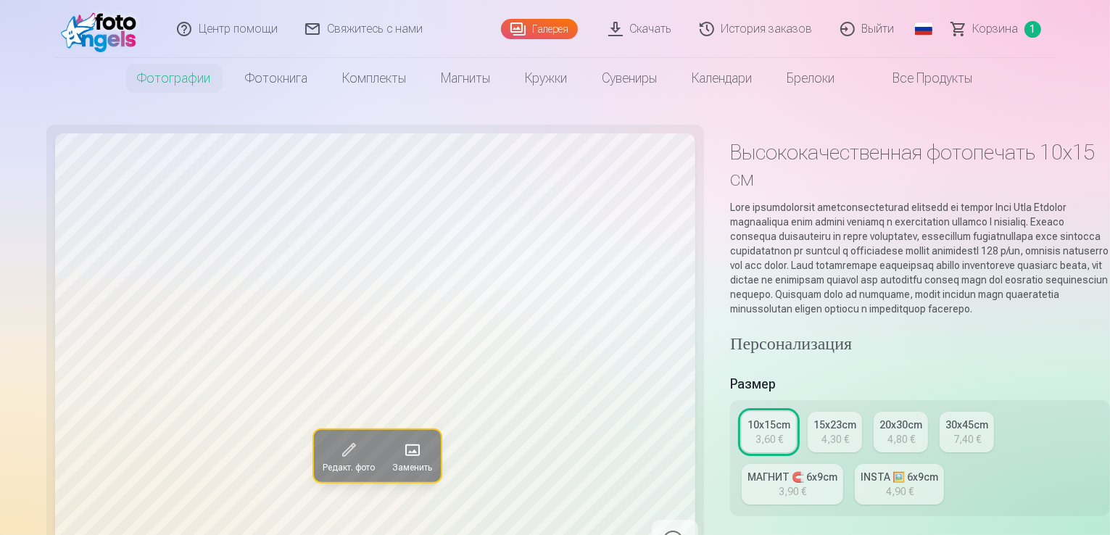
click at [536, 15] on div "Галерея" at bounding box center [541, 29] width 80 height 58
click at [541, 30] on link "Галерея" at bounding box center [539, 29] width 77 height 20
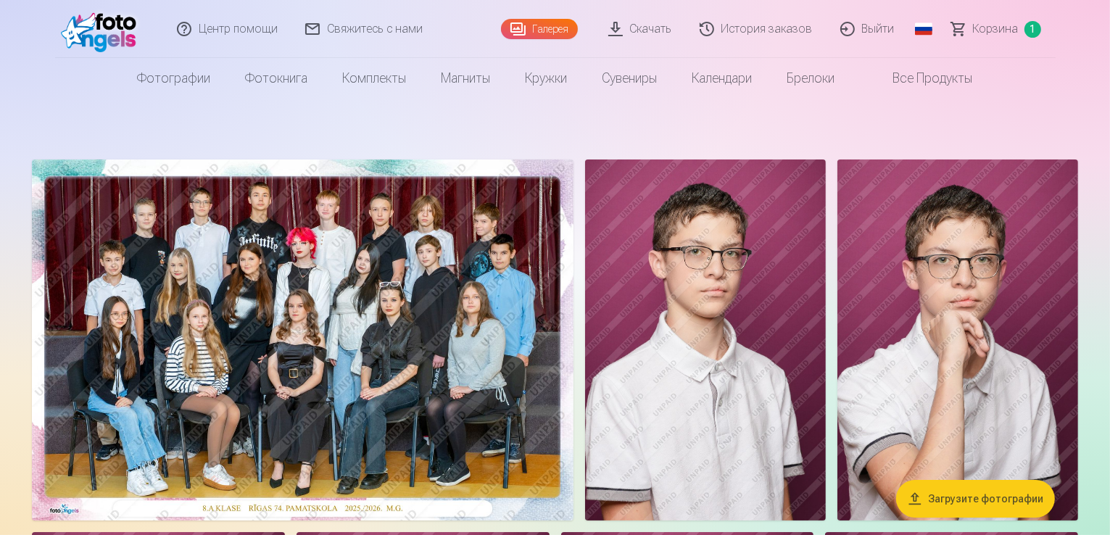
click at [643, 24] on link "Скачать" at bounding box center [640, 29] width 91 height 58
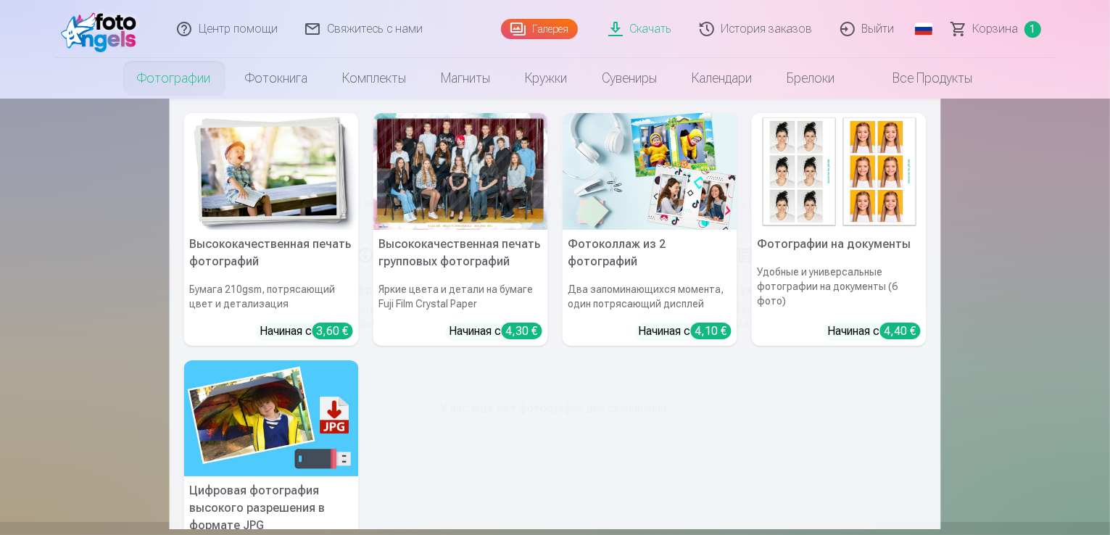
click at [168, 79] on link "Фотографии" at bounding box center [174, 78] width 108 height 41
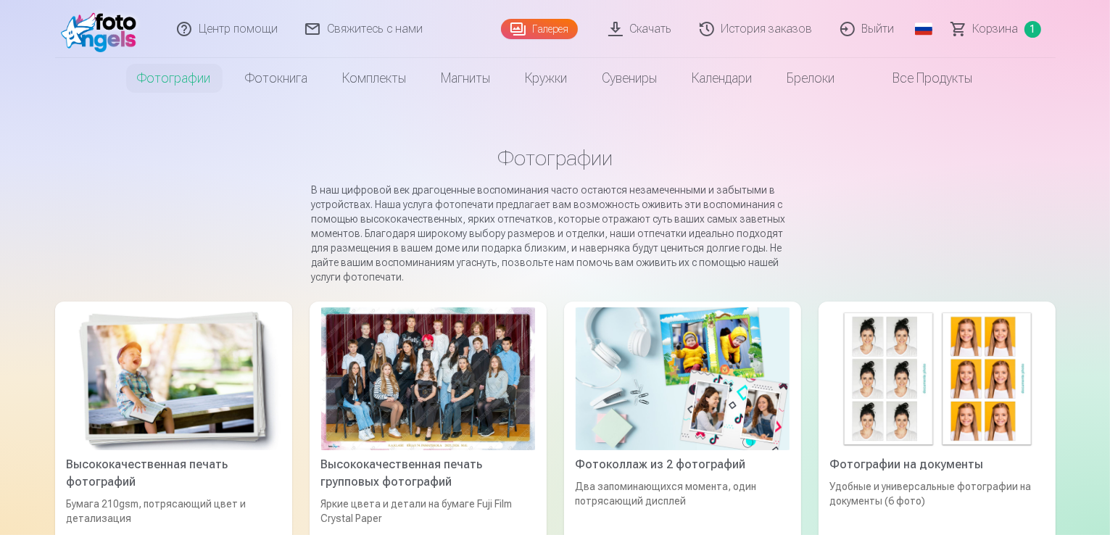
click at [555, 22] on link "Галерея" at bounding box center [539, 29] width 77 height 20
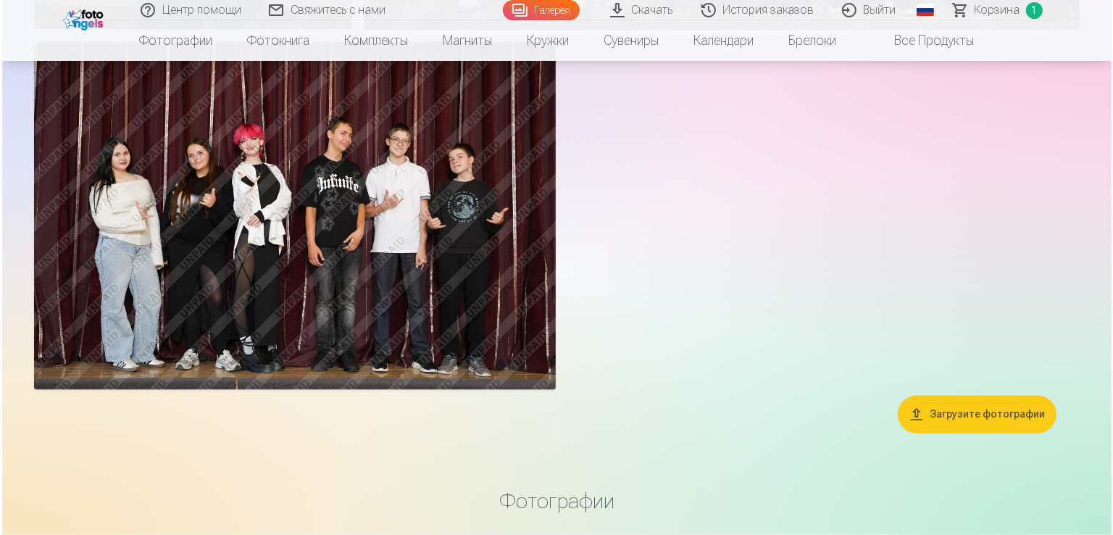
scroll to position [2464, 0]
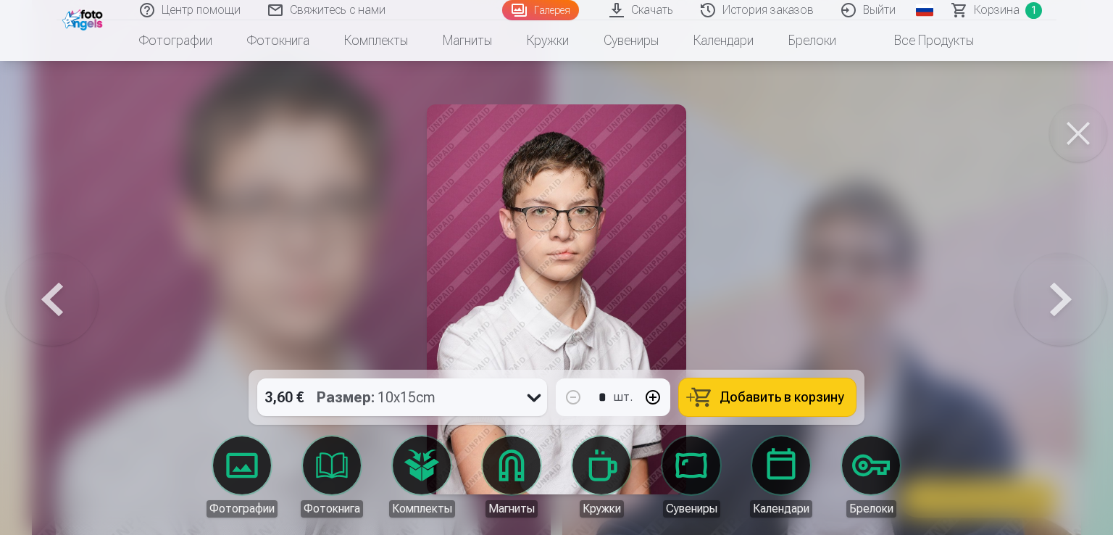
click at [482, 405] on div "3,60 € Размер : 10x15cm" at bounding box center [388, 397] width 262 height 38
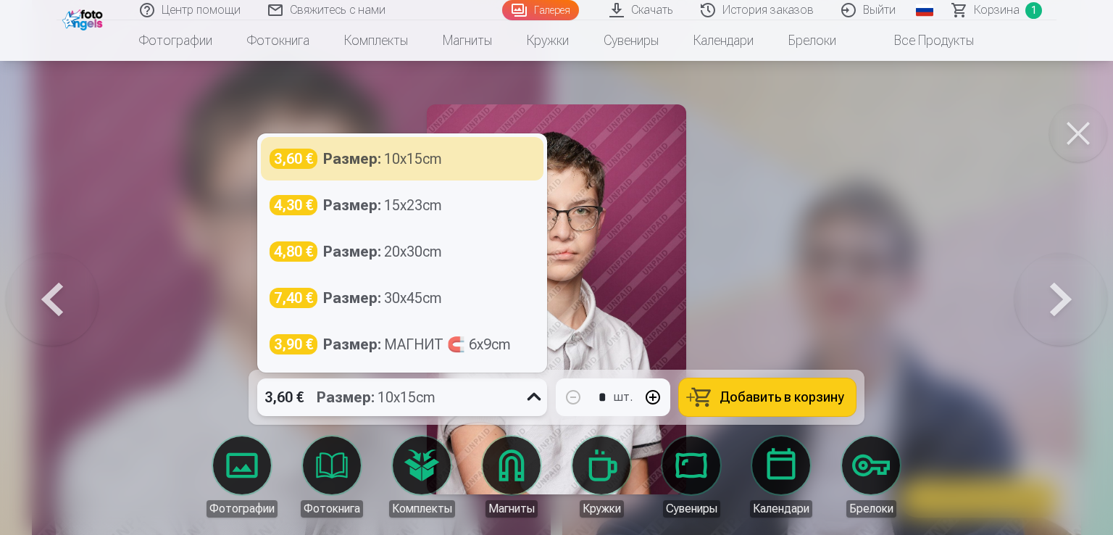
click at [1064, 296] on button at bounding box center [1061, 299] width 93 height 112
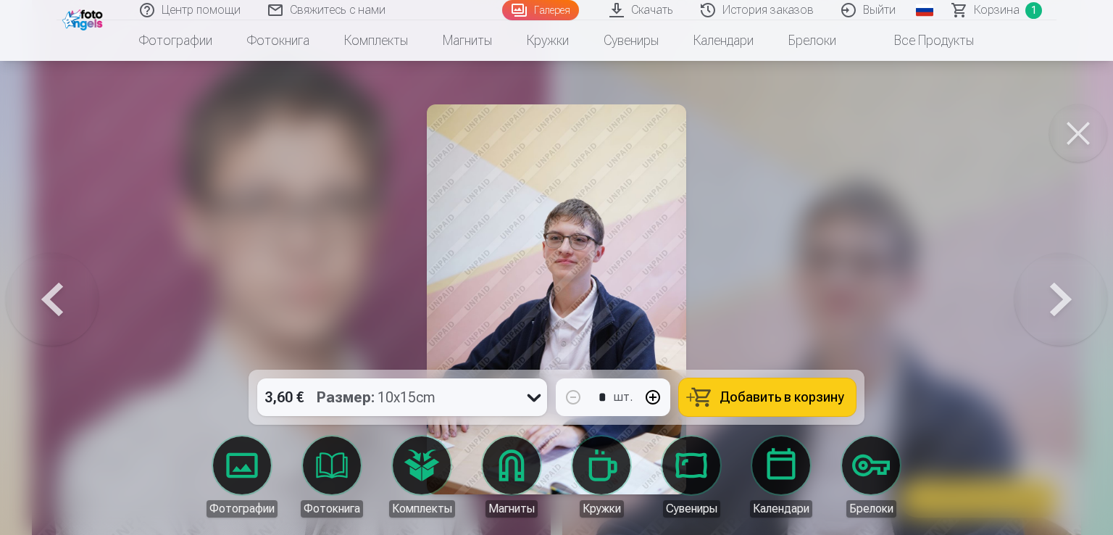
click at [1070, 130] on button at bounding box center [1078, 133] width 58 height 58
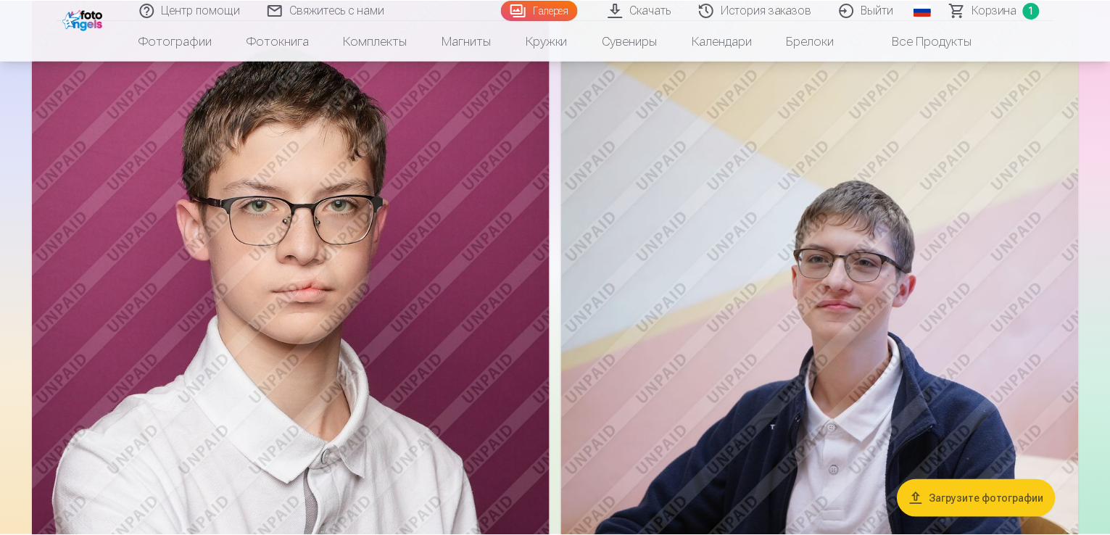
scroll to position [2456, 0]
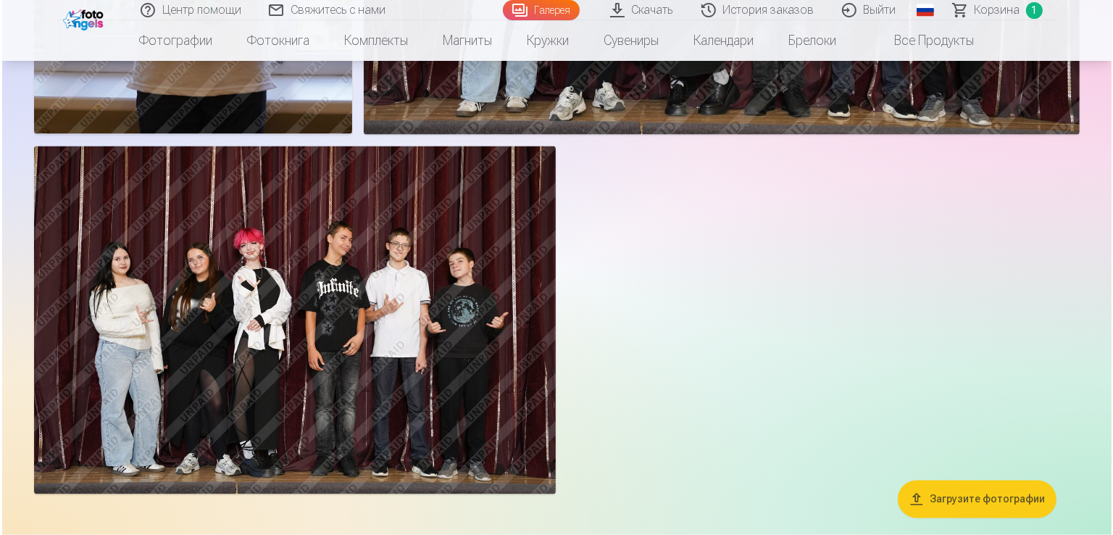
scroll to position [2389, 0]
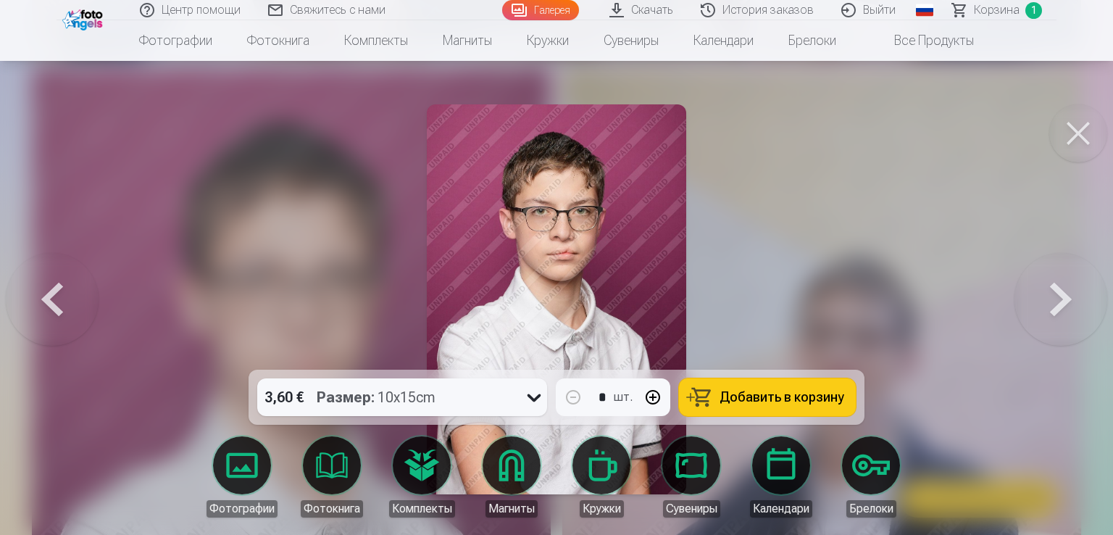
click at [765, 401] on span "Добавить в корзину" at bounding box center [782, 397] width 125 height 13
click at [1081, 128] on button at bounding box center [1078, 133] width 58 height 58
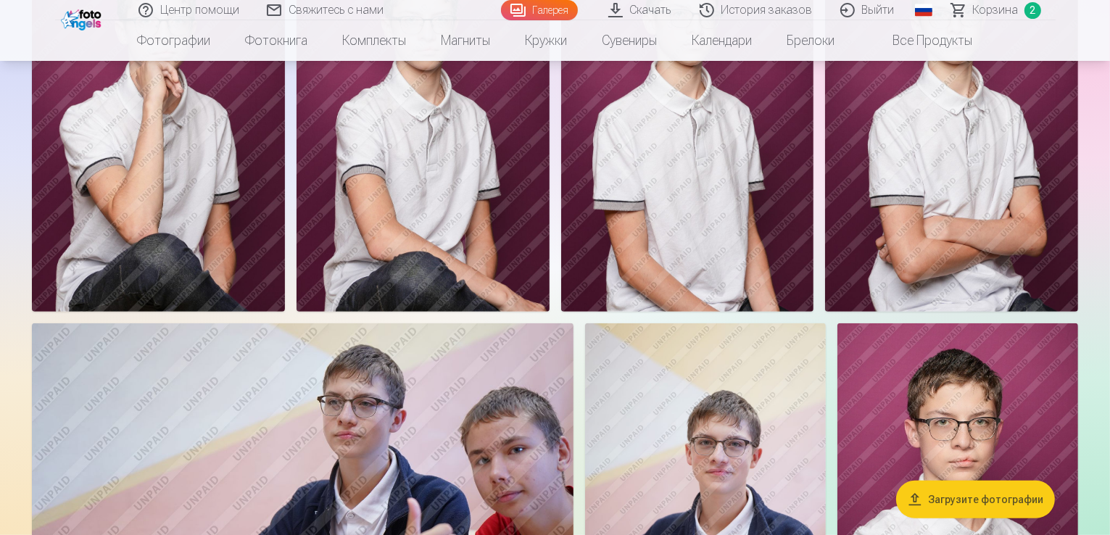
scroll to position [580, 0]
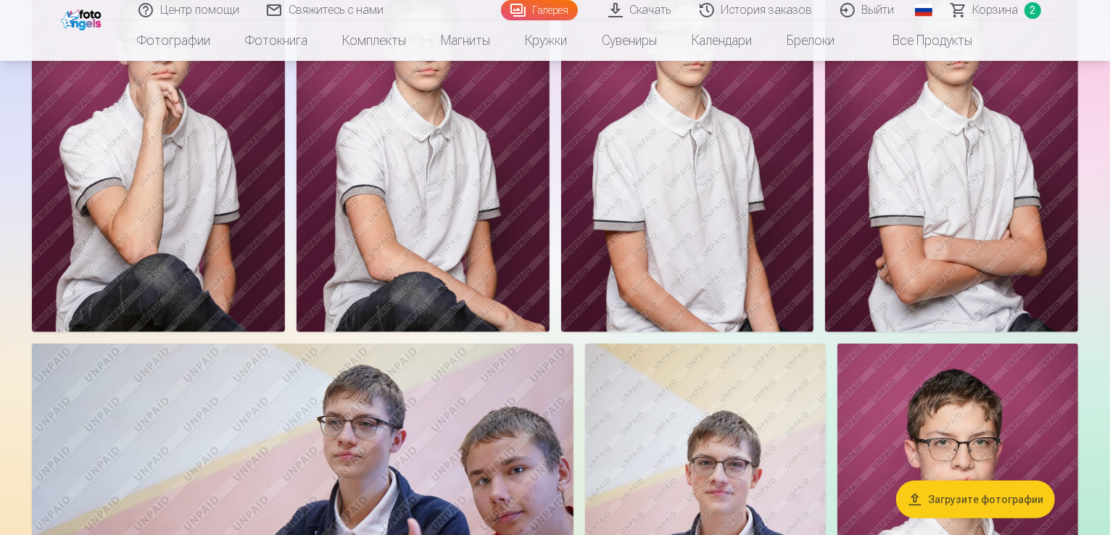
click at [285, 331] on img at bounding box center [158, 141] width 253 height 379
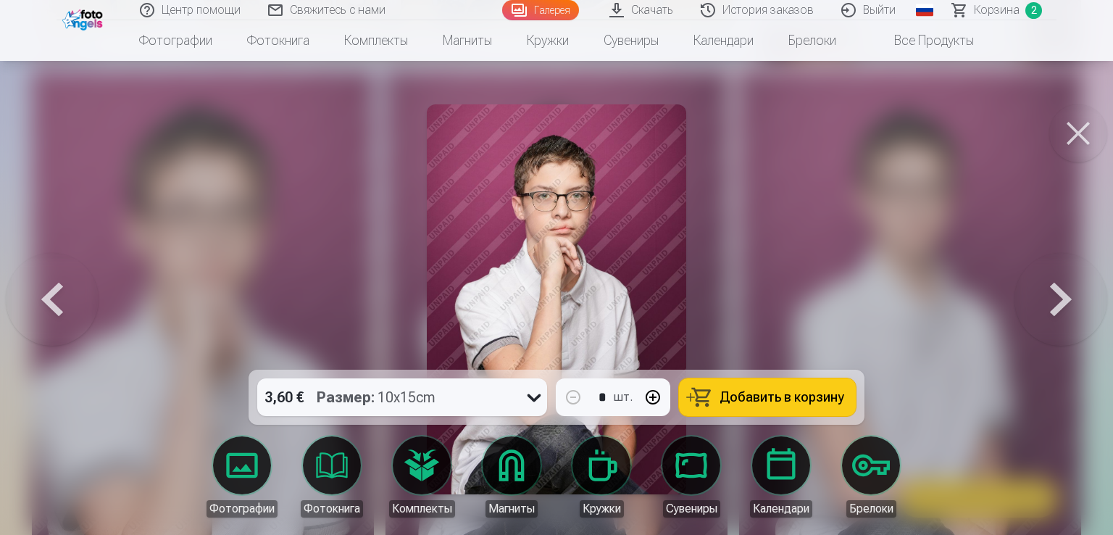
click at [756, 398] on span "Добавить в корзину" at bounding box center [782, 397] width 125 height 13
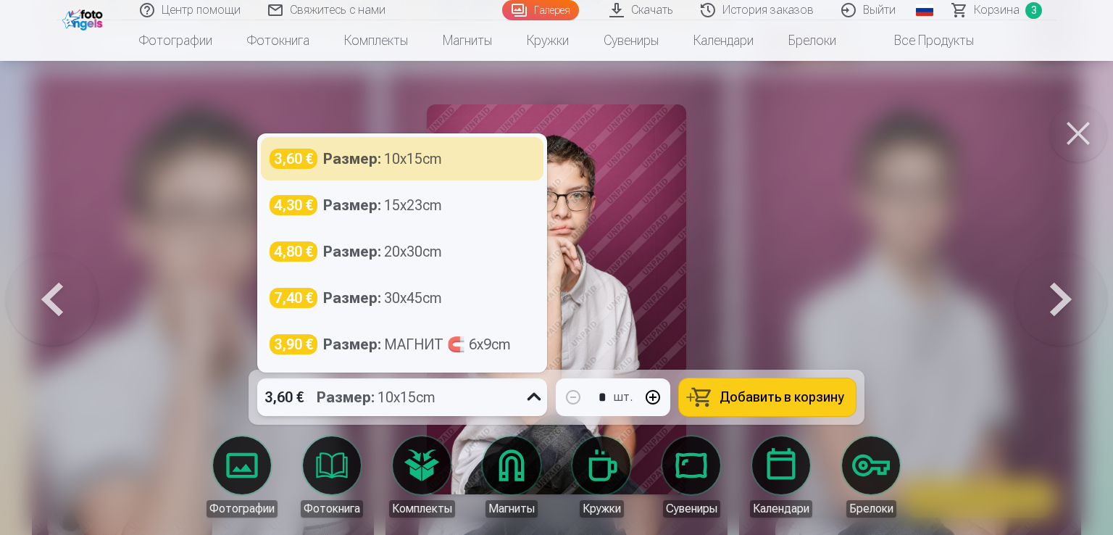
click at [527, 398] on icon at bounding box center [534, 397] width 23 height 23
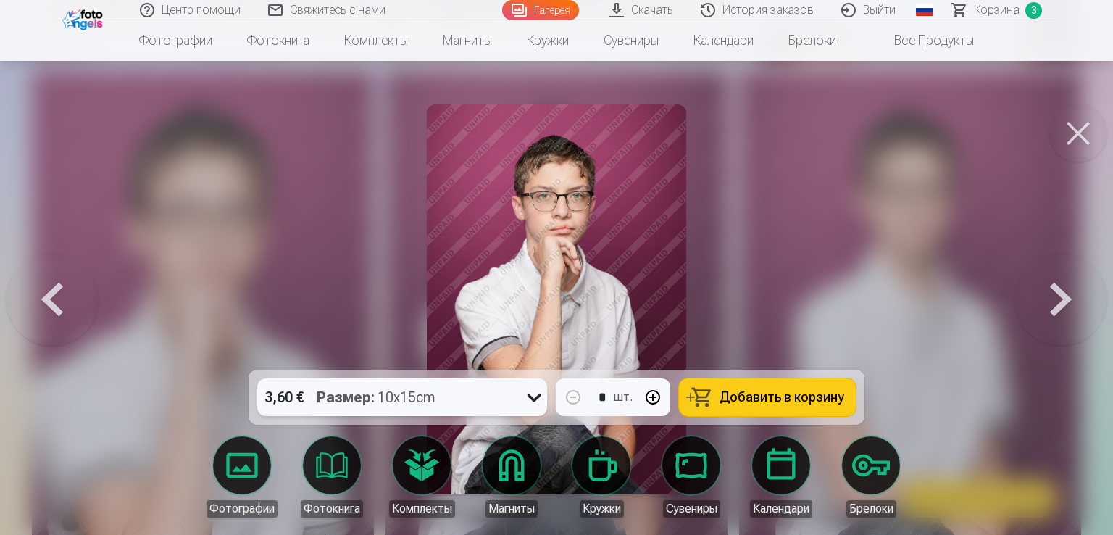
click at [527, 398] on icon at bounding box center [534, 397] width 23 height 23
click at [1052, 292] on button at bounding box center [1061, 299] width 93 height 112
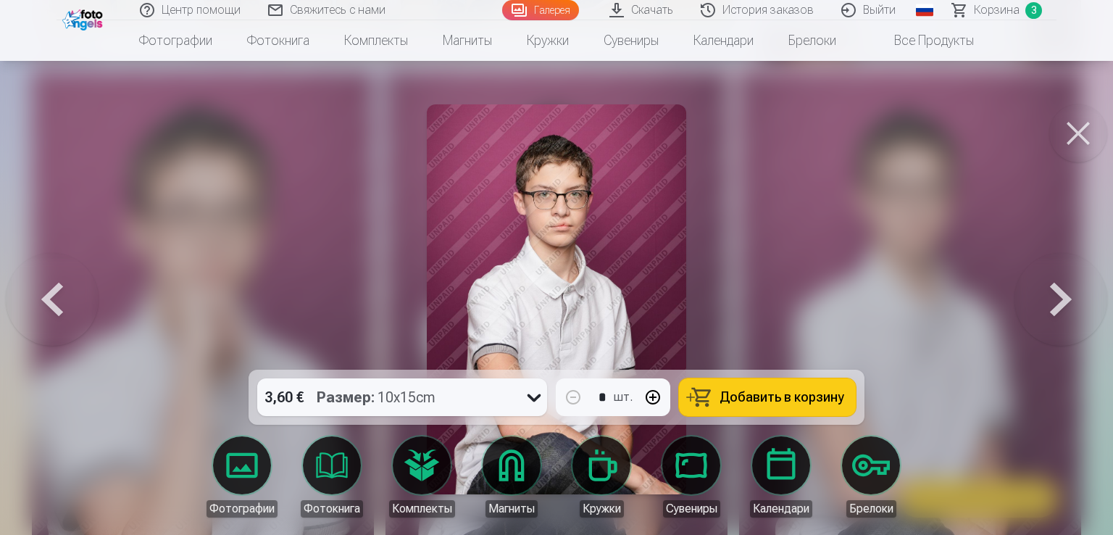
click at [1067, 305] on button at bounding box center [1061, 299] width 93 height 112
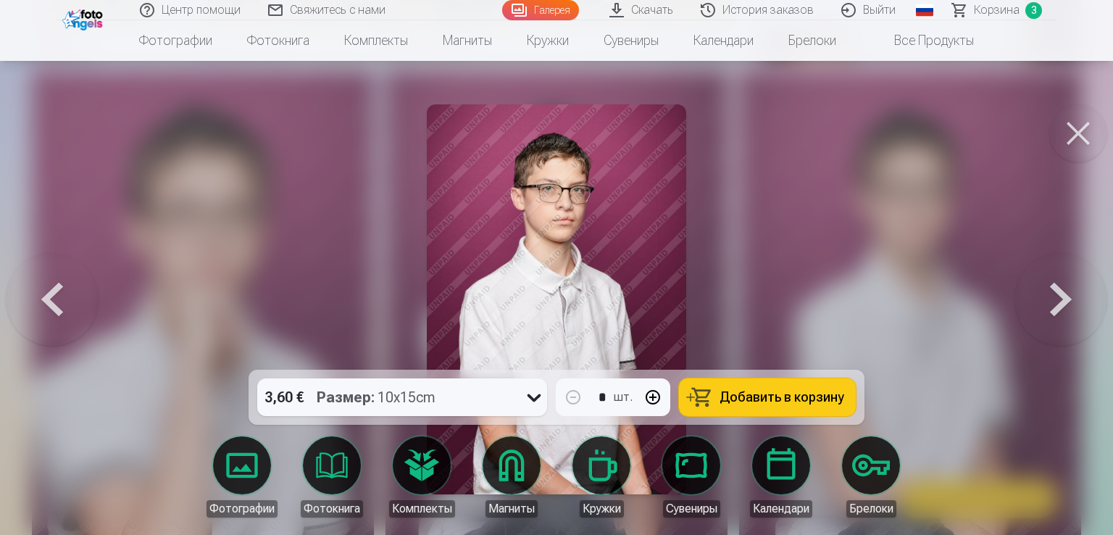
click at [1062, 308] on button at bounding box center [1061, 299] width 93 height 112
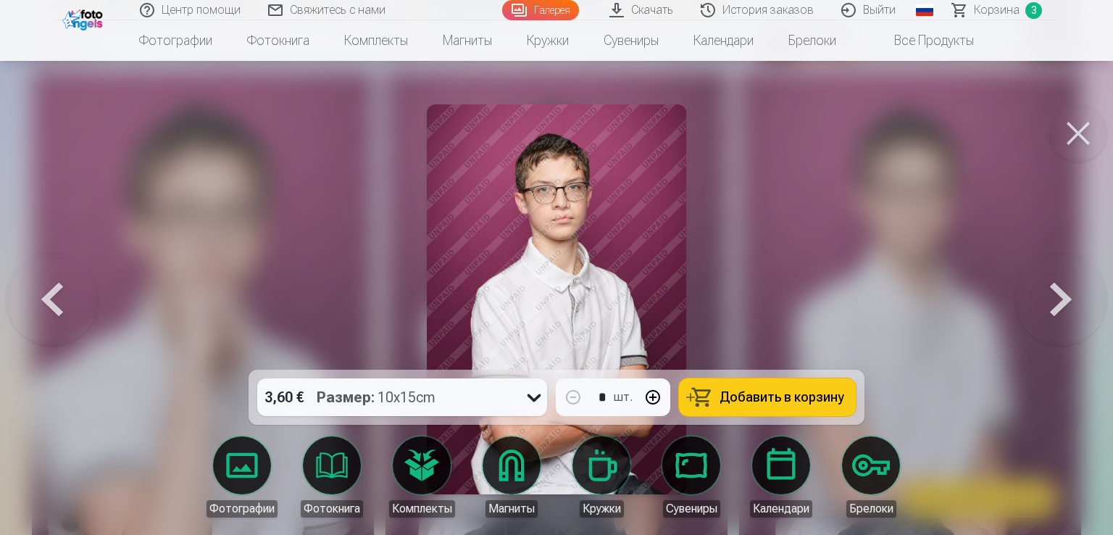
click at [1055, 309] on button at bounding box center [1061, 299] width 93 height 112
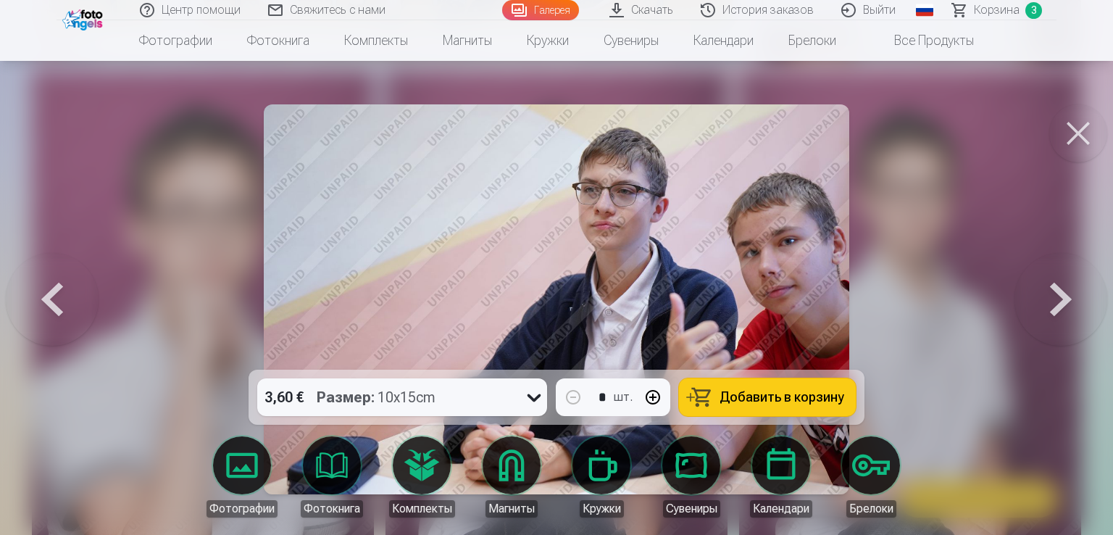
click at [1055, 309] on button at bounding box center [1061, 299] width 93 height 112
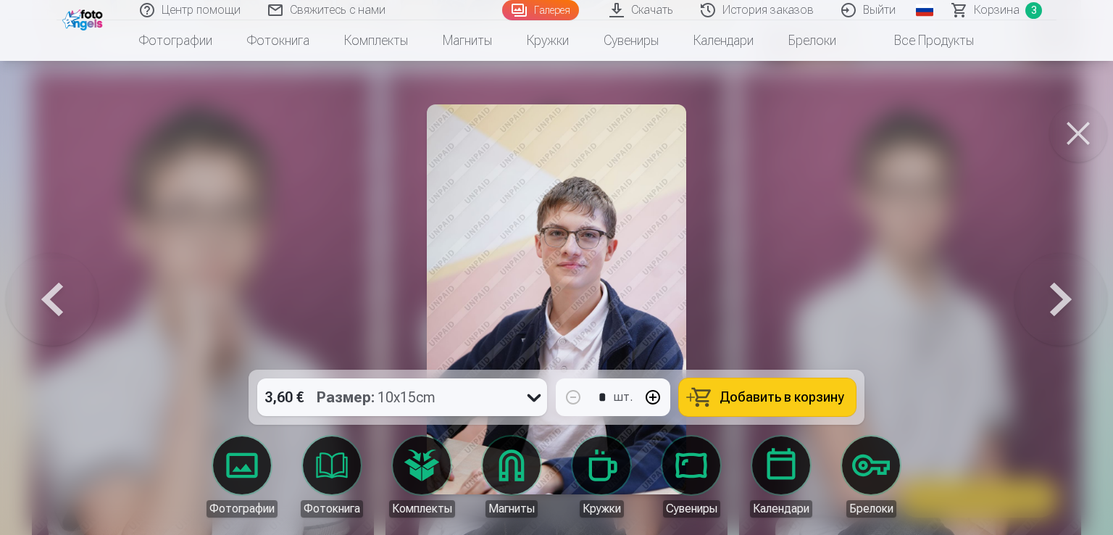
click at [1055, 309] on button at bounding box center [1061, 299] width 93 height 112
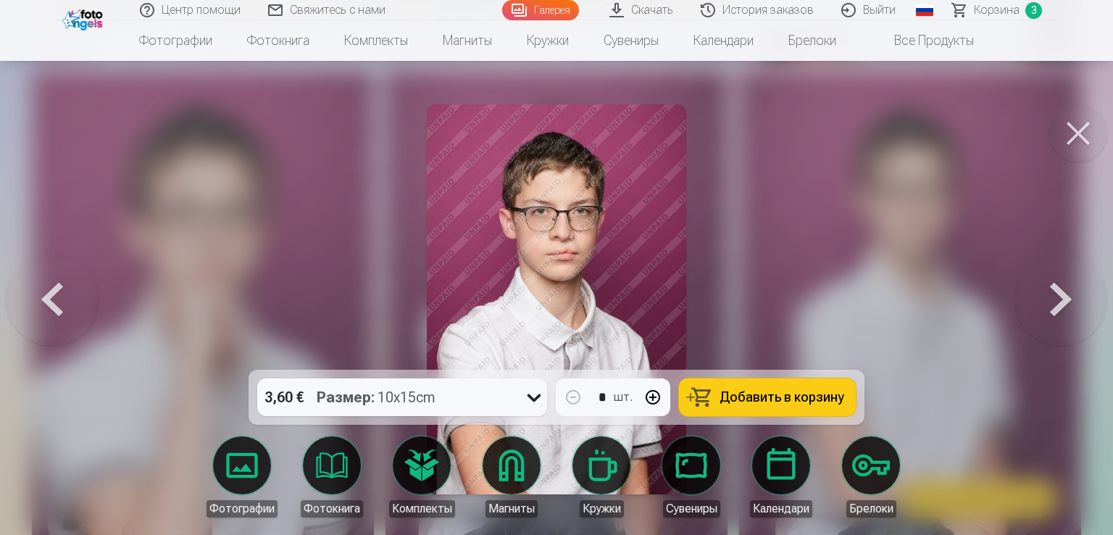
click at [1055, 309] on button at bounding box center [1061, 299] width 93 height 112
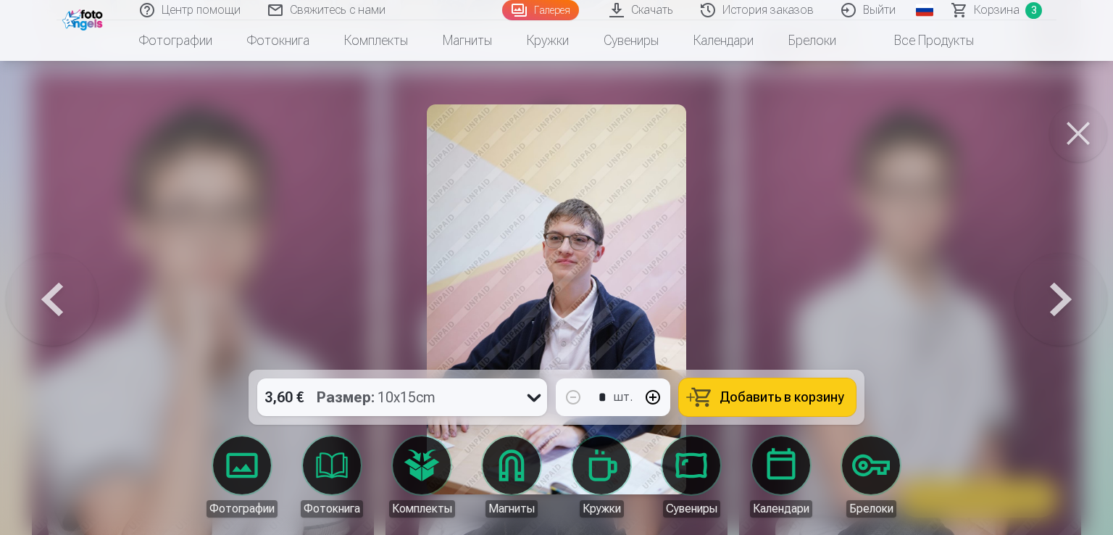
click at [1055, 309] on button at bounding box center [1061, 299] width 93 height 112
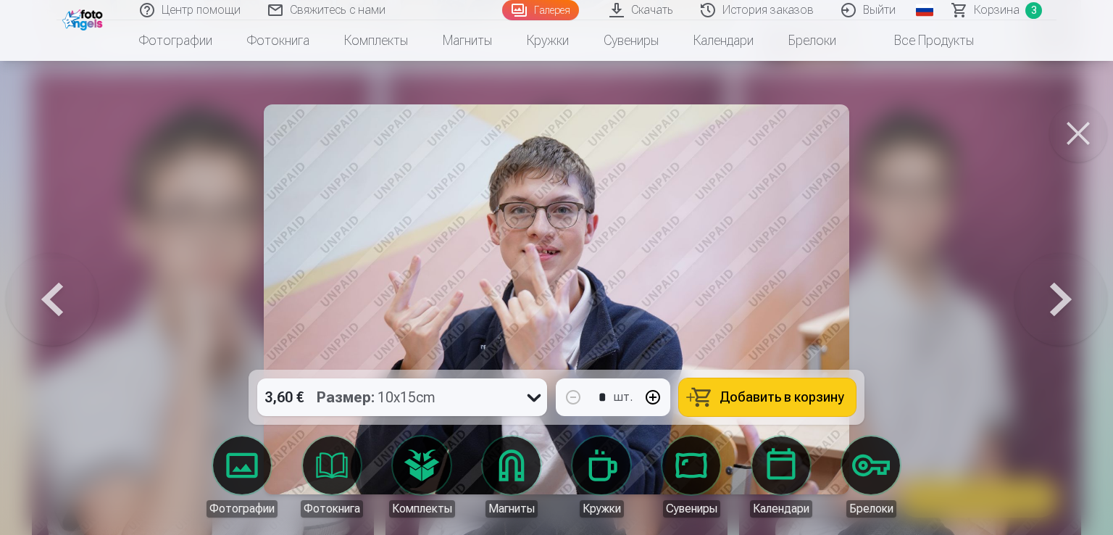
click at [1055, 309] on button at bounding box center [1061, 299] width 93 height 112
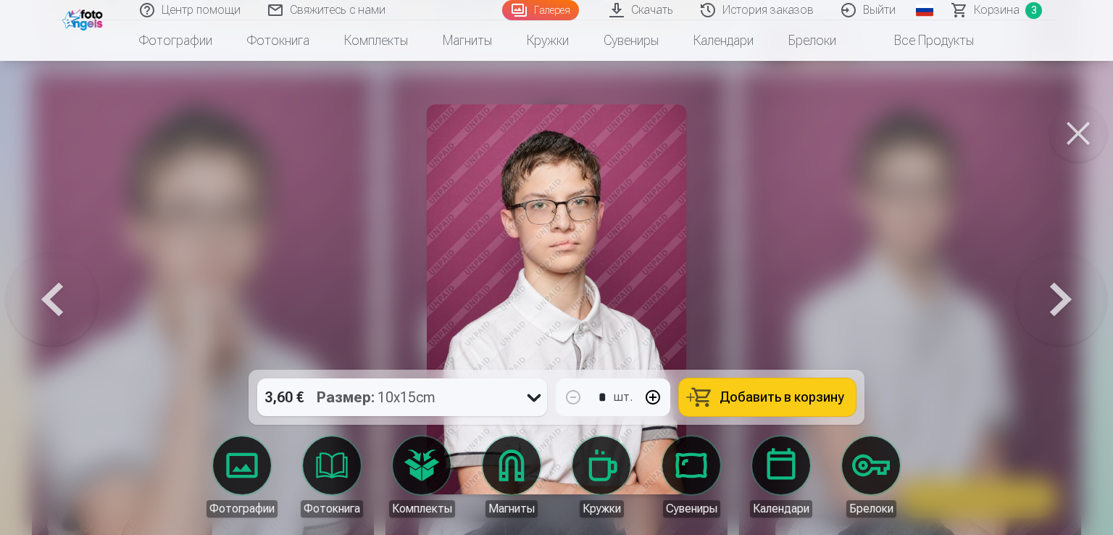
click at [1055, 309] on button at bounding box center [1061, 299] width 93 height 112
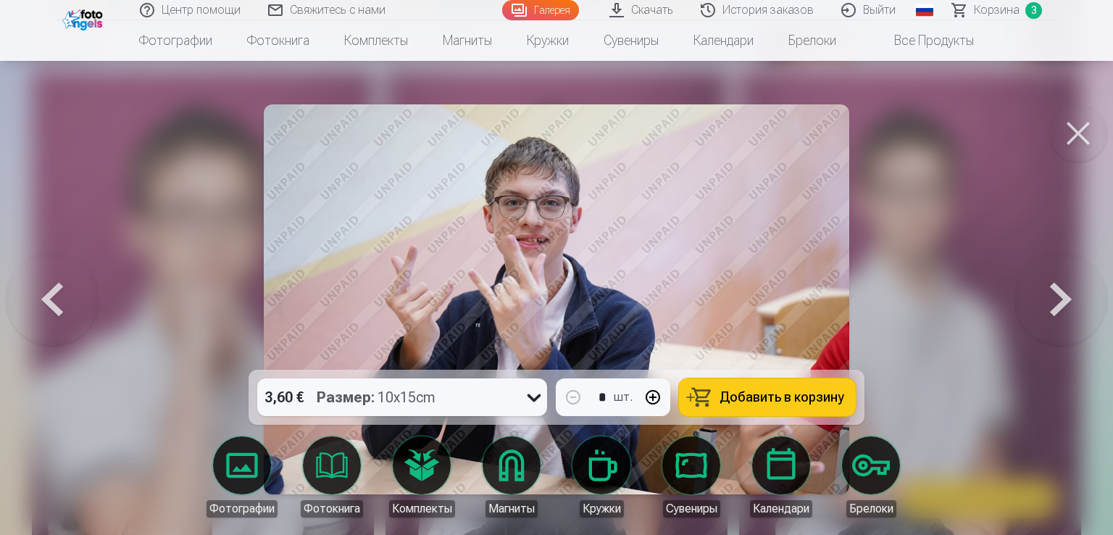
click at [1055, 309] on button at bounding box center [1061, 299] width 93 height 112
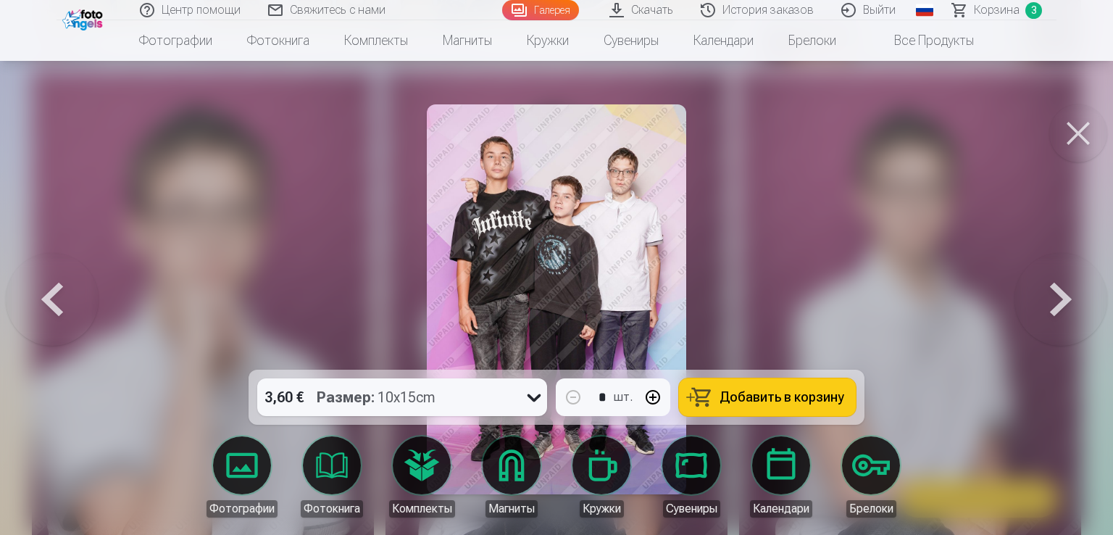
click at [757, 399] on span "Добавить в корзину" at bounding box center [782, 397] width 125 height 13
click at [1057, 290] on button at bounding box center [1061, 299] width 93 height 112
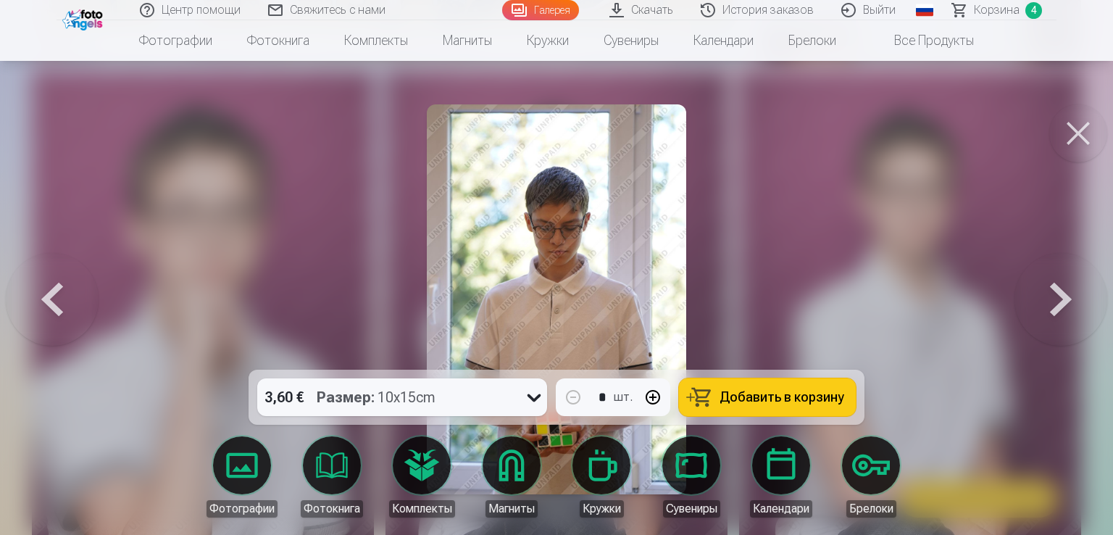
click at [1052, 295] on button at bounding box center [1061, 299] width 93 height 112
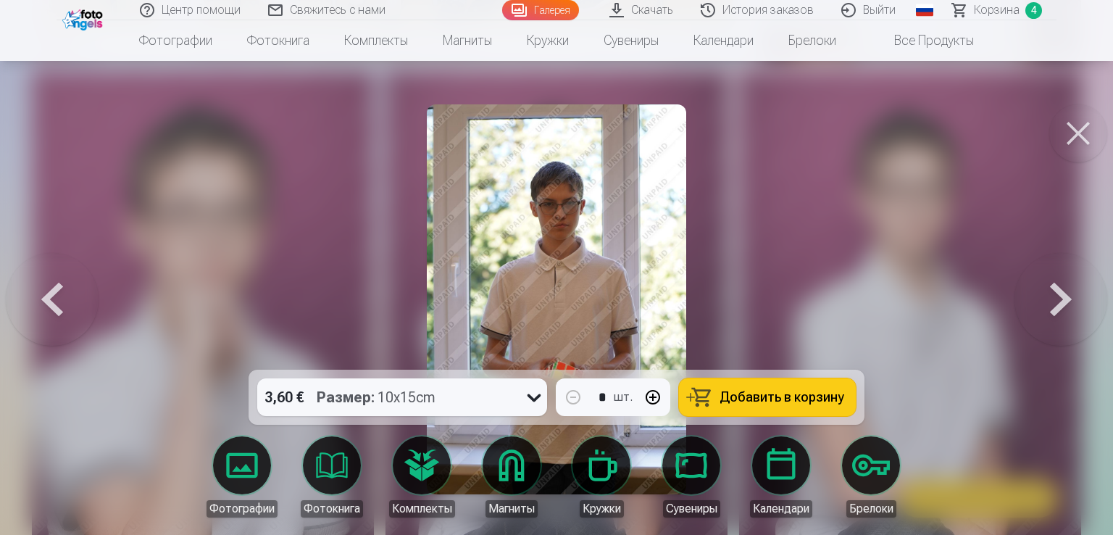
click at [1052, 295] on button at bounding box center [1061, 299] width 93 height 112
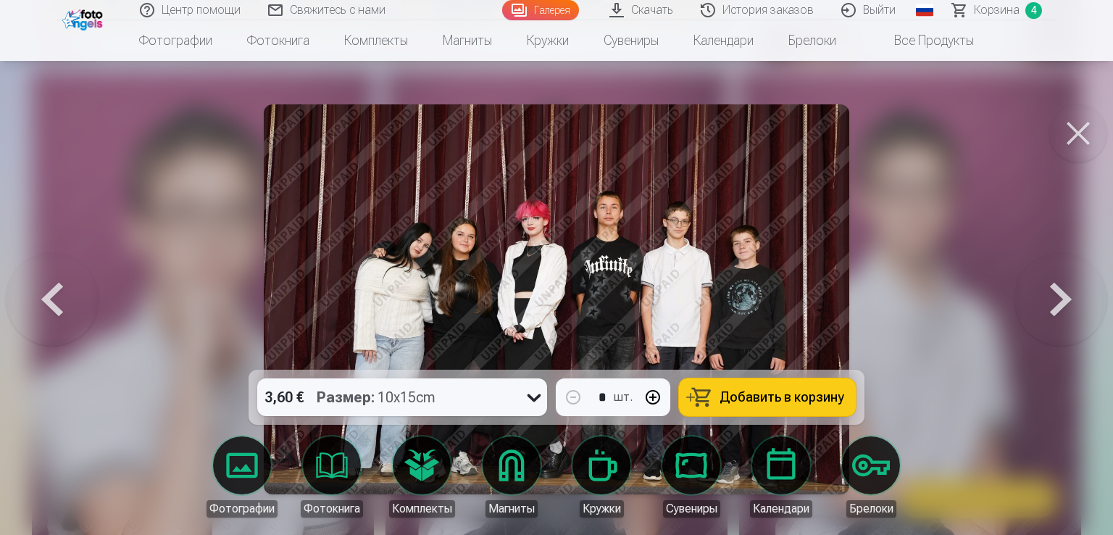
click at [1057, 301] on button at bounding box center [1061, 299] width 93 height 112
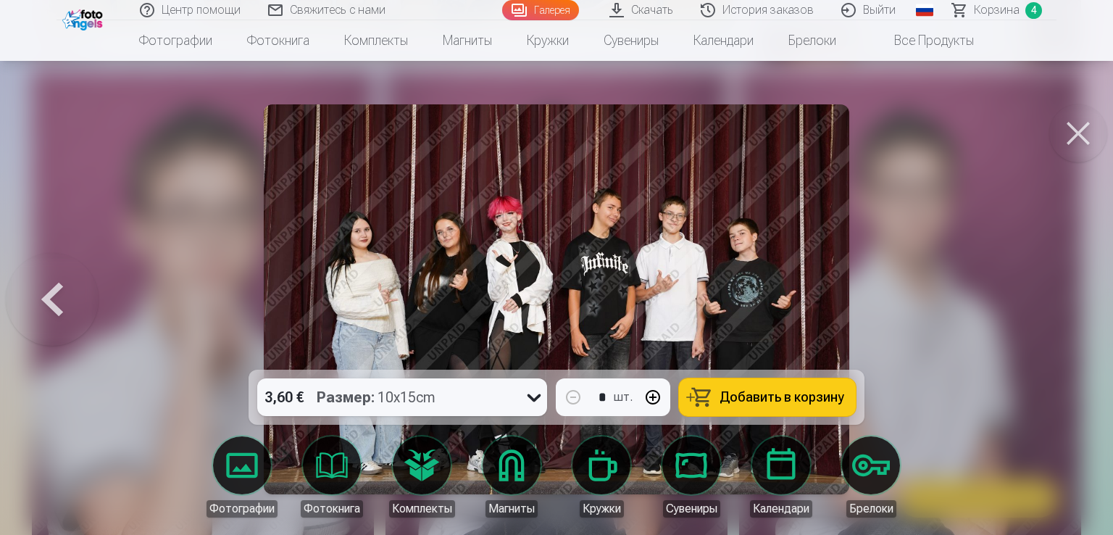
click at [51, 290] on button at bounding box center [52, 299] width 93 height 112
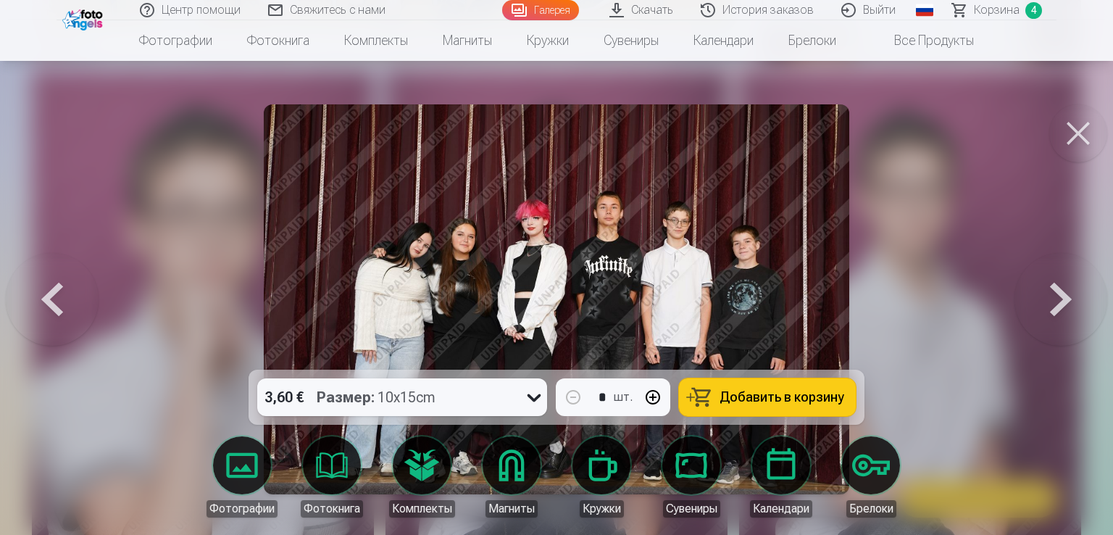
click at [762, 402] on span "Добавить в корзину" at bounding box center [782, 397] width 125 height 13
click at [1052, 297] on button at bounding box center [1061, 299] width 93 height 112
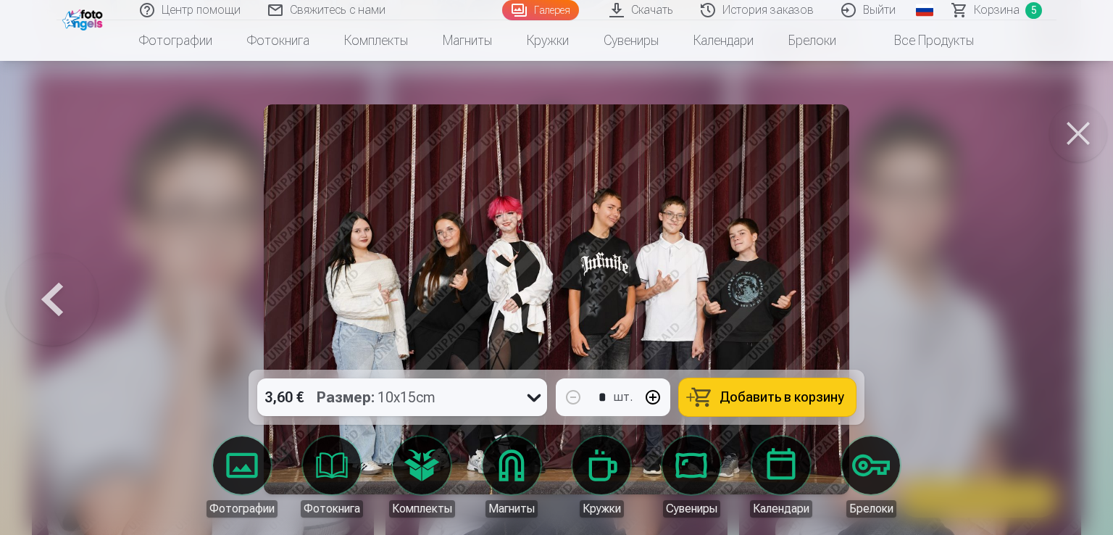
click at [1052, 297] on div at bounding box center [556, 267] width 1113 height 535
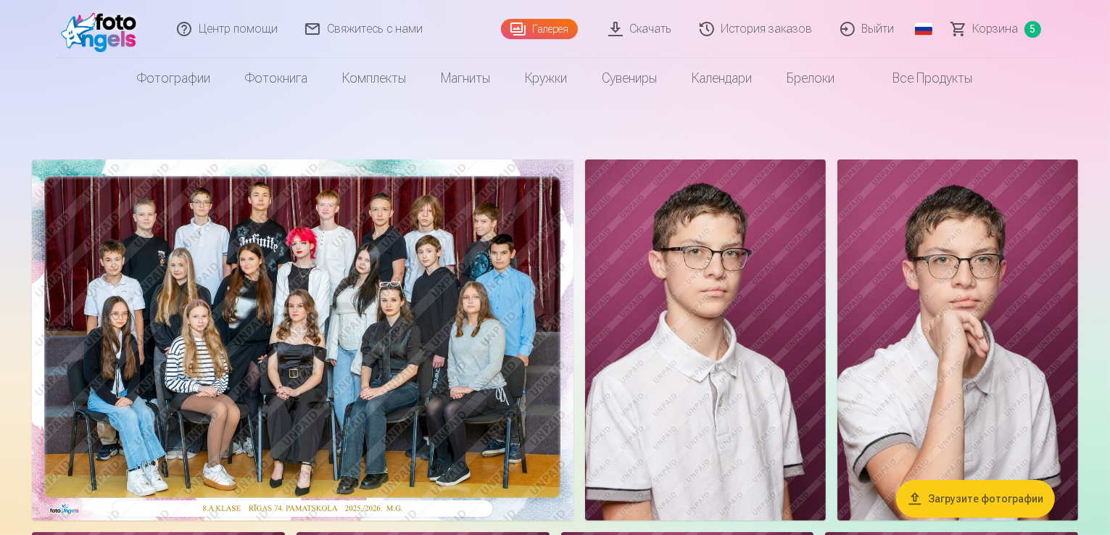
click at [994, 36] on span "Корзина" at bounding box center [996, 28] width 46 height 17
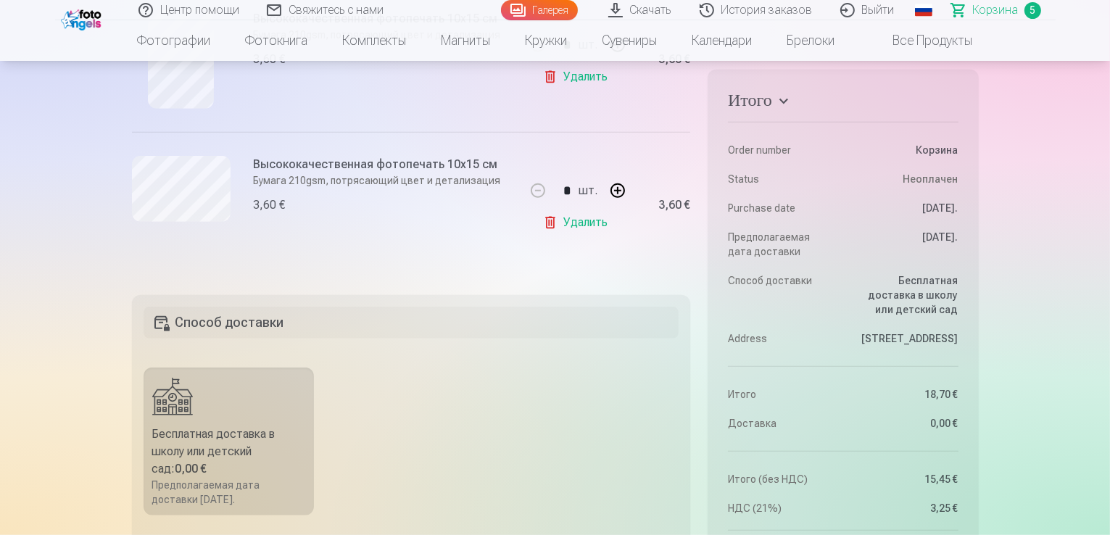
scroll to position [797, 0]
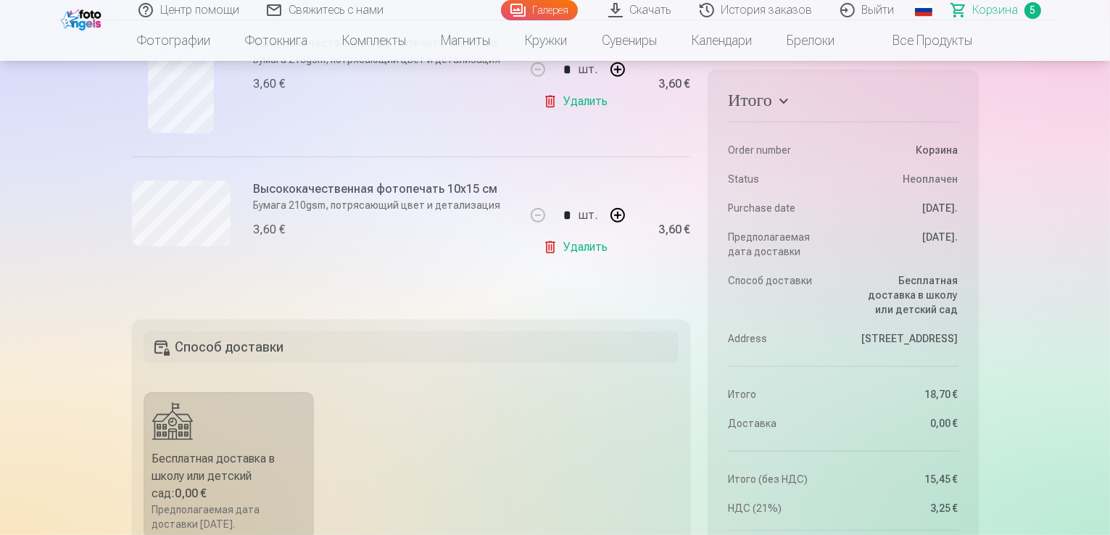
click at [615, 215] on button "button" at bounding box center [617, 215] width 35 height 35
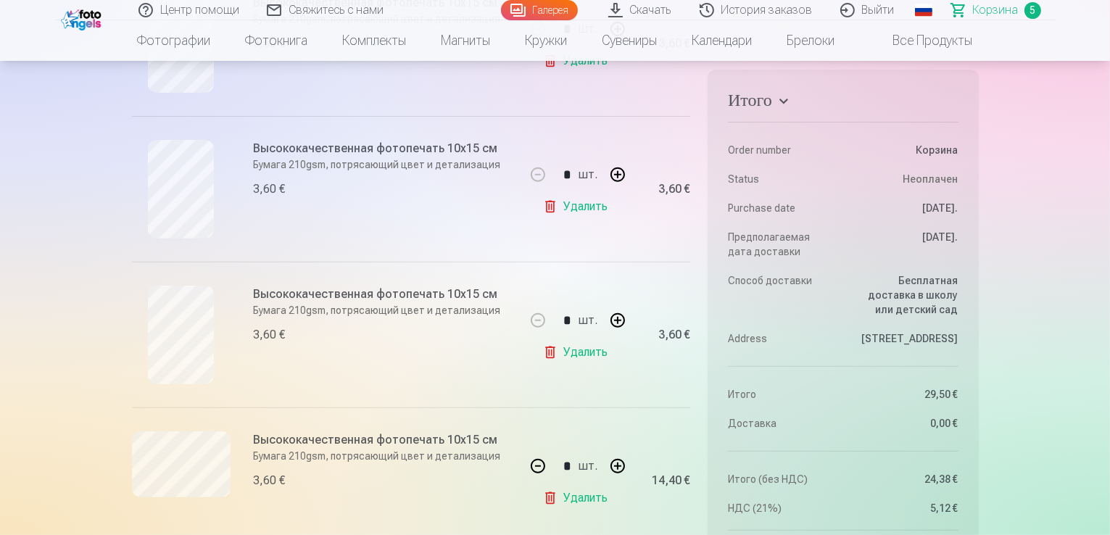
scroll to position [652, 0]
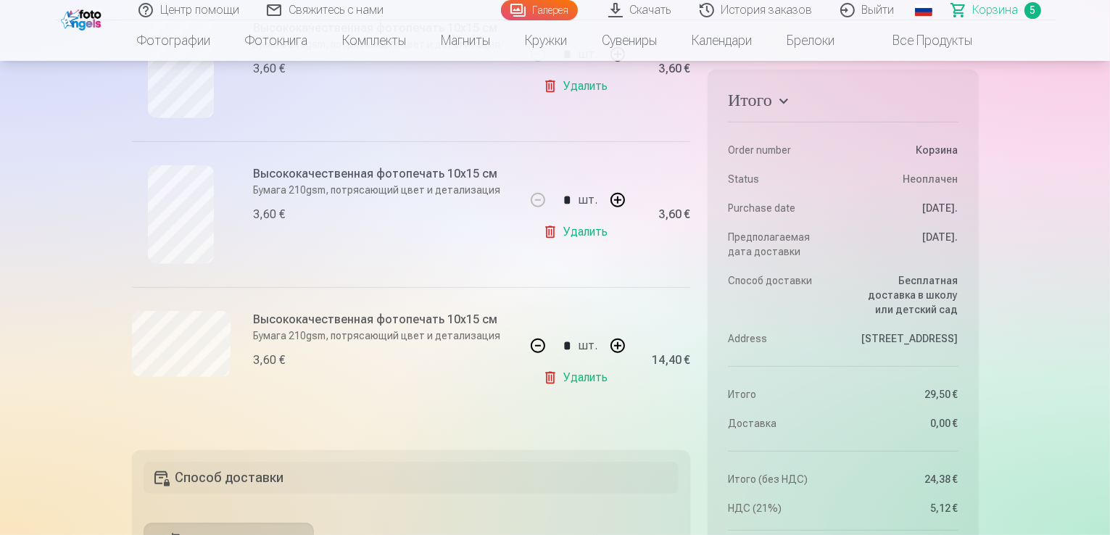
click at [528, 346] on button "button" at bounding box center [537, 345] width 35 height 35
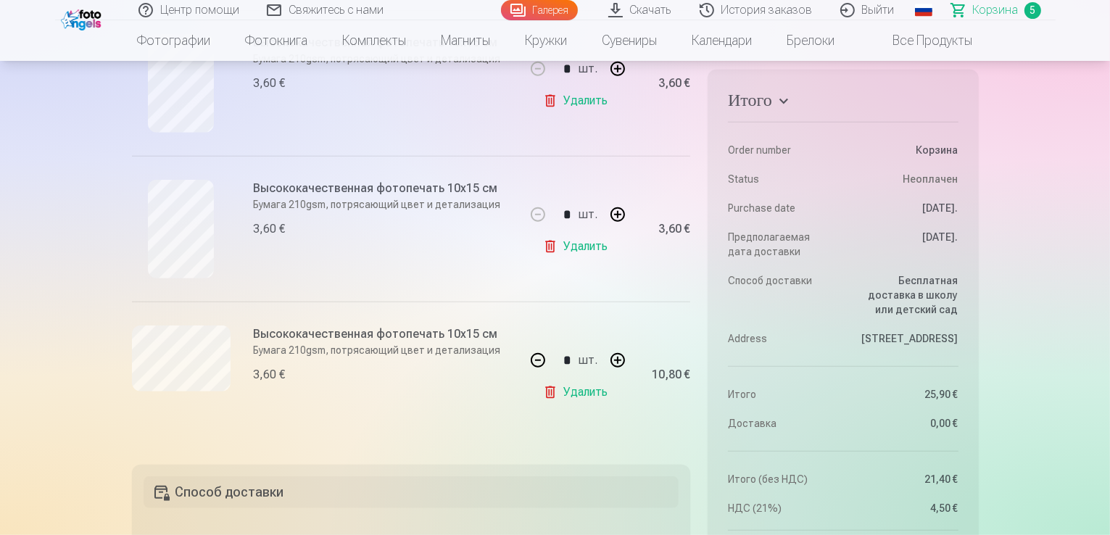
click at [528, 346] on button "button" at bounding box center [537, 360] width 35 height 35
click at [539, 351] on button "button" at bounding box center [537, 360] width 35 height 35
type input "*"
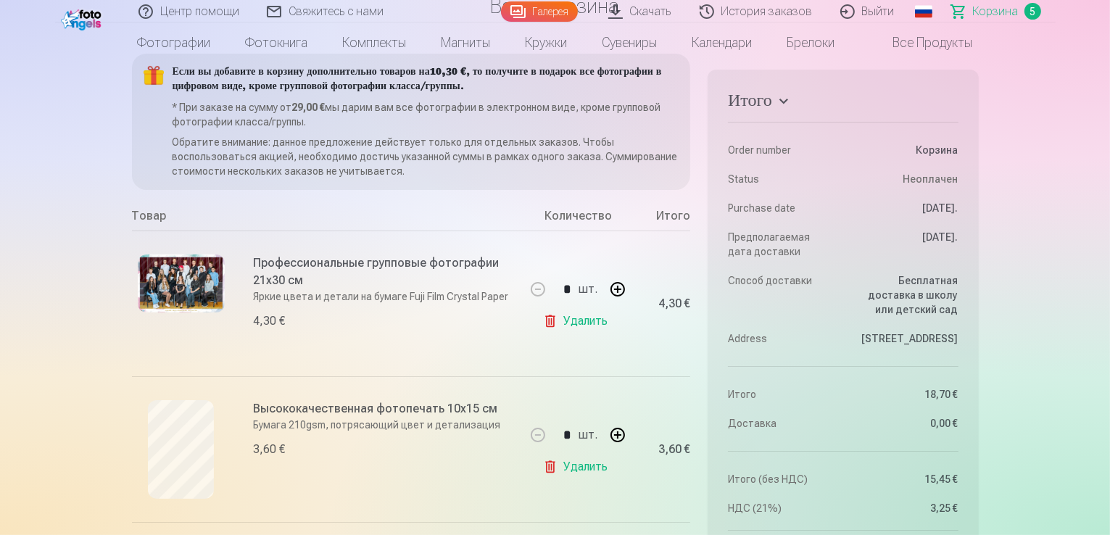
scroll to position [0, 0]
